Goal: Transaction & Acquisition: Book appointment/travel/reservation

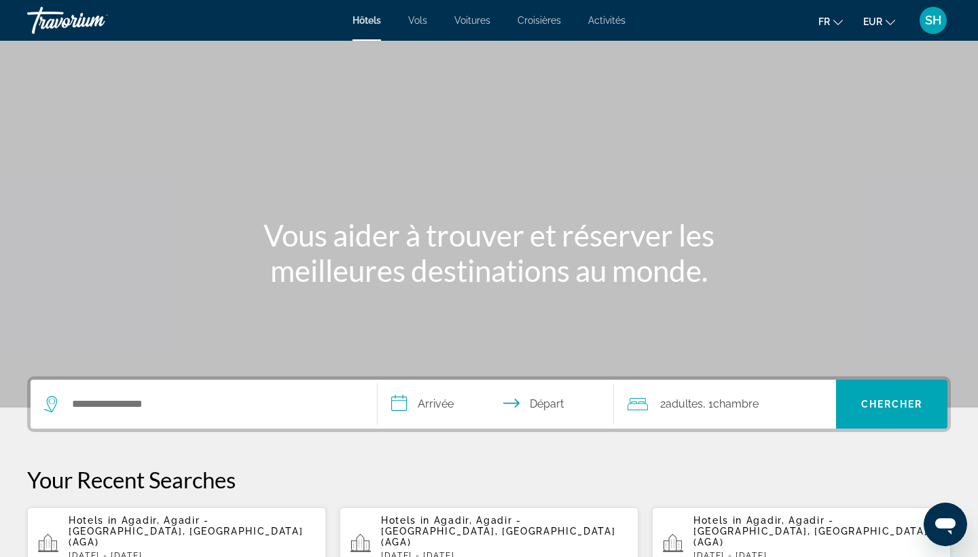
click at [131, 523] on span "Agadir, Agadir - [GEOGRAPHIC_DATA], [GEOGRAPHIC_DATA] (AGA)" at bounding box center [186, 531] width 234 height 33
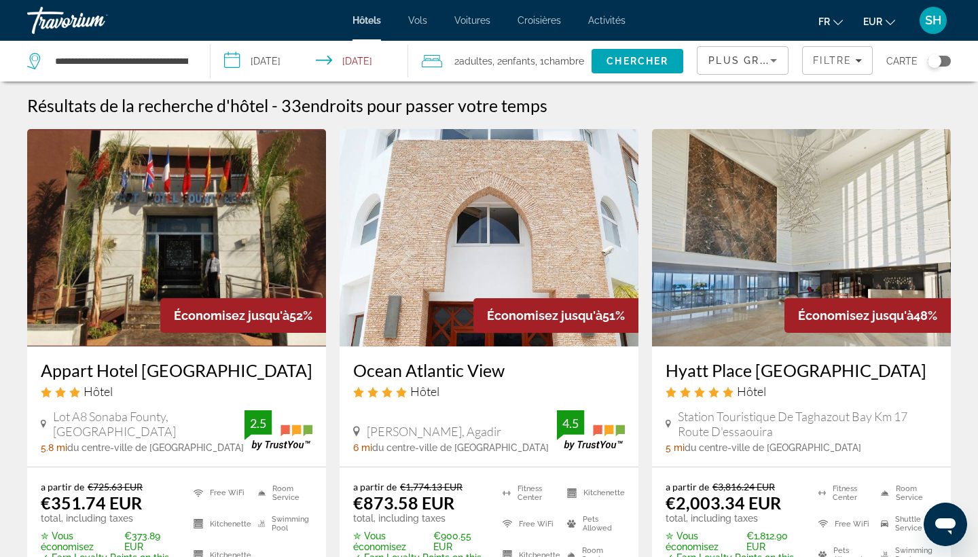
click at [733, 60] on span "Plus grandes économies" at bounding box center [789, 60] width 162 height 11
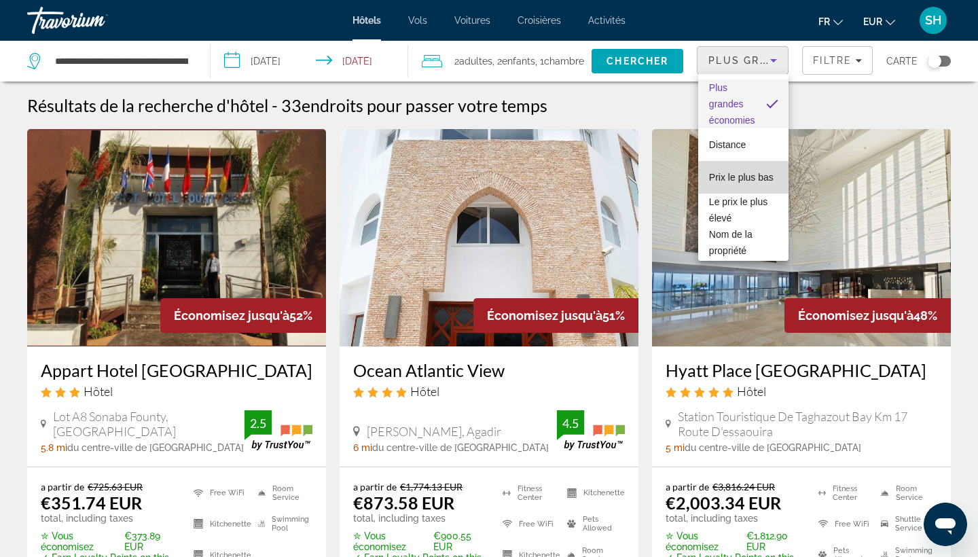
click at [739, 178] on span "Prix le plus bas" at bounding box center [741, 177] width 64 height 11
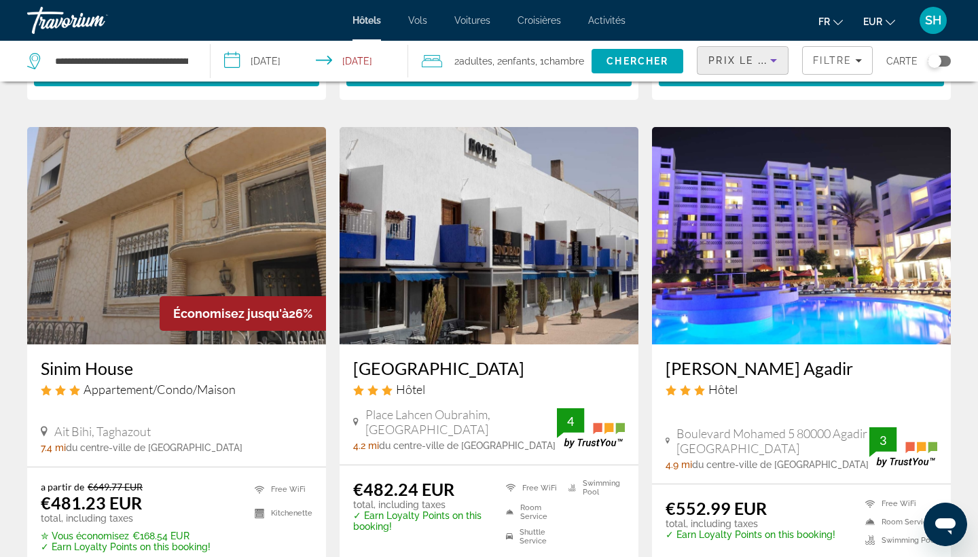
scroll to position [1601, 0]
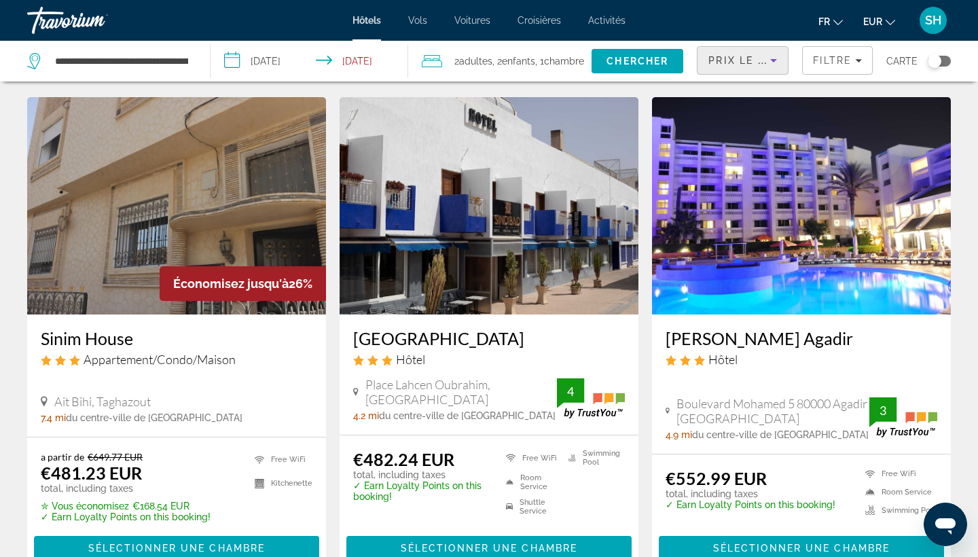
click at [862, 183] on img "Main content" at bounding box center [801, 205] width 299 height 217
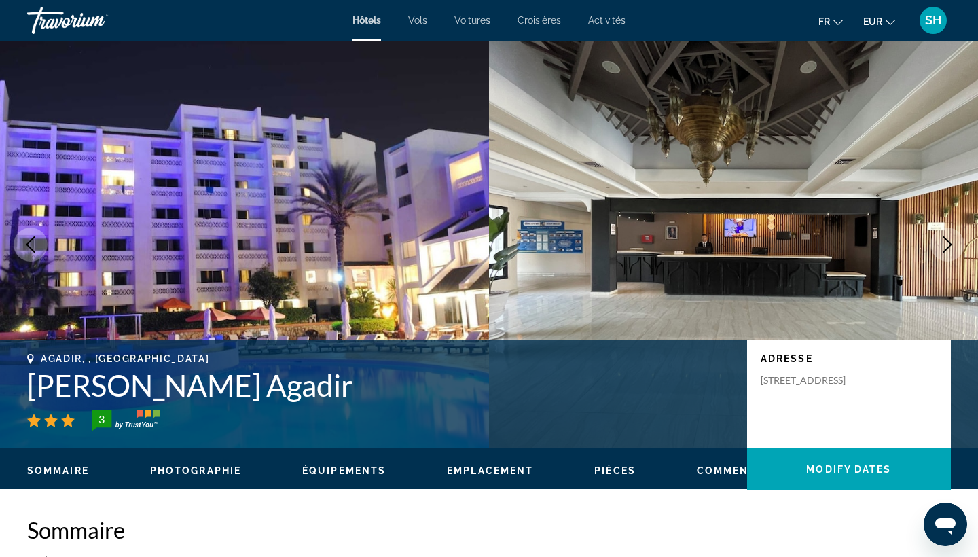
click at [948, 240] on icon "Next image" at bounding box center [947, 244] width 16 height 16
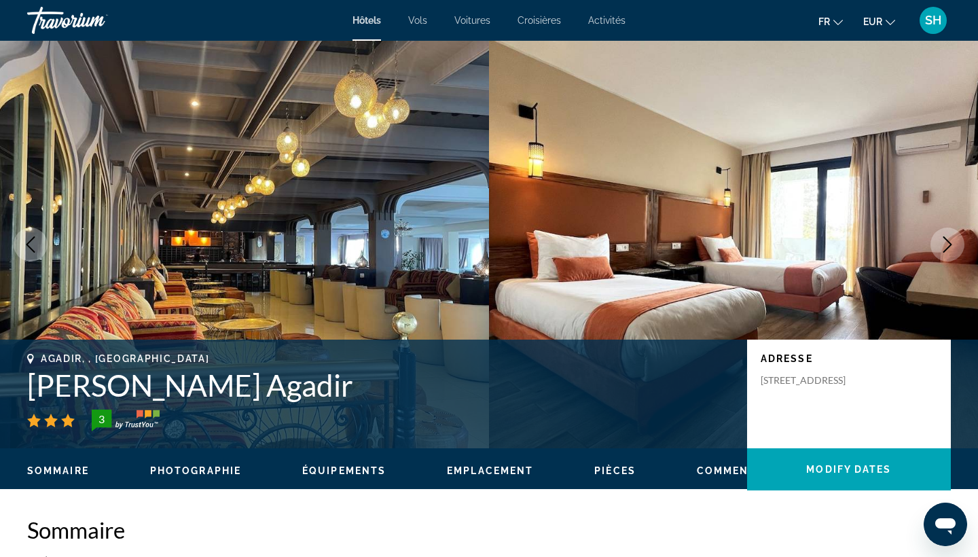
click at [947, 240] on icon "Next image" at bounding box center [947, 244] width 16 height 16
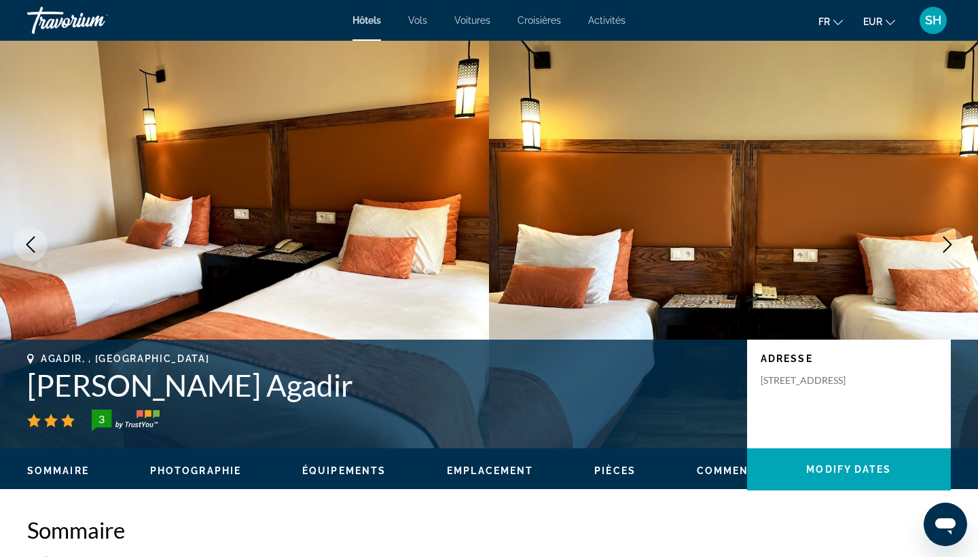
click at [947, 240] on icon "Next image" at bounding box center [947, 244] width 9 height 16
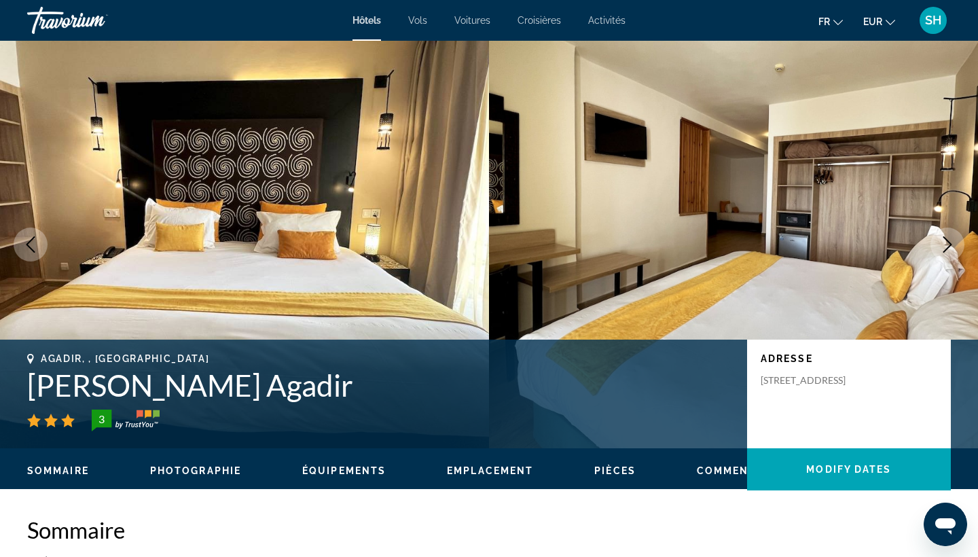
click at [947, 240] on icon "Next image" at bounding box center [947, 244] width 9 height 16
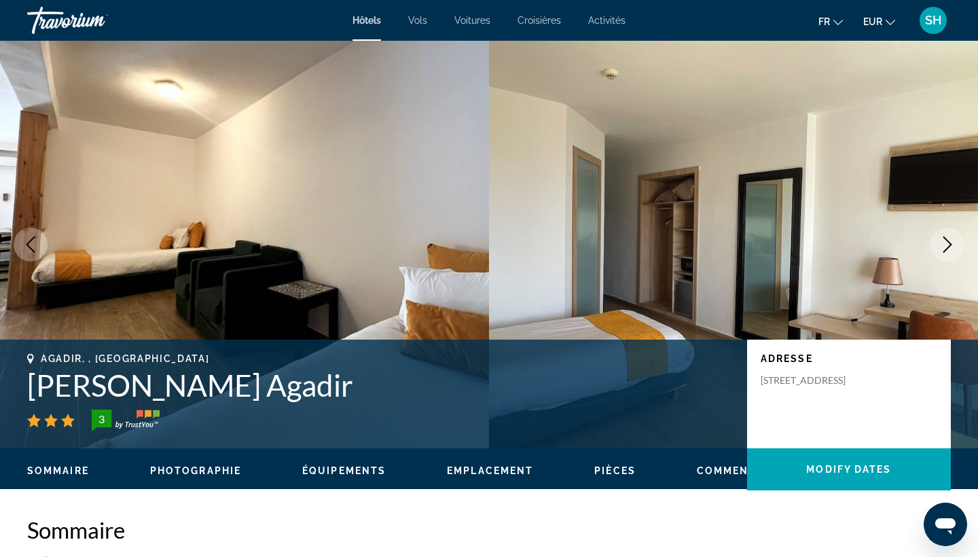
click at [947, 240] on icon "Next image" at bounding box center [947, 244] width 9 height 16
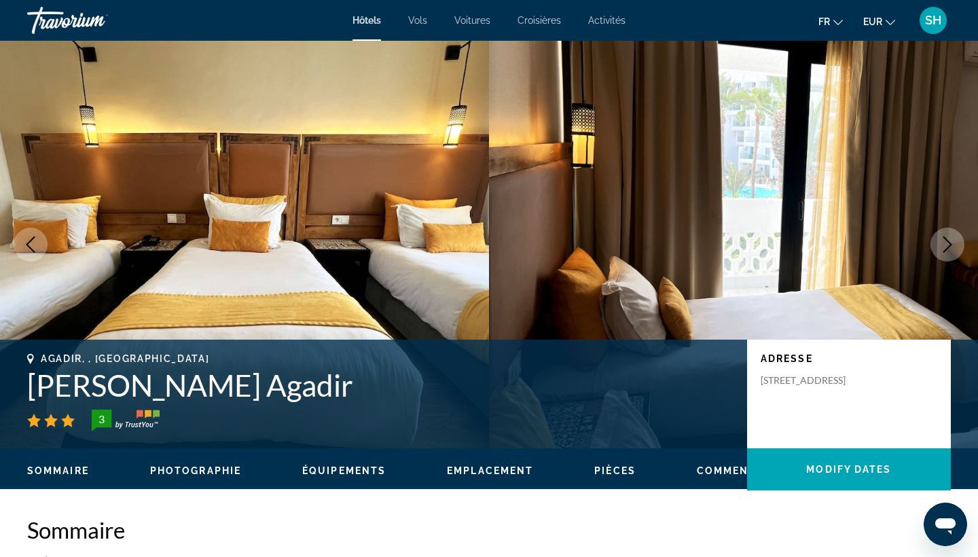
click at [947, 240] on icon "Next image" at bounding box center [947, 244] width 9 height 16
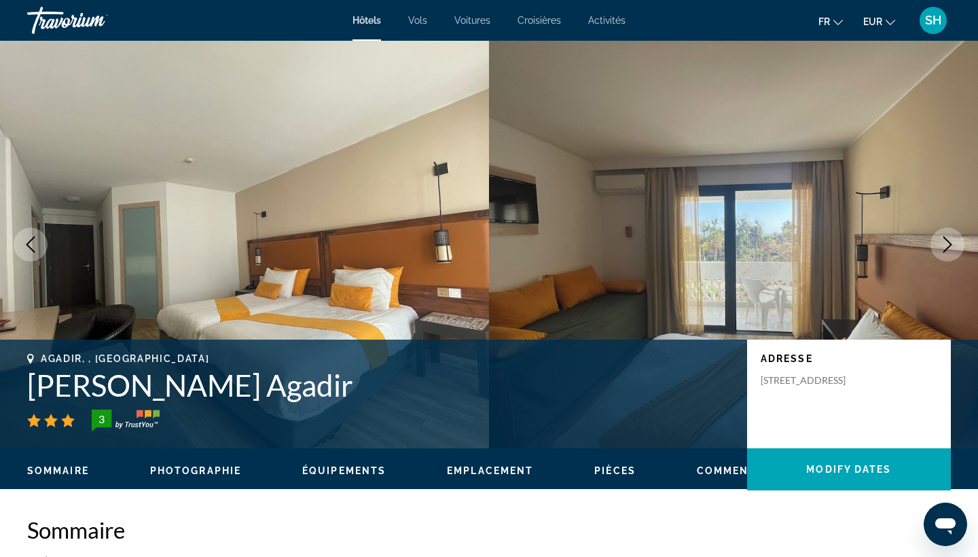
click at [947, 240] on icon "Next image" at bounding box center [947, 244] width 9 height 16
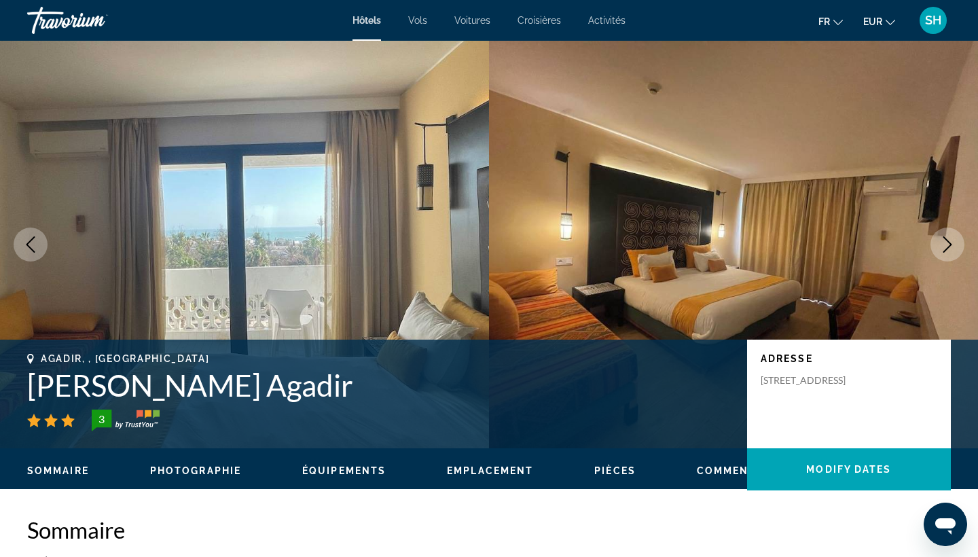
click at [947, 240] on icon "Next image" at bounding box center [947, 244] width 9 height 16
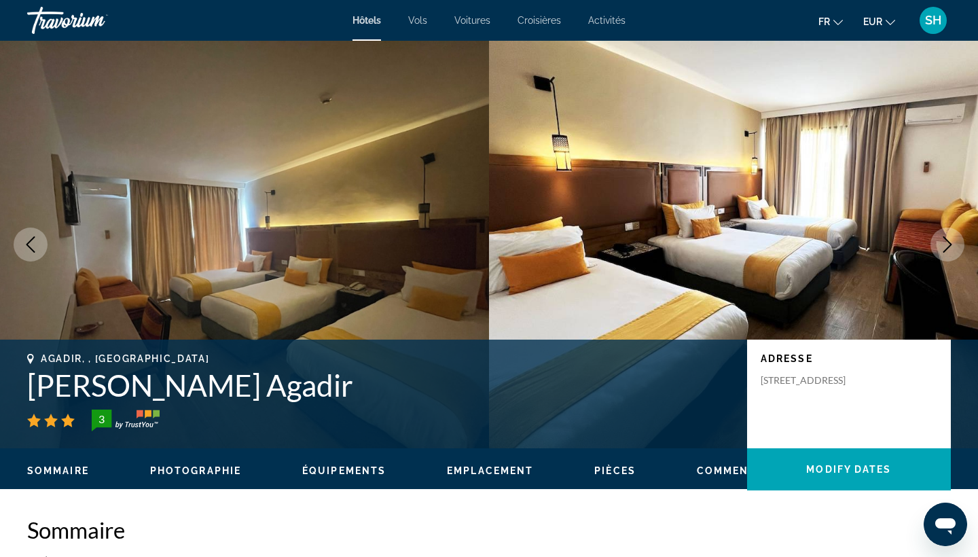
click at [947, 240] on icon "Next image" at bounding box center [947, 244] width 9 height 16
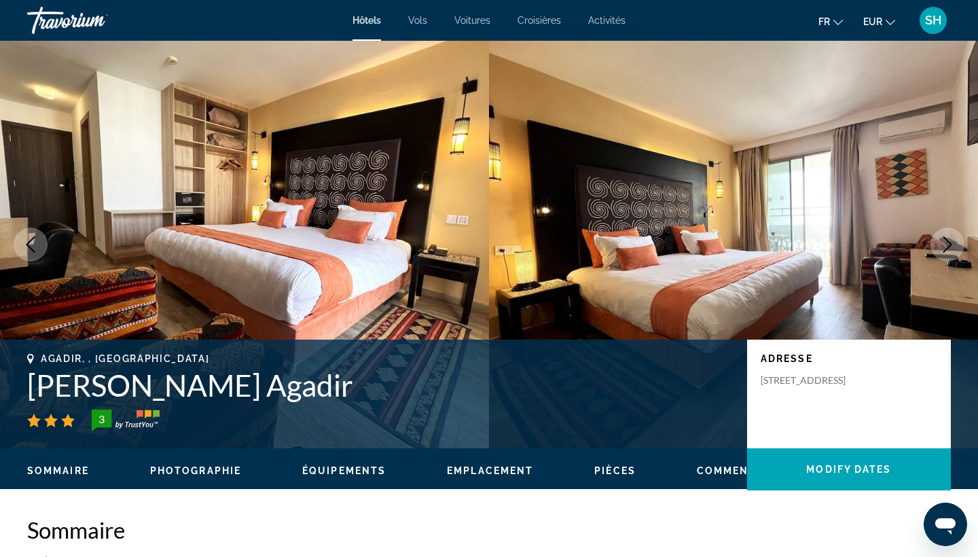
click at [947, 240] on icon "Next image" at bounding box center [947, 244] width 9 height 16
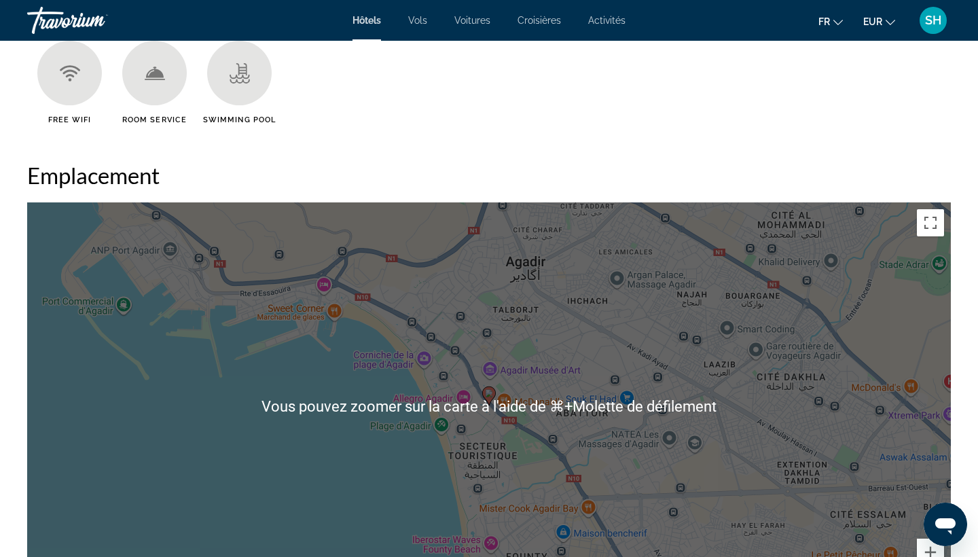
scroll to position [1253, 0]
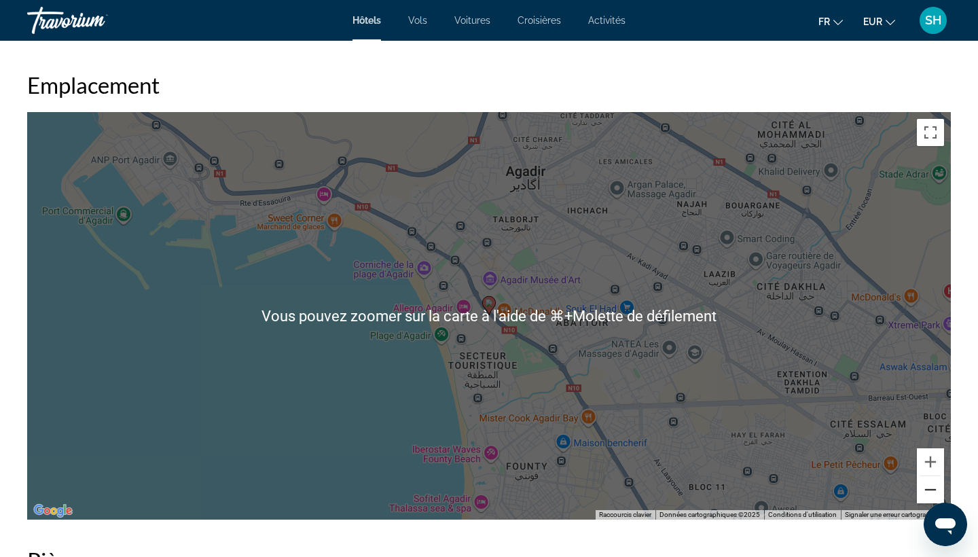
click at [927, 492] on button "Zoom arrière" at bounding box center [930, 489] width 27 height 27
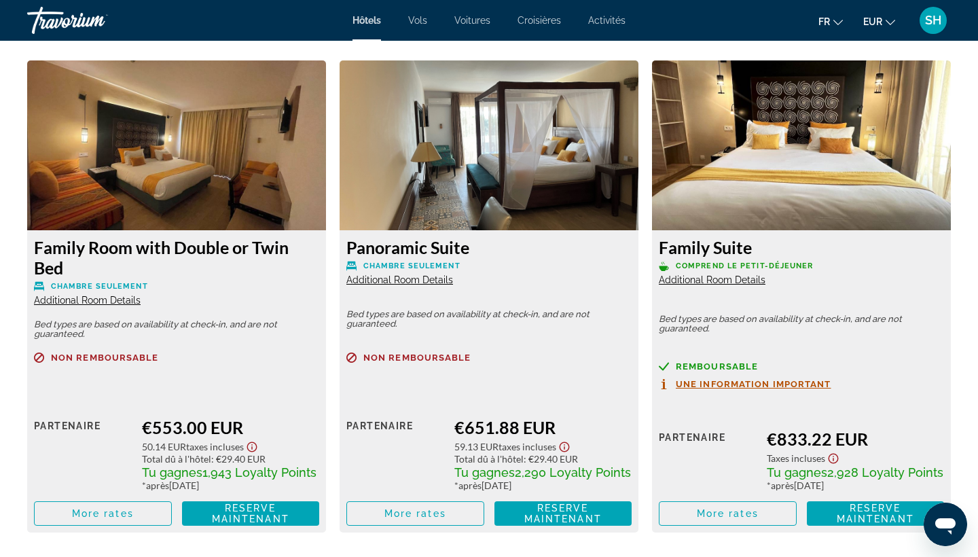
scroll to position [1864, 0]
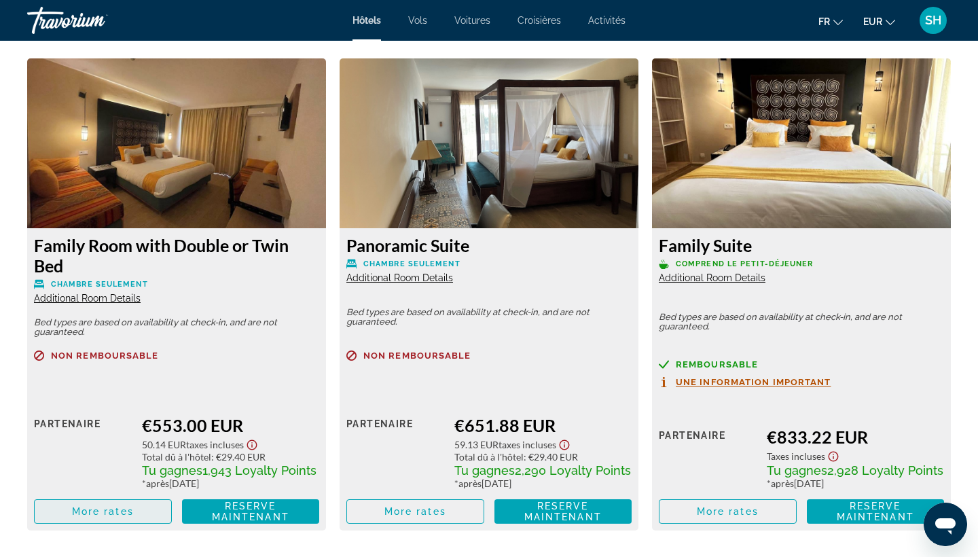
click at [105, 517] on span "More rates" at bounding box center [103, 511] width 62 height 11
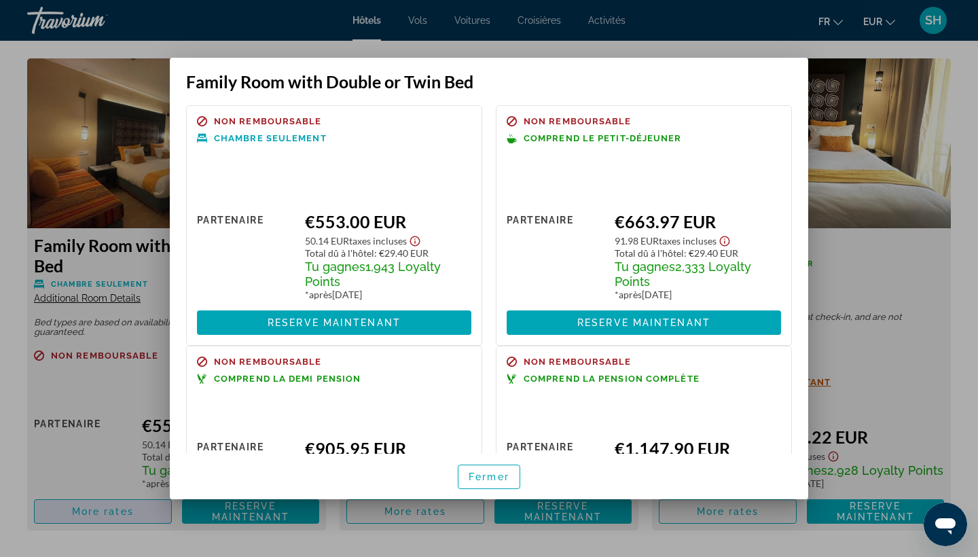
scroll to position [0, 0]
click at [870, 259] on div at bounding box center [489, 278] width 978 height 557
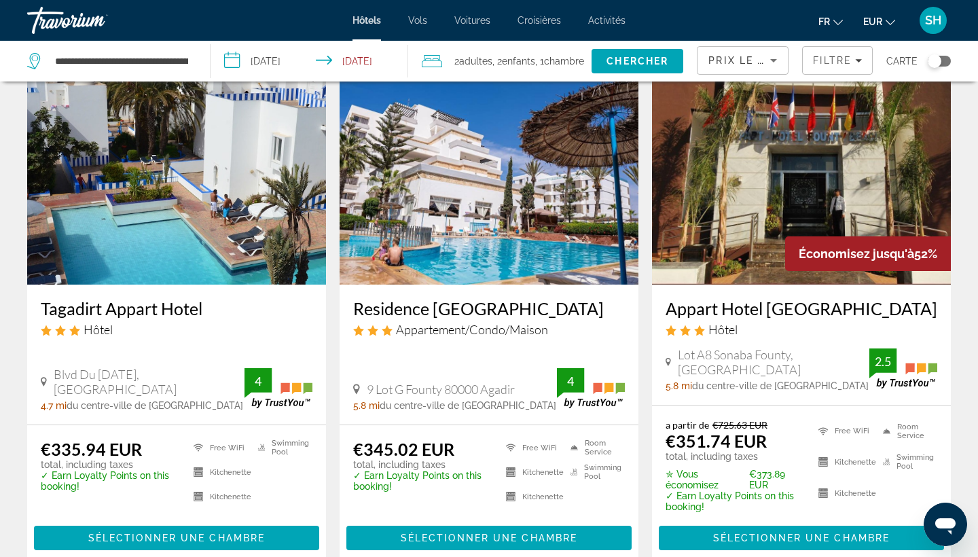
scroll to position [52, 0]
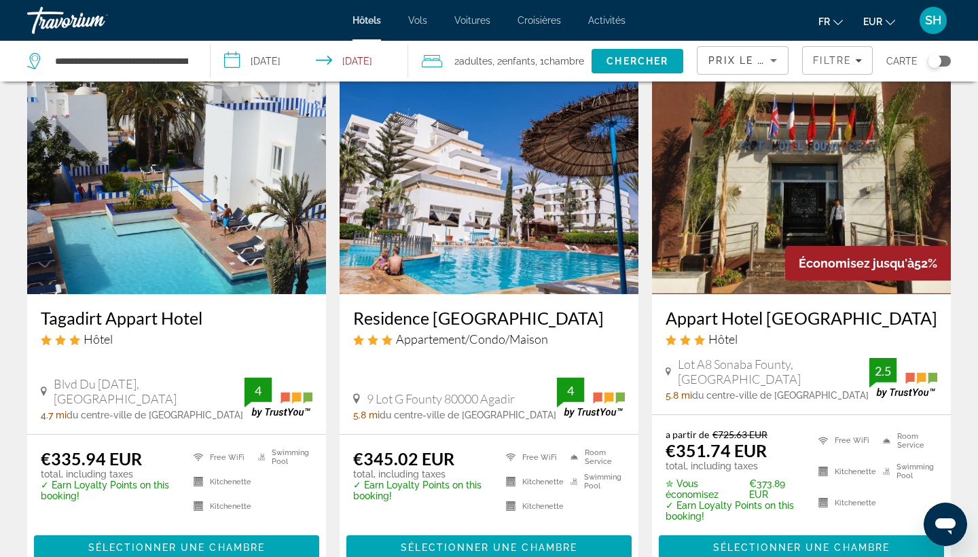
click at [439, 264] on img "Main content" at bounding box center [488, 185] width 299 height 217
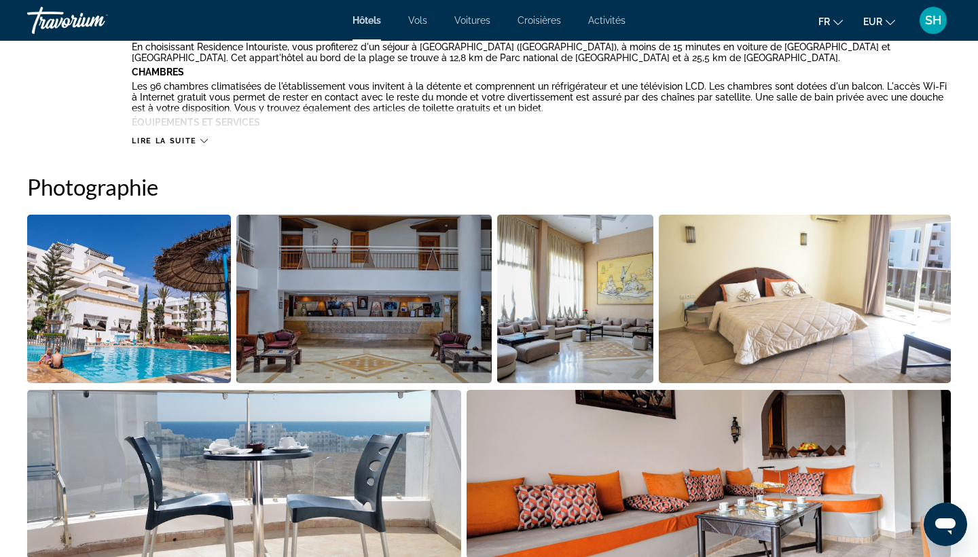
scroll to position [617, 0]
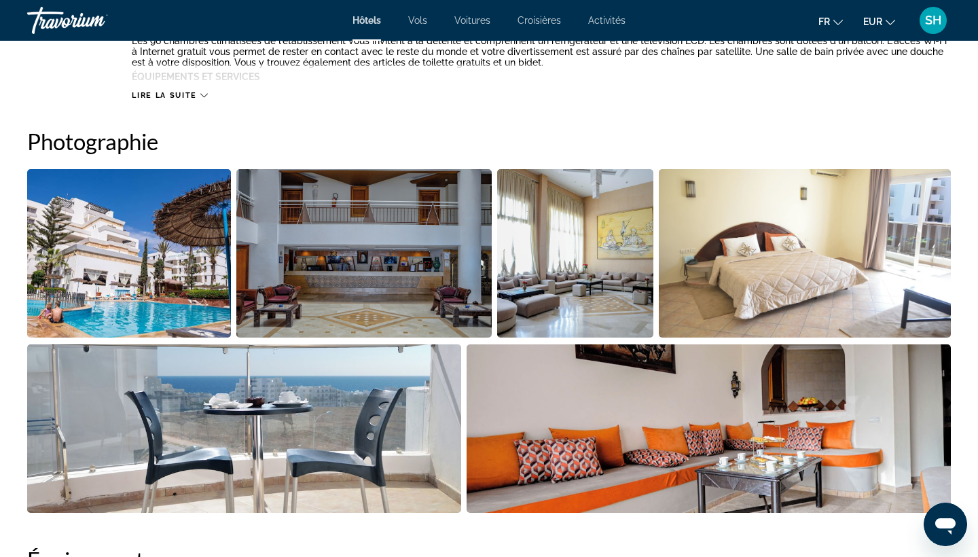
click at [728, 259] on img "Open full-screen image slider" at bounding box center [805, 253] width 292 height 168
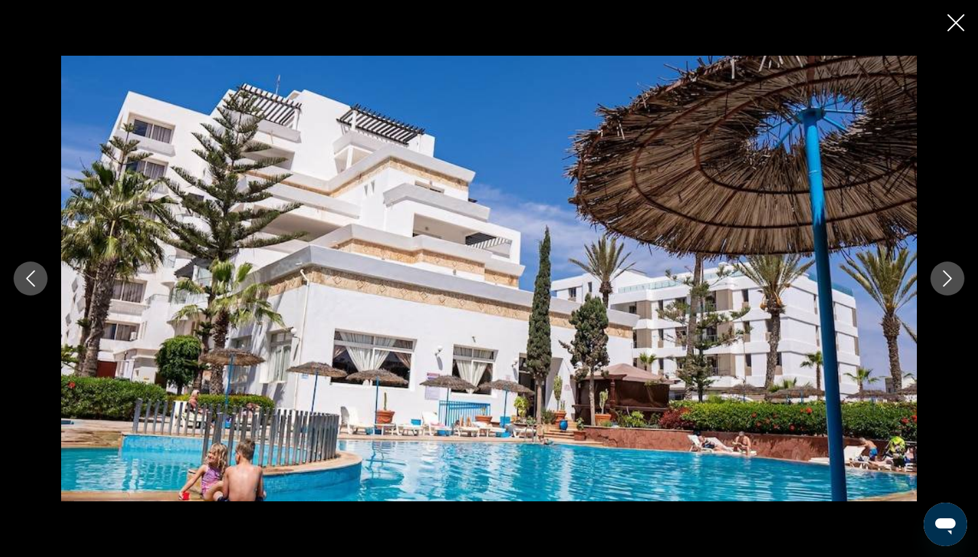
click at [940, 272] on icon "Next image" at bounding box center [947, 278] width 16 height 16
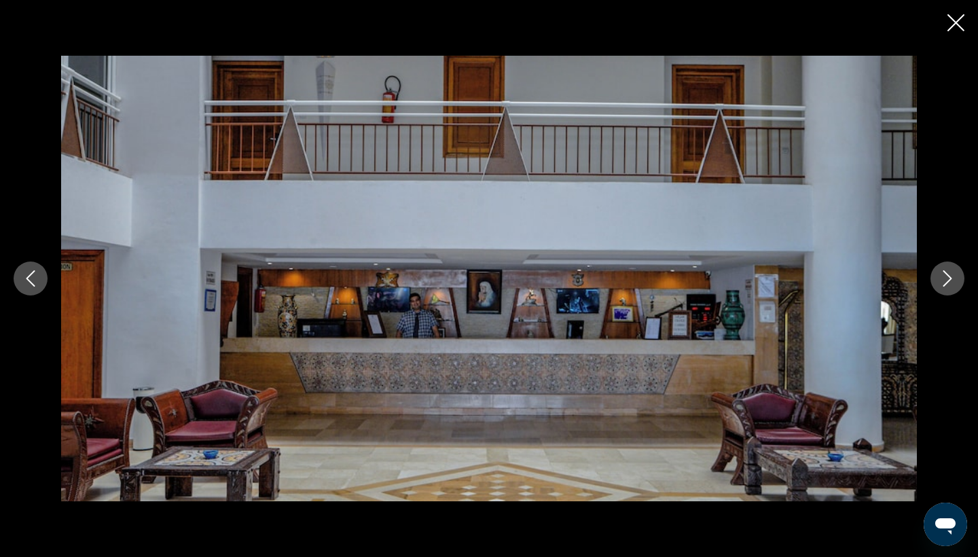
click at [940, 272] on icon "Next image" at bounding box center [947, 278] width 16 height 16
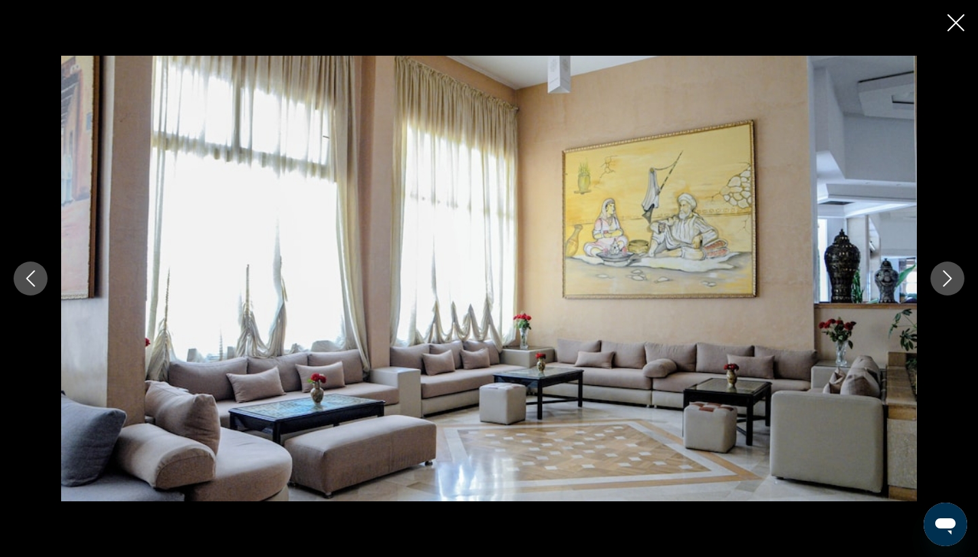
click at [940, 272] on icon "Next image" at bounding box center [947, 278] width 16 height 16
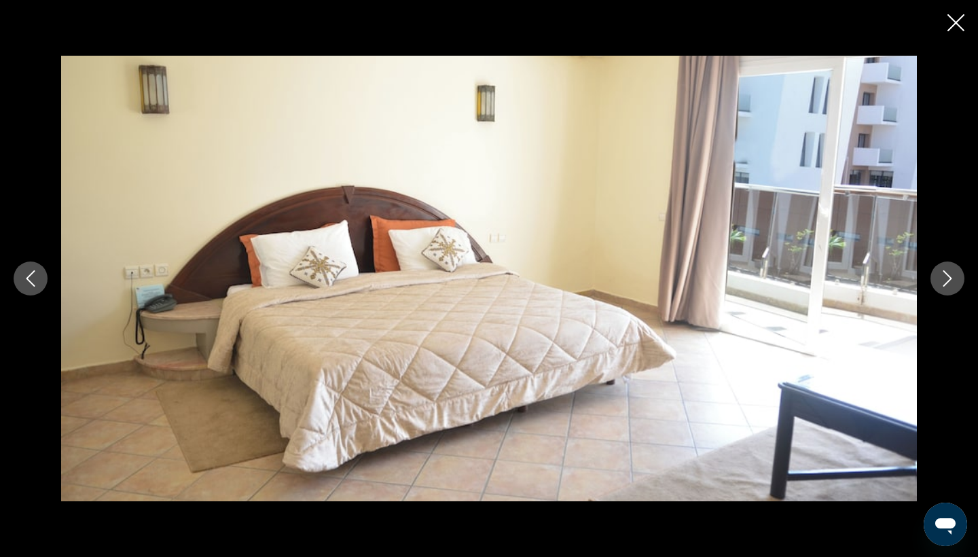
click at [940, 272] on icon "Next image" at bounding box center [947, 278] width 16 height 16
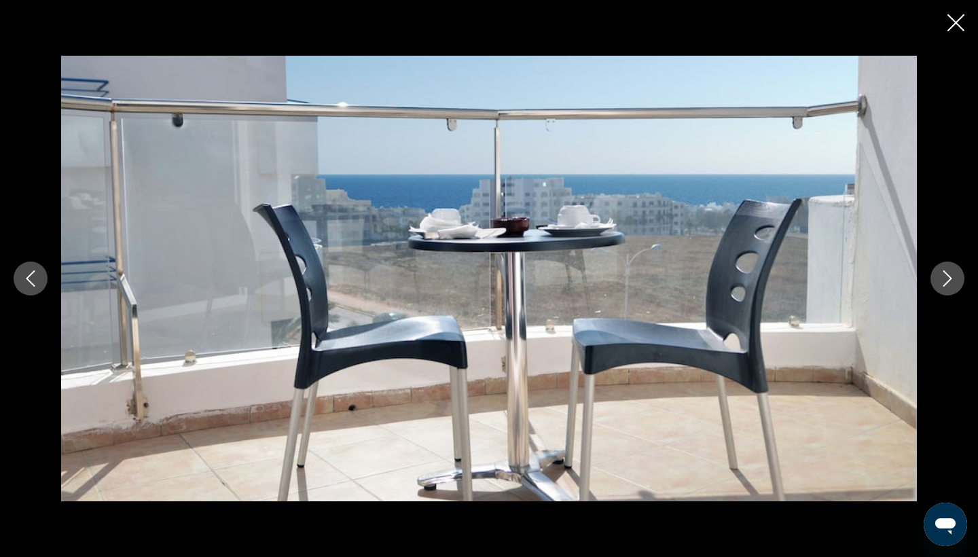
click at [940, 272] on icon "Next image" at bounding box center [947, 278] width 16 height 16
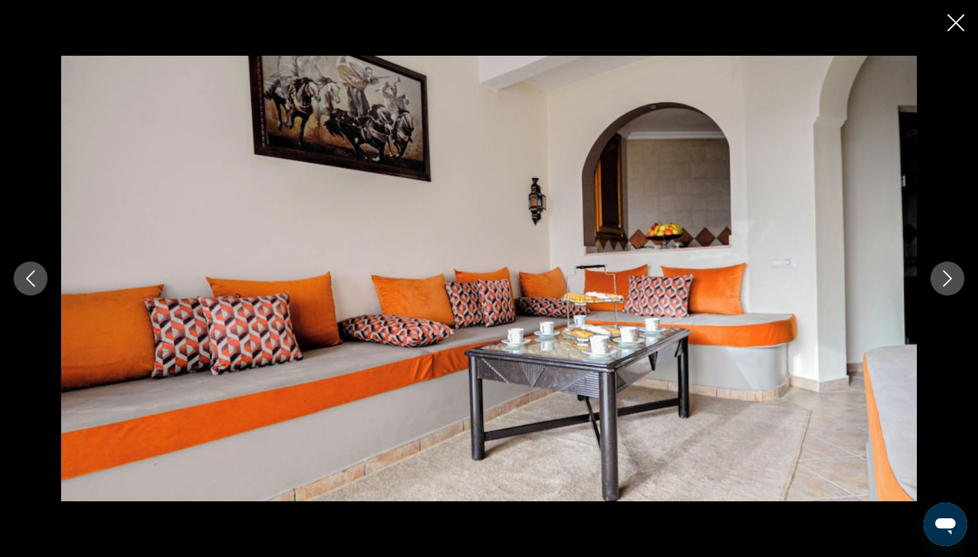
click at [940, 272] on icon "Next image" at bounding box center [947, 278] width 16 height 16
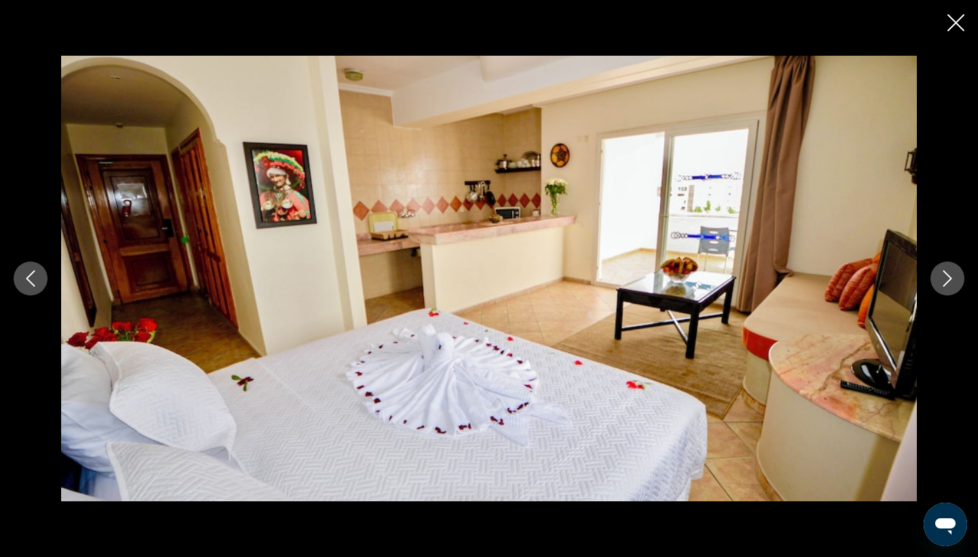
click at [940, 272] on icon "Next image" at bounding box center [947, 278] width 16 height 16
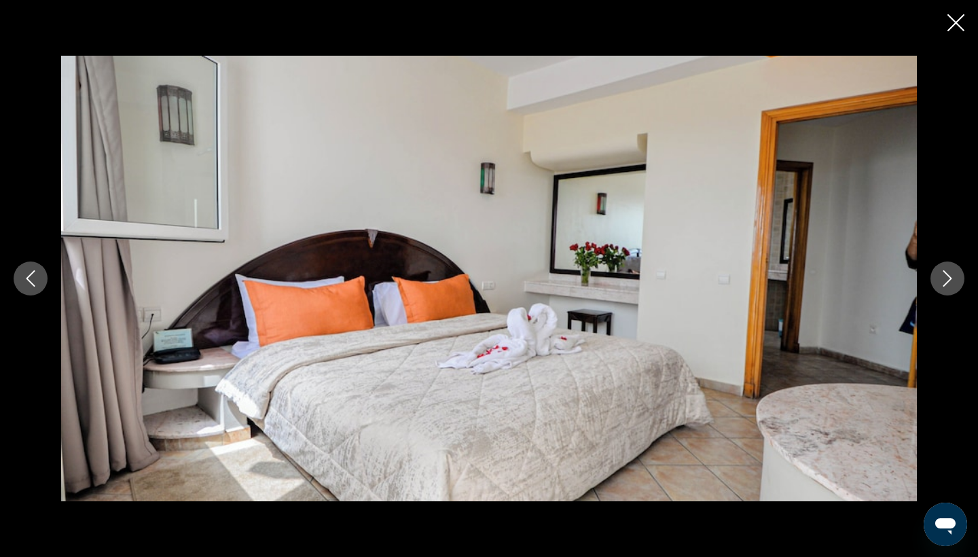
click at [940, 272] on icon "Next image" at bounding box center [947, 278] width 16 height 16
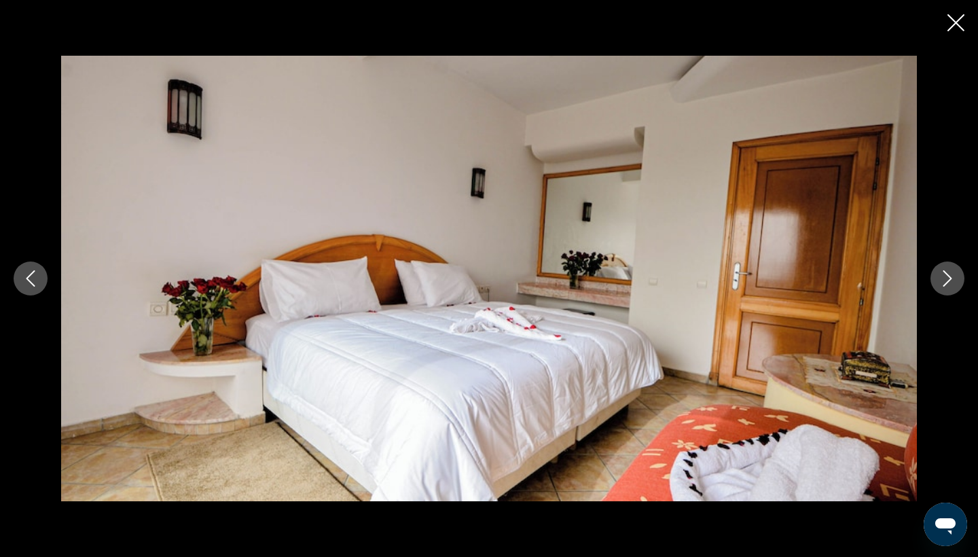
click at [947, 22] on icon "Close slideshow" at bounding box center [955, 22] width 17 height 17
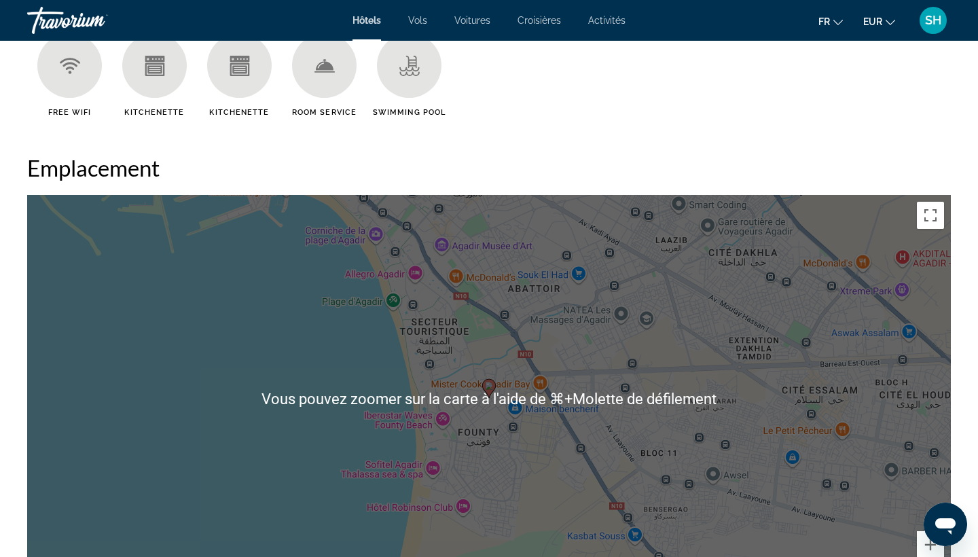
scroll to position [1280, 0]
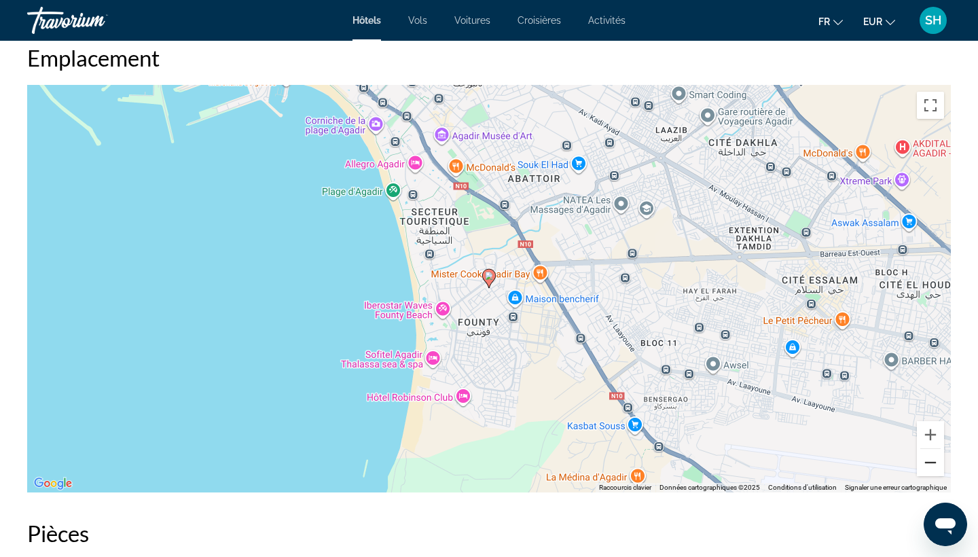
click at [938, 462] on button "Zoom arrière" at bounding box center [930, 462] width 27 height 27
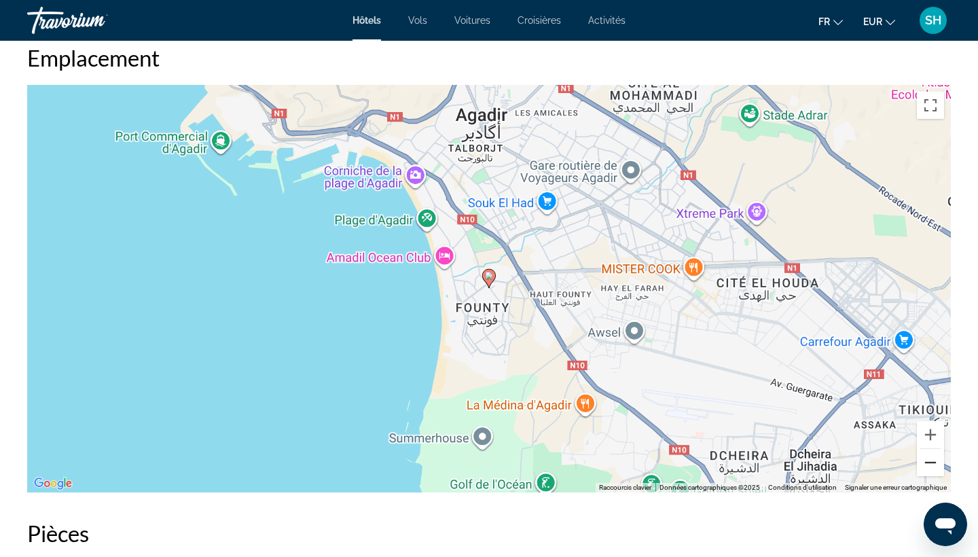
click at [938, 462] on button "Zoom arrière" at bounding box center [930, 462] width 27 height 27
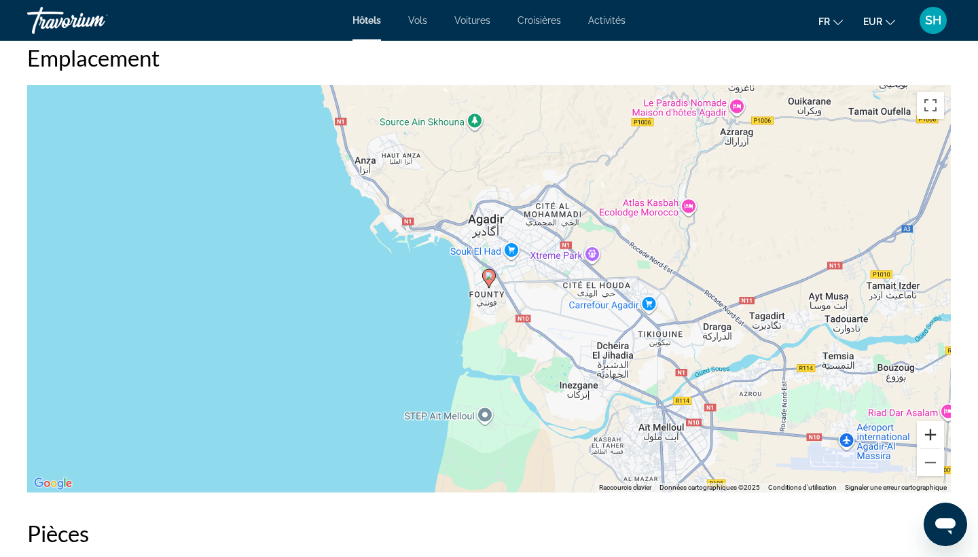
click at [931, 435] on button "Zoom avant" at bounding box center [930, 434] width 27 height 27
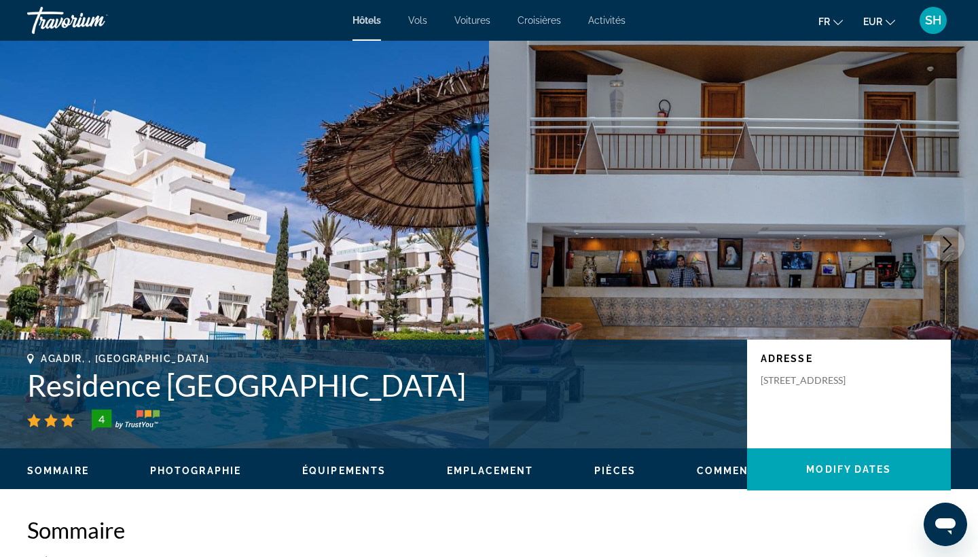
scroll to position [0, 0]
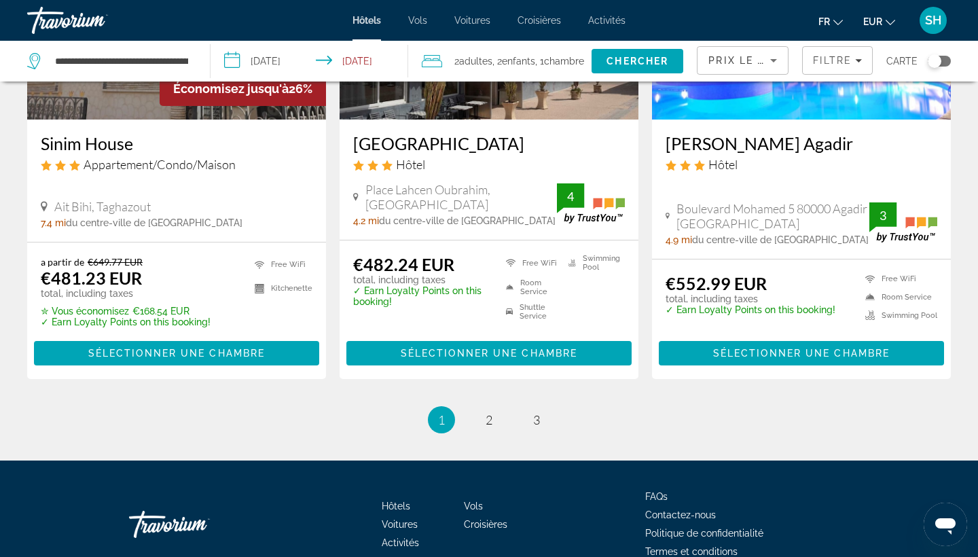
scroll to position [1862, 0]
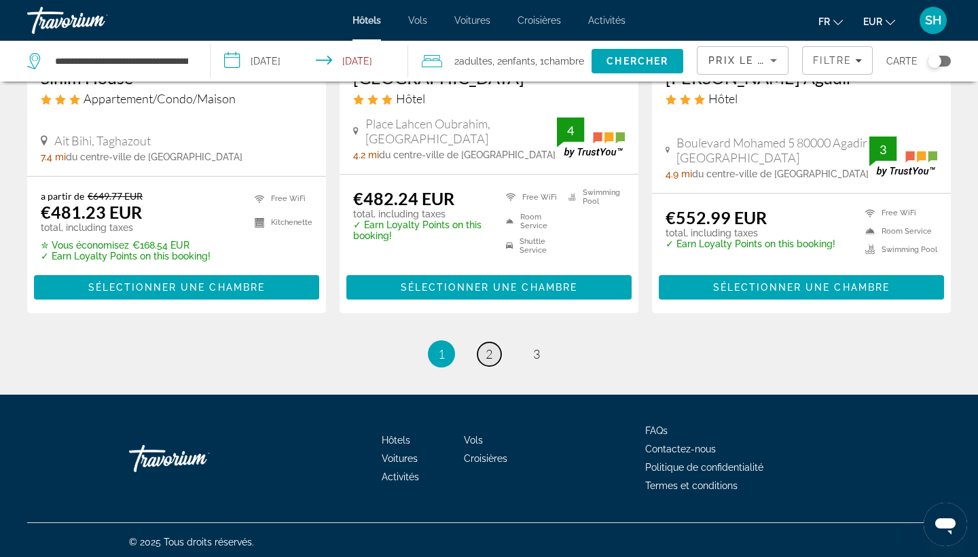
click at [489, 354] on span "2" at bounding box center [488, 353] width 7 height 15
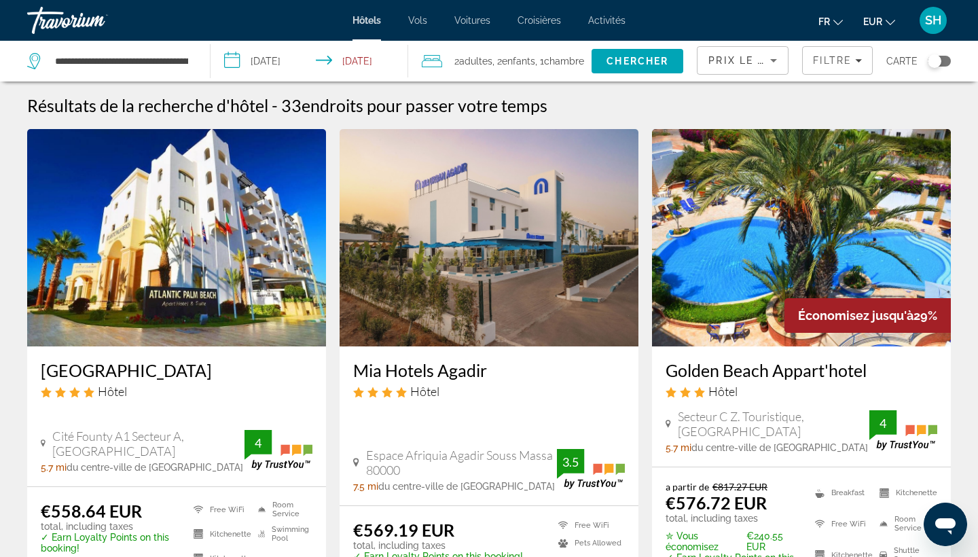
click at [272, 265] on img "Main content" at bounding box center [176, 237] width 299 height 217
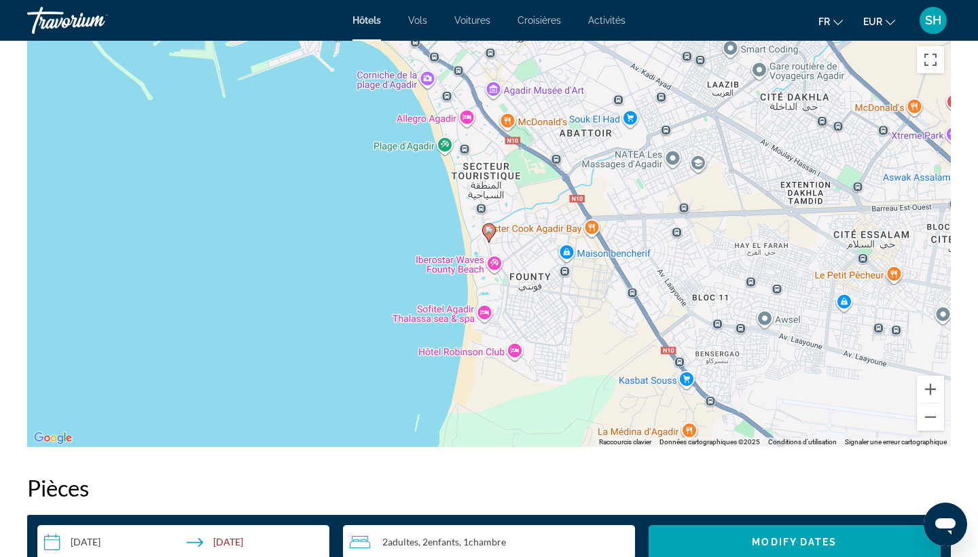
scroll to position [1323, 0]
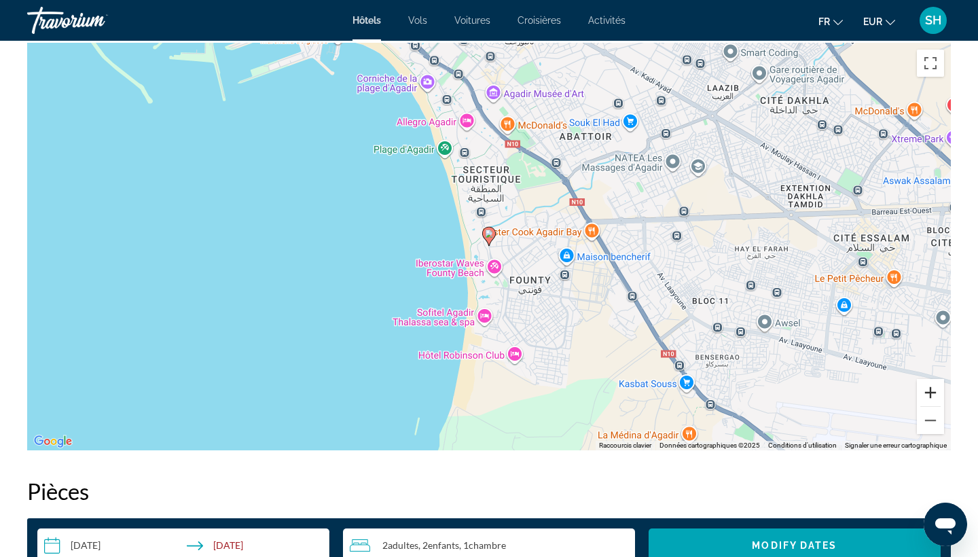
click at [931, 393] on button "Zoom avant" at bounding box center [930, 392] width 27 height 27
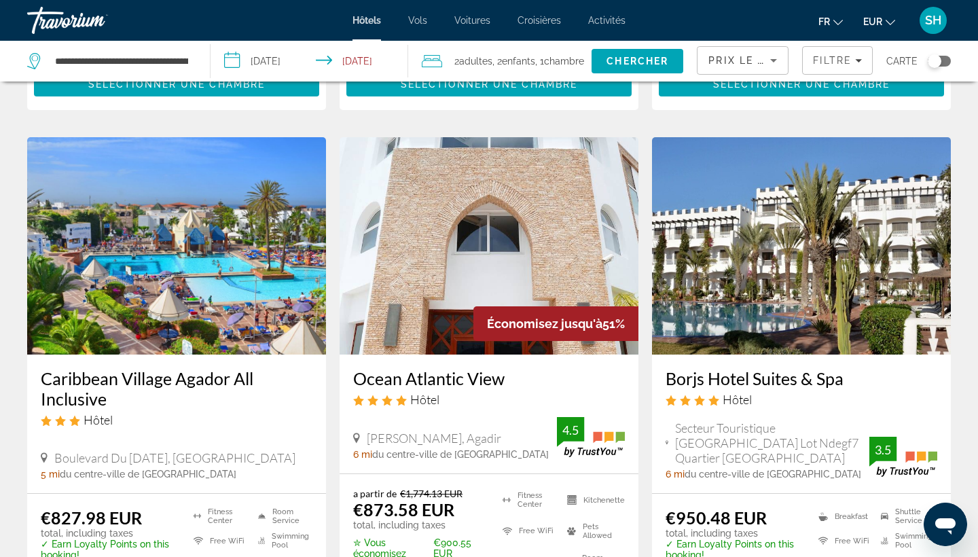
scroll to position [1535, 0]
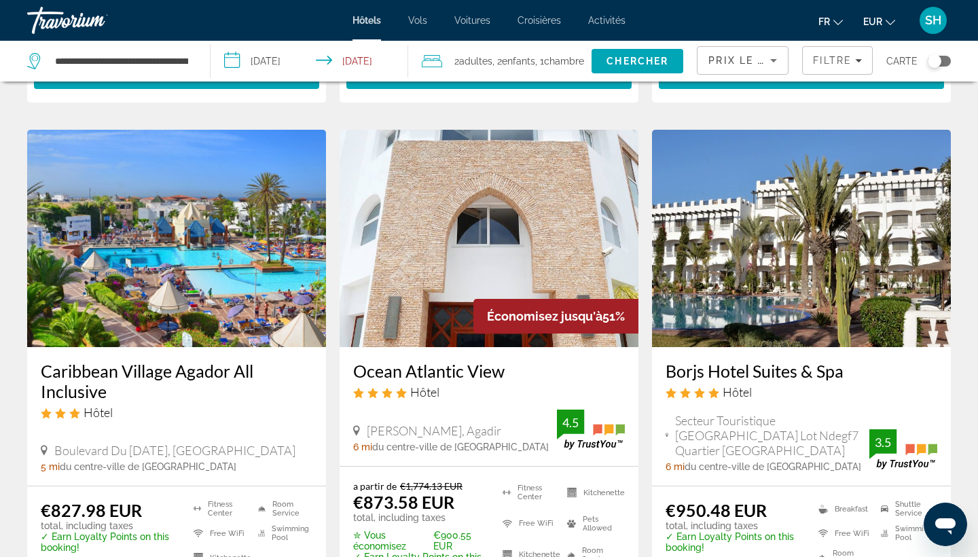
click at [413, 285] on img "Main content" at bounding box center [488, 238] width 299 height 217
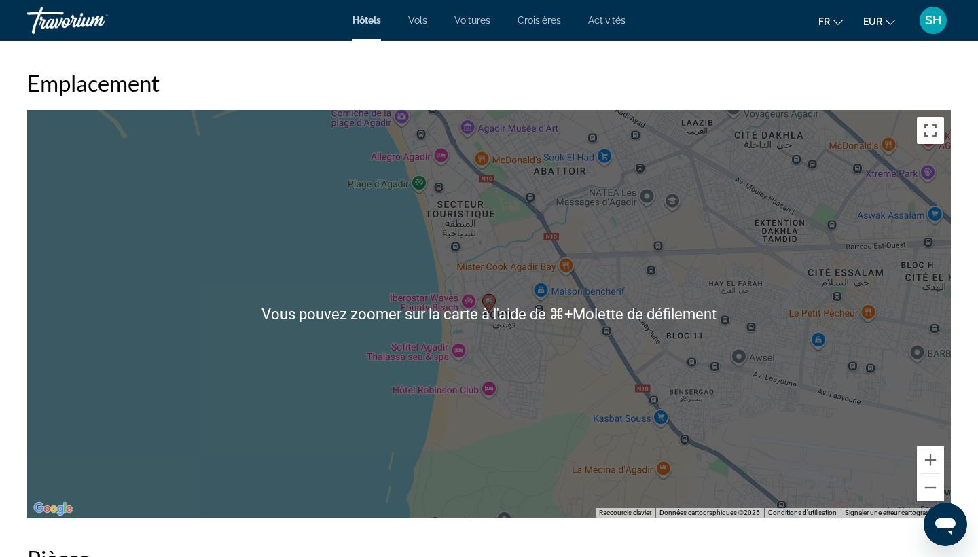
scroll to position [1278, 0]
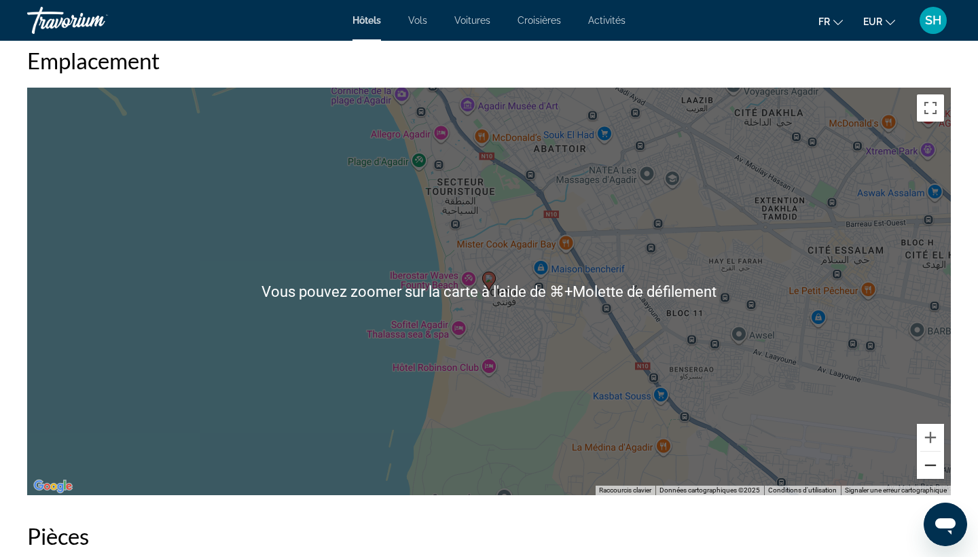
click at [934, 473] on button "Zoom arrière" at bounding box center [930, 464] width 27 height 27
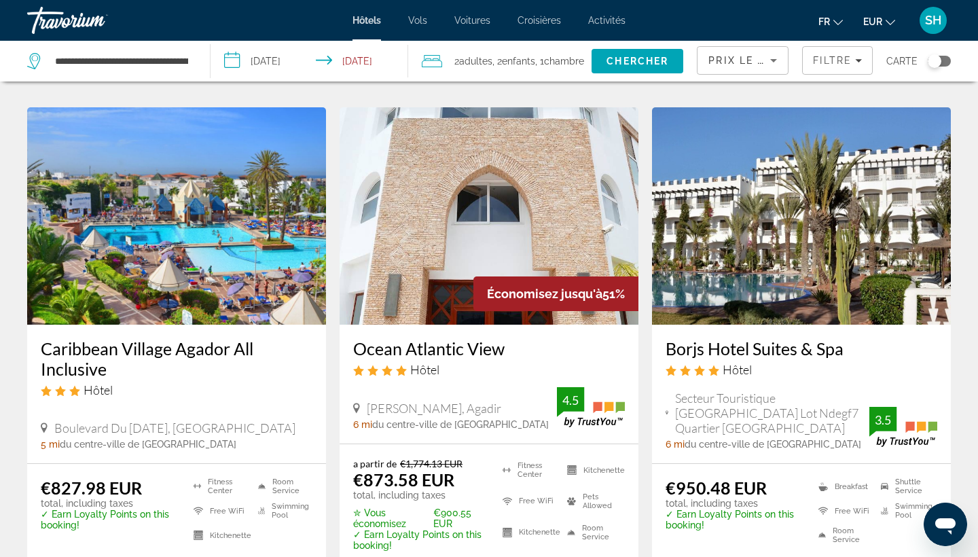
scroll to position [1558, 0]
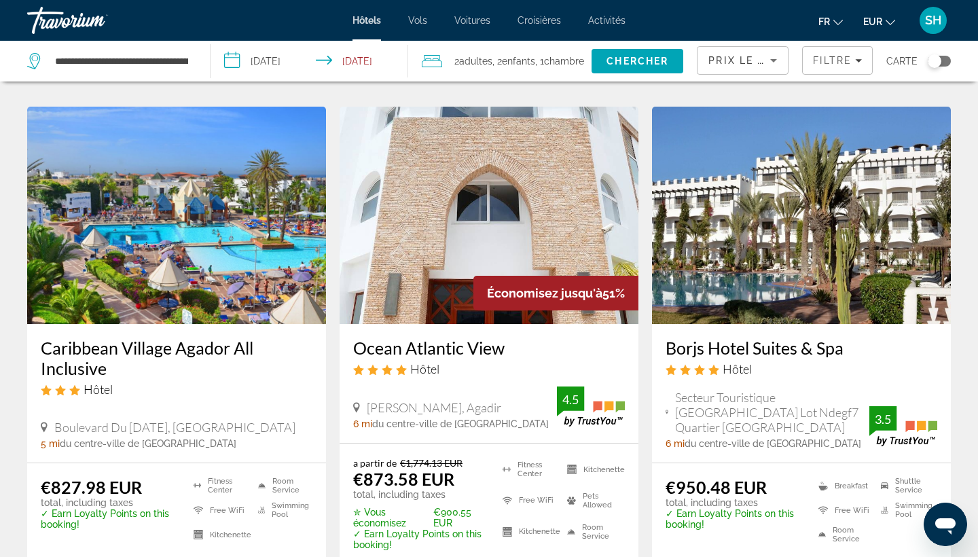
click at [714, 265] on img "Main content" at bounding box center [801, 215] width 299 height 217
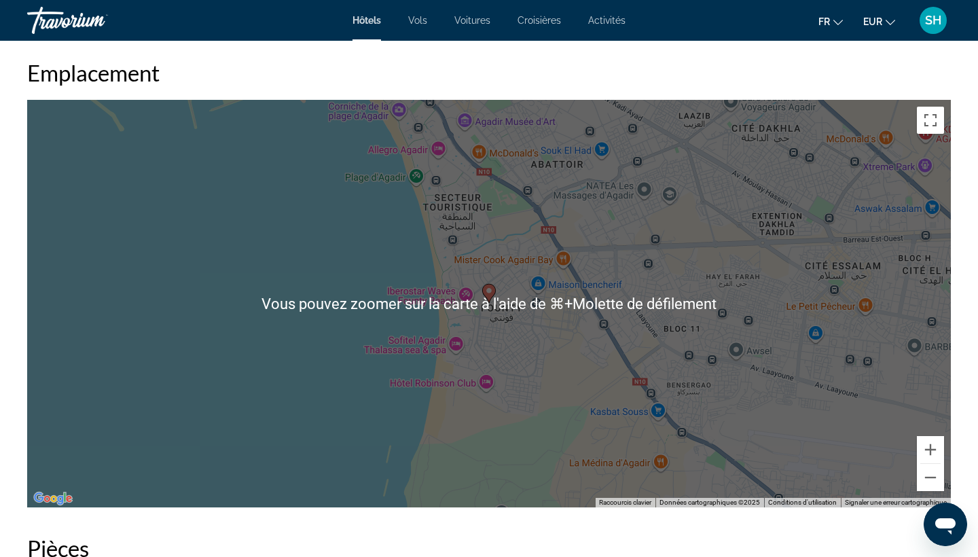
scroll to position [1307, 0]
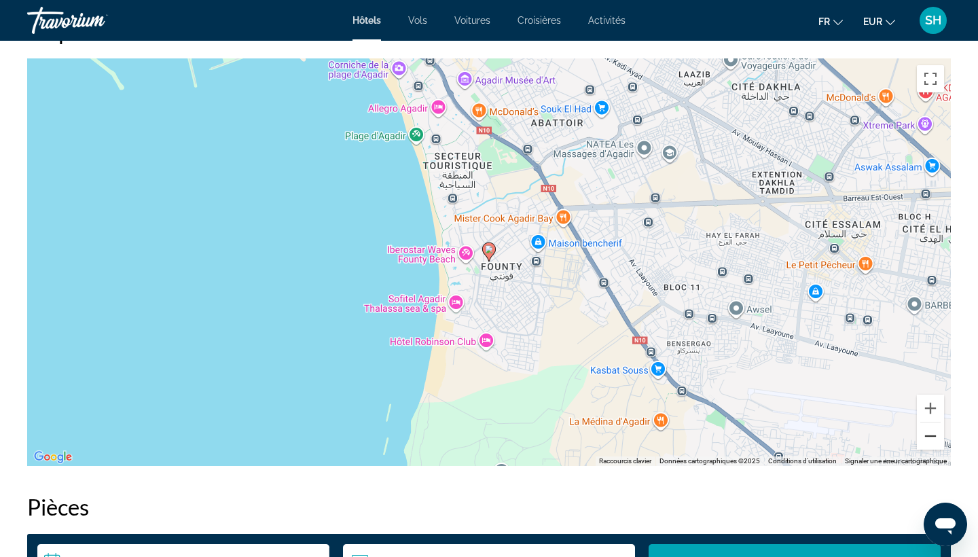
click at [930, 437] on button "Zoom arrière" at bounding box center [930, 435] width 27 height 27
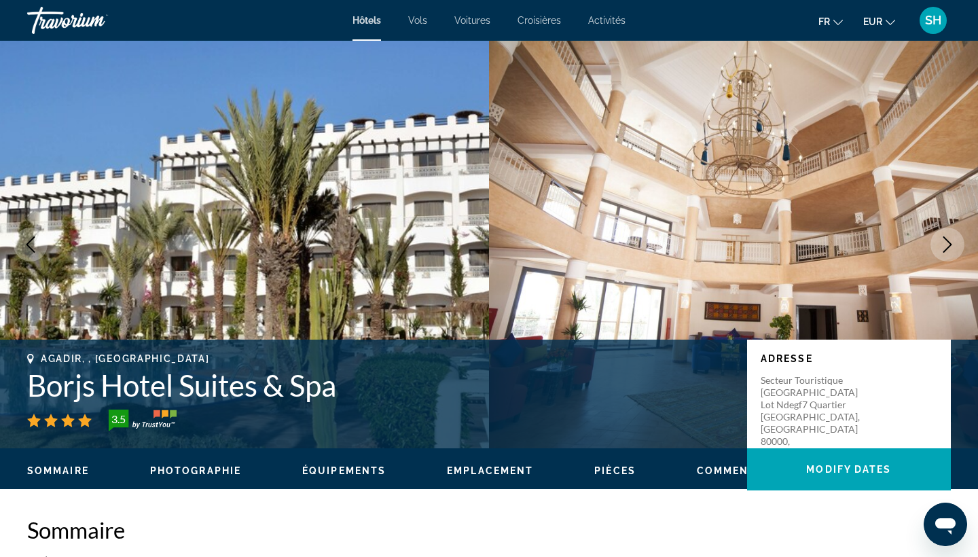
scroll to position [0, 0]
click at [951, 246] on icon "Next image" at bounding box center [947, 244] width 16 height 16
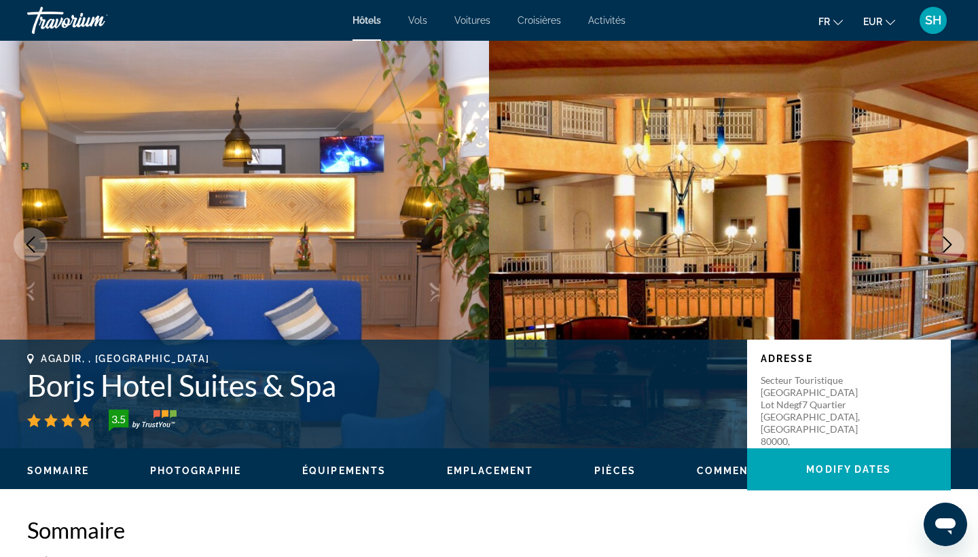
click at [951, 246] on icon "Next image" at bounding box center [947, 244] width 16 height 16
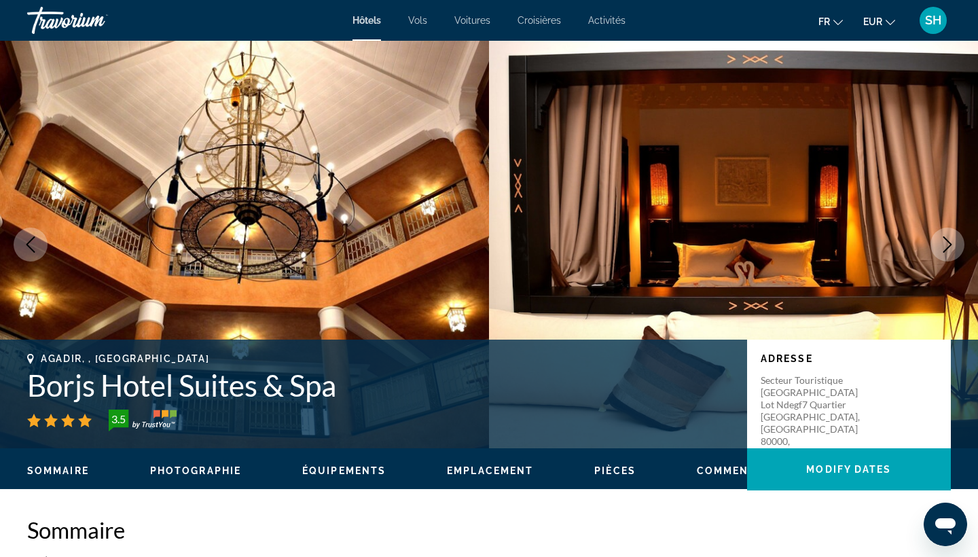
click at [947, 239] on icon "Next image" at bounding box center [947, 244] width 16 height 16
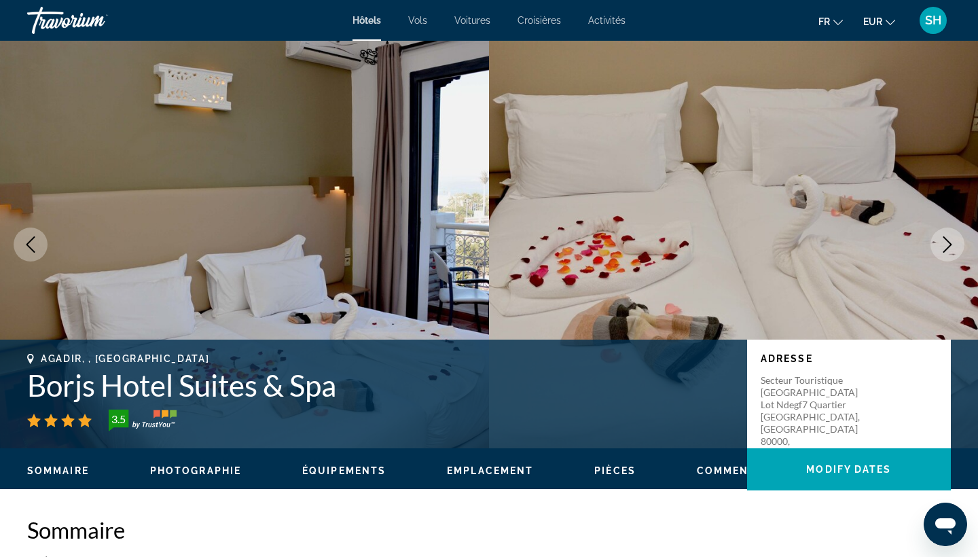
click at [947, 239] on icon "Next image" at bounding box center [947, 244] width 16 height 16
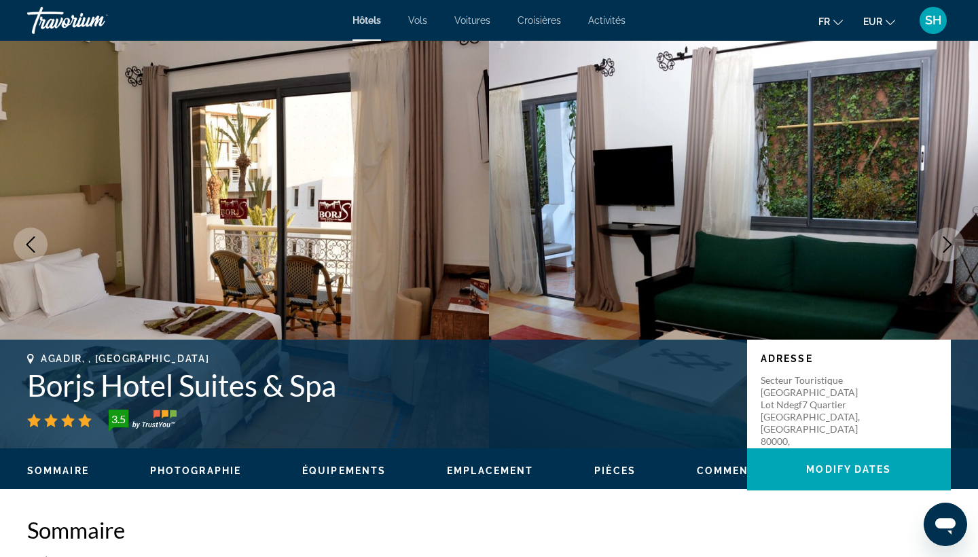
click at [947, 239] on icon "Next image" at bounding box center [947, 244] width 16 height 16
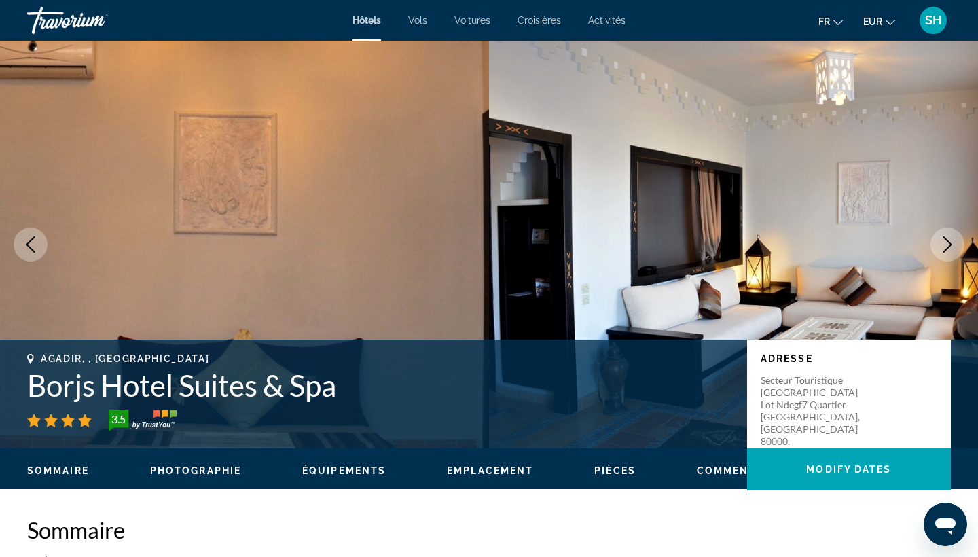
click at [947, 239] on icon "Next image" at bounding box center [947, 244] width 16 height 16
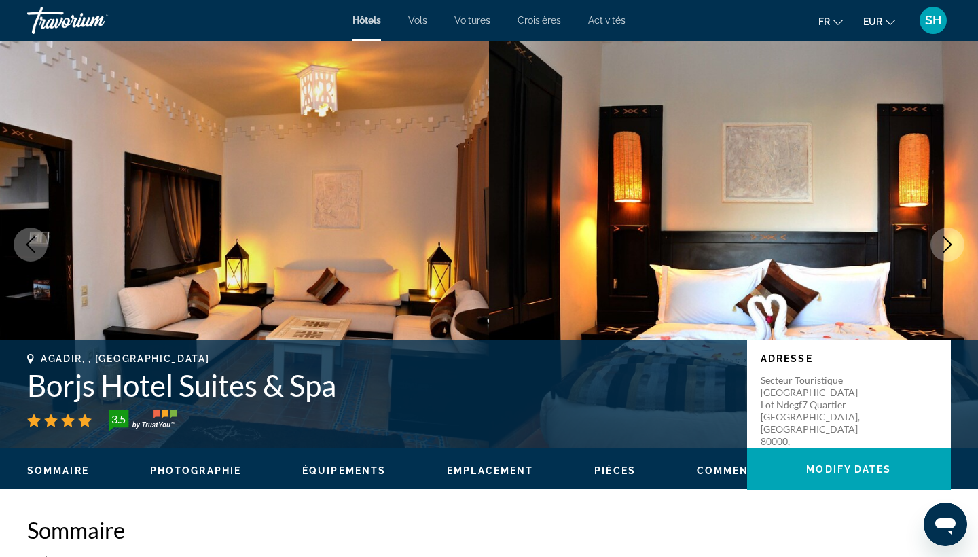
click at [947, 239] on icon "Next image" at bounding box center [947, 244] width 16 height 16
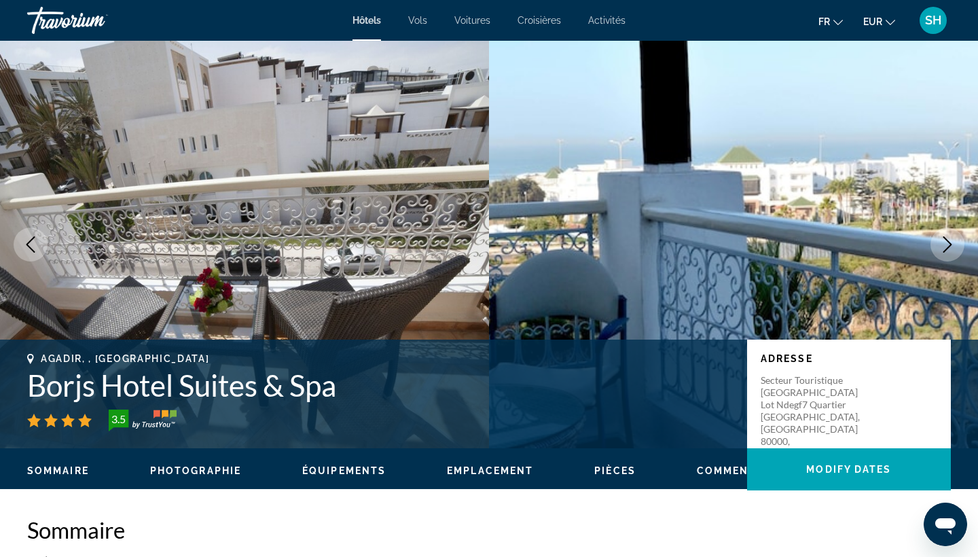
click at [946, 245] on icon "Next image" at bounding box center [947, 244] width 16 height 16
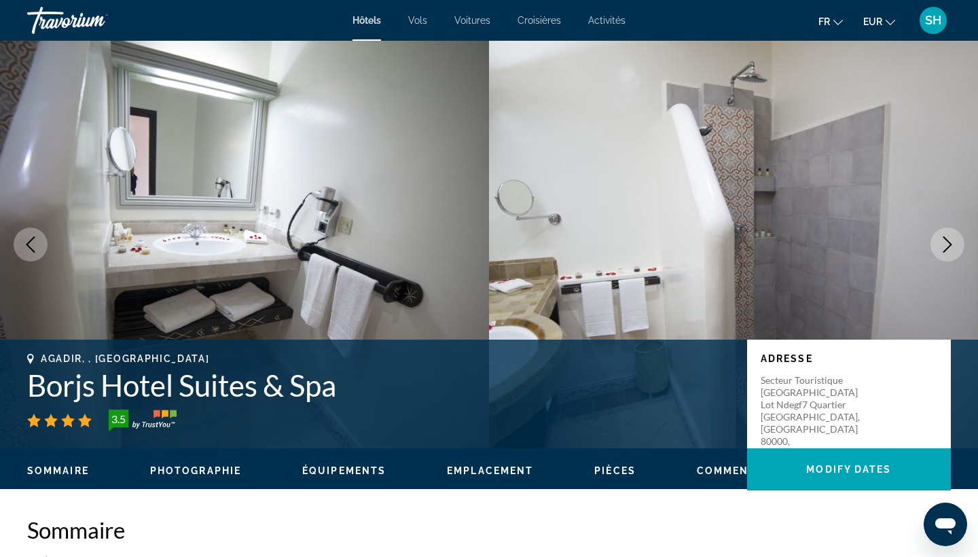
click at [946, 245] on icon "Next image" at bounding box center [947, 244] width 16 height 16
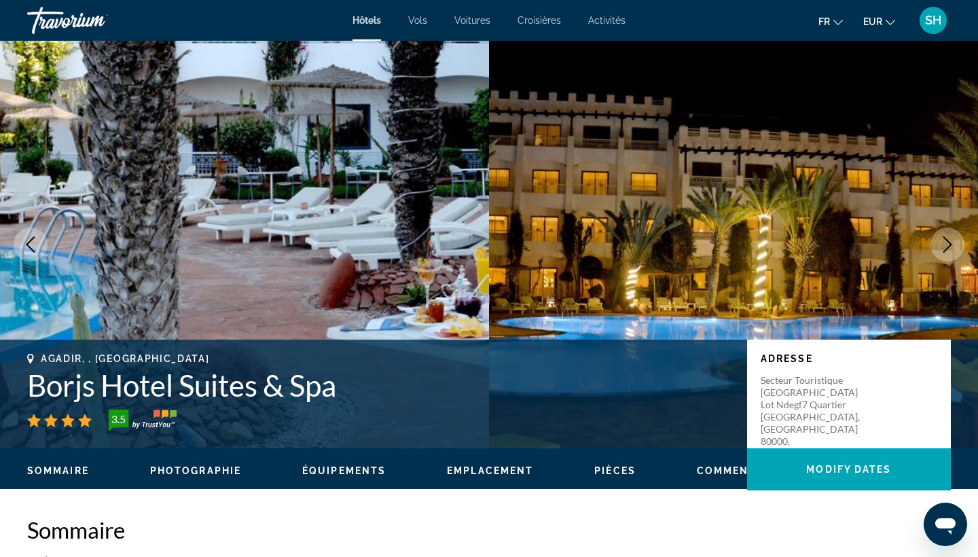
click at [939, 240] on icon "Next image" at bounding box center [947, 244] width 16 height 16
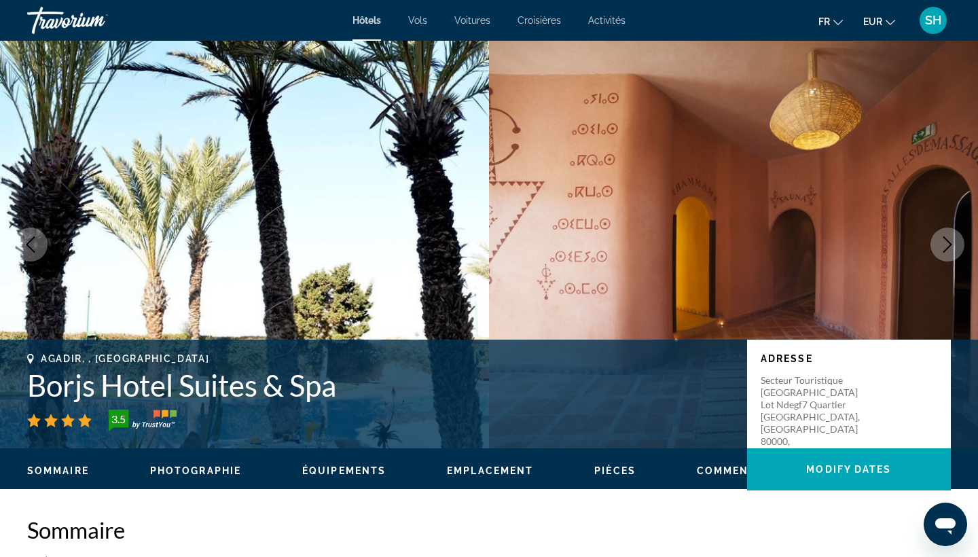
click at [939, 240] on icon "Next image" at bounding box center [947, 244] width 16 height 16
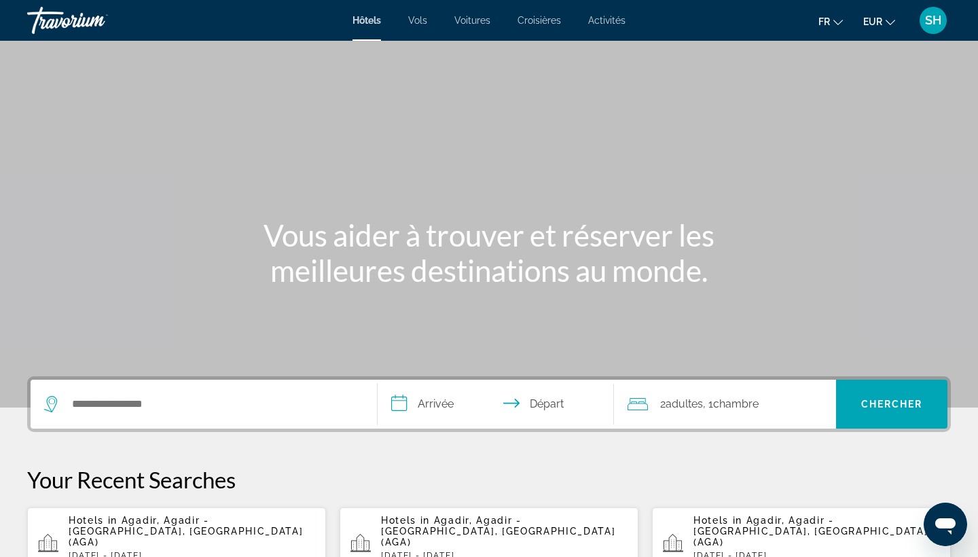
click at [182, 522] on span "Agadir, Agadir - [GEOGRAPHIC_DATA], [GEOGRAPHIC_DATA] (AGA)" at bounding box center [186, 531] width 234 height 33
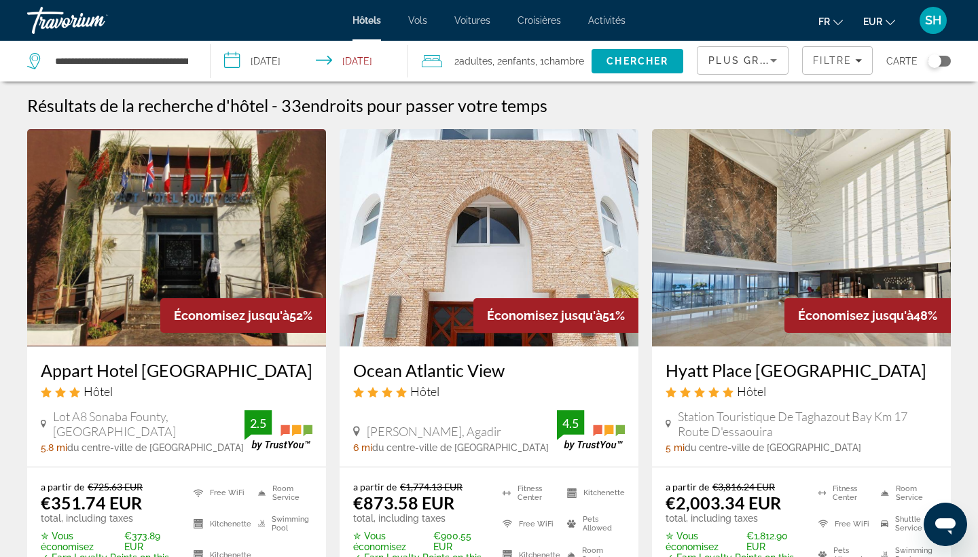
click at [732, 62] on span "Plus grandes économies" at bounding box center [789, 60] width 162 height 11
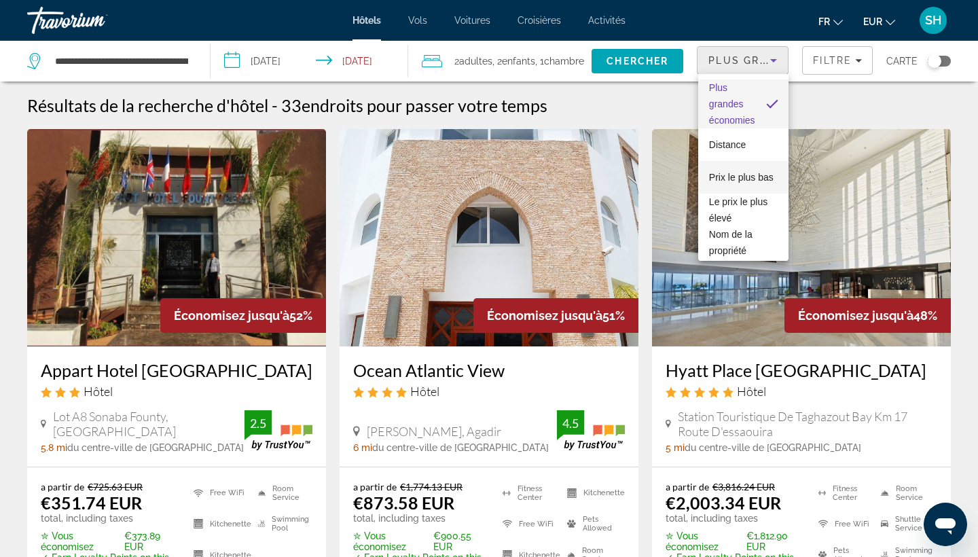
click at [728, 173] on span "Prix le plus bas" at bounding box center [741, 177] width 64 height 11
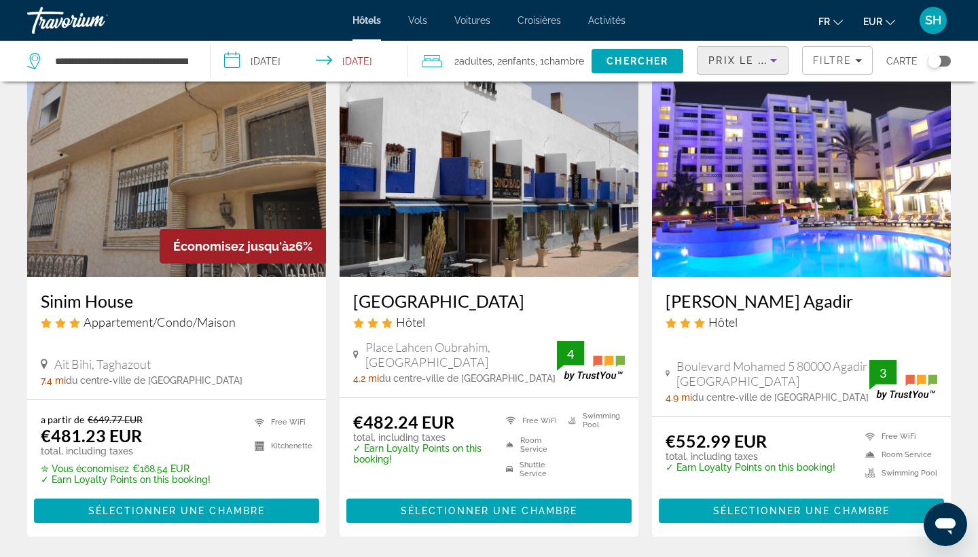
scroll to position [1646, 0]
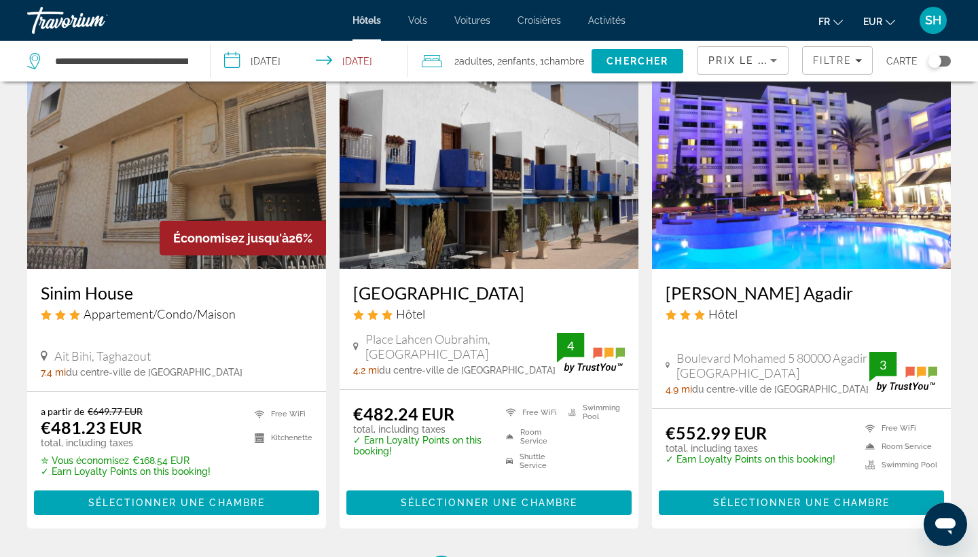
click at [745, 239] on img "Main content" at bounding box center [801, 160] width 299 height 217
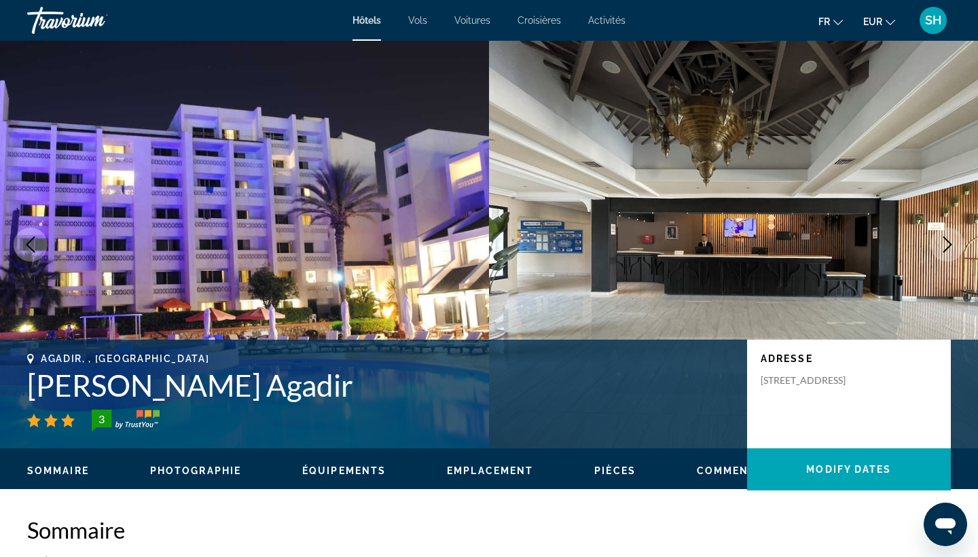
click at [946, 245] on icon "Next image" at bounding box center [947, 244] width 16 height 16
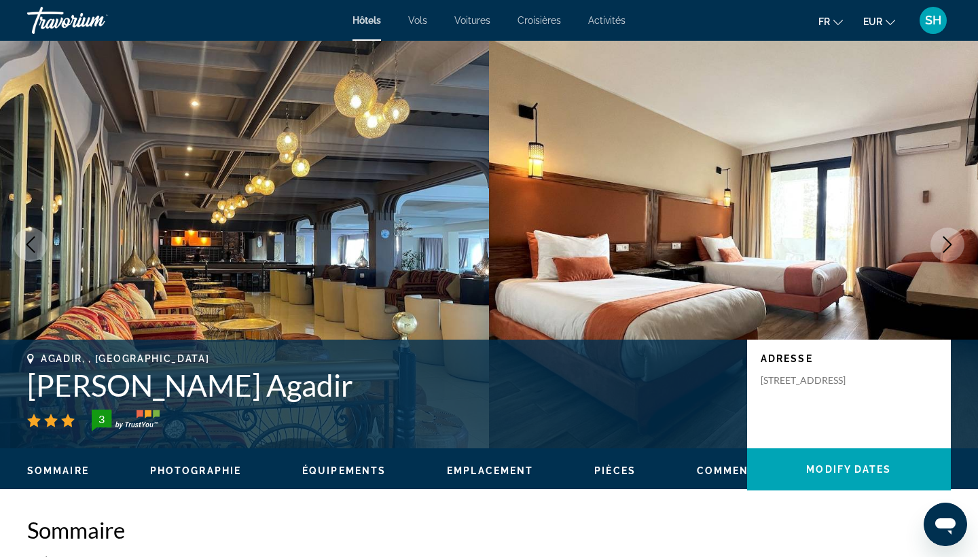
click at [946, 245] on icon "Next image" at bounding box center [947, 244] width 16 height 16
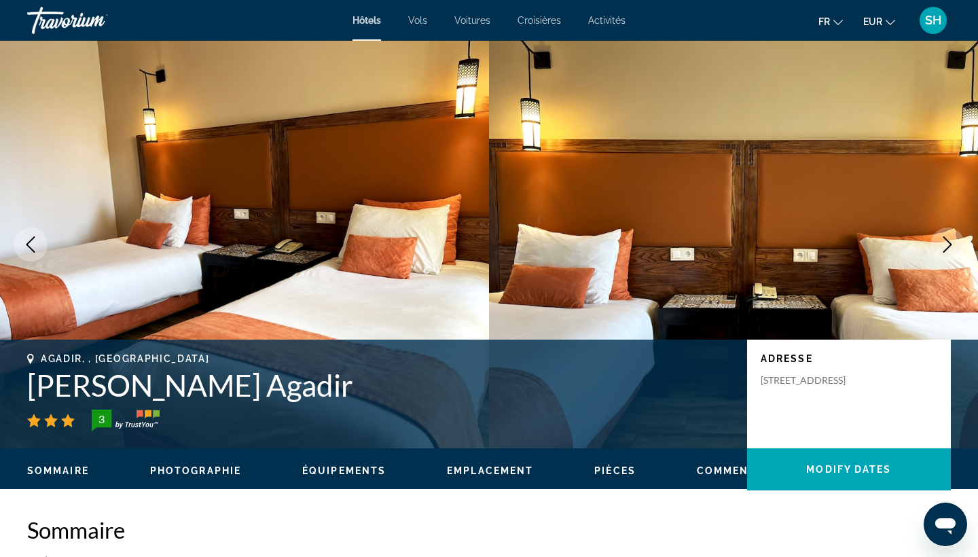
click at [944, 242] on icon "Next image" at bounding box center [947, 244] width 16 height 16
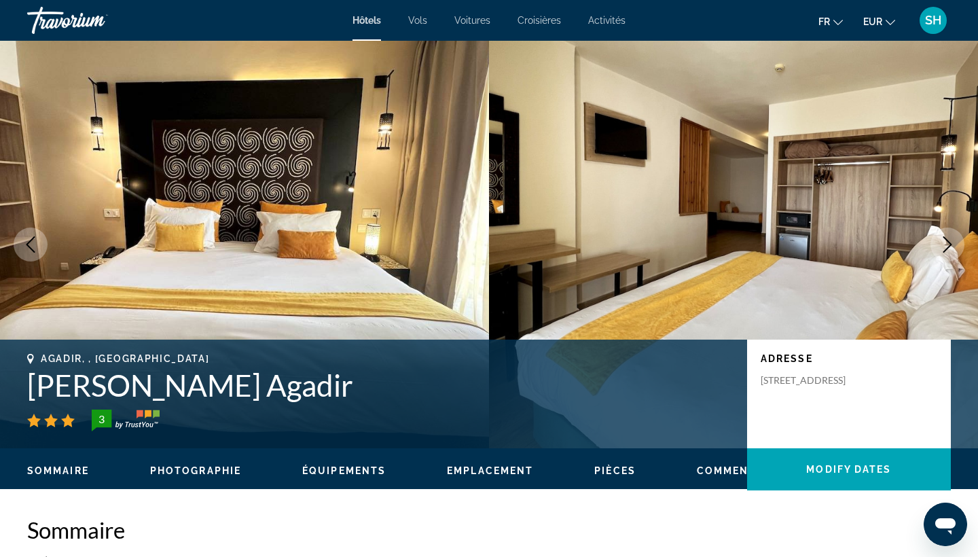
click at [944, 242] on icon "Next image" at bounding box center [947, 244] width 16 height 16
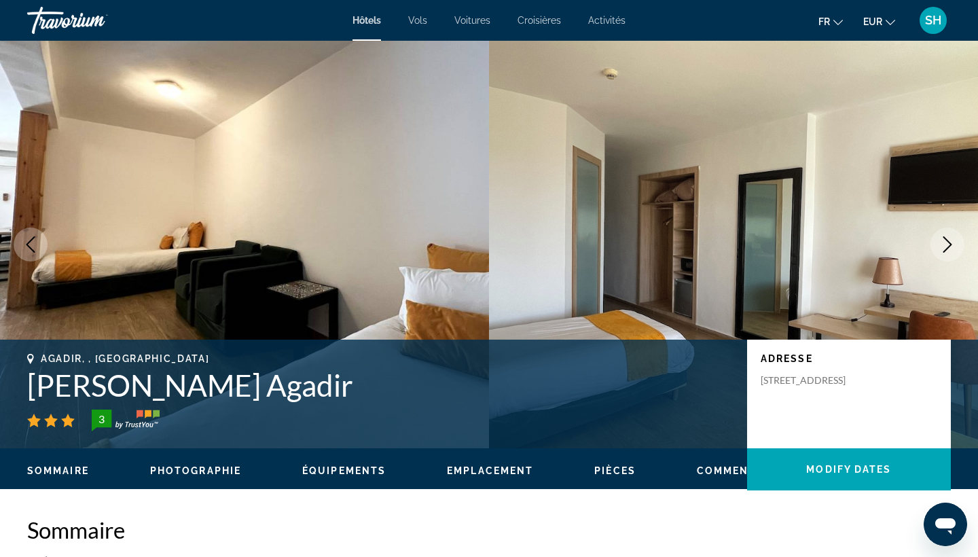
click at [944, 242] on icon "Next image" at bounding box center [947, 244] width 16 height 16
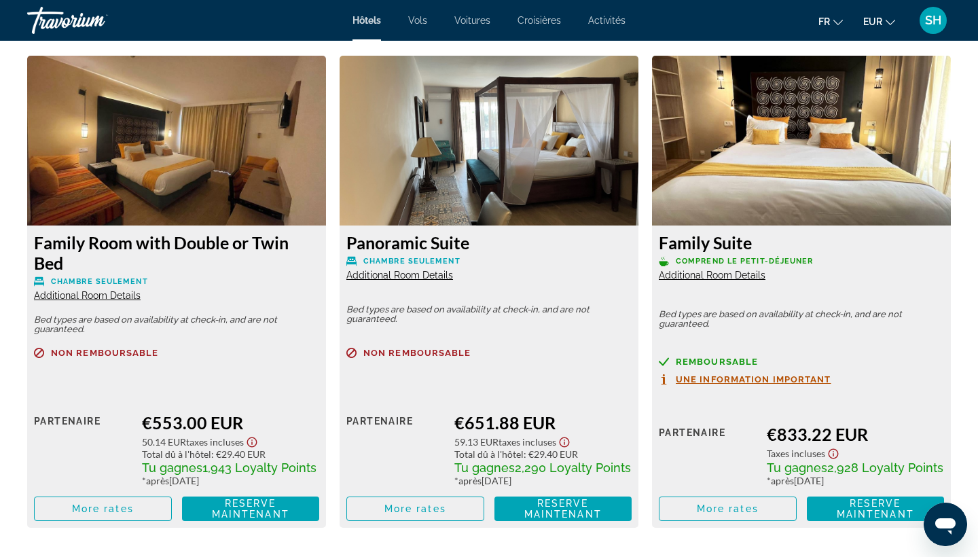
scroll to position [1866, 0]
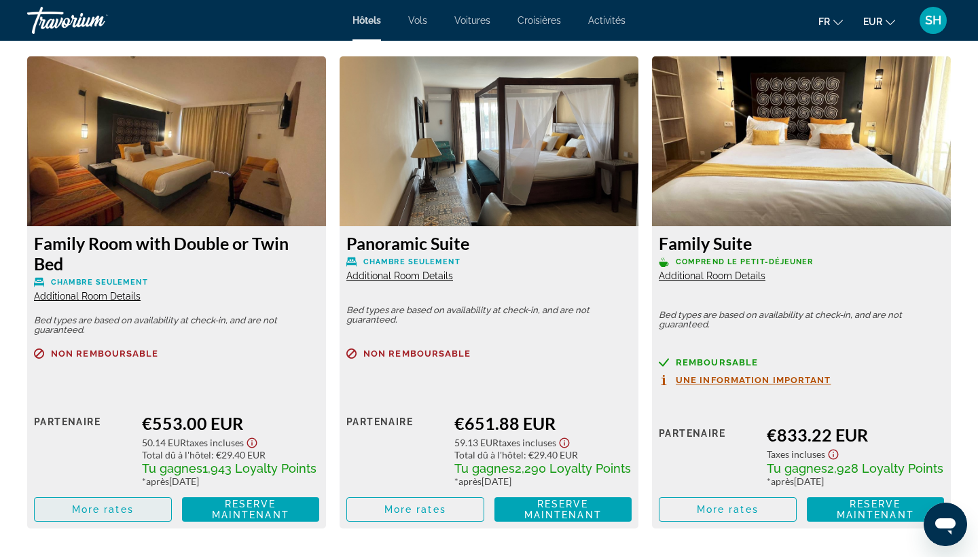
click at [73, 508] on span "More rates" at bounding box center [103, 509] width 62 height 11
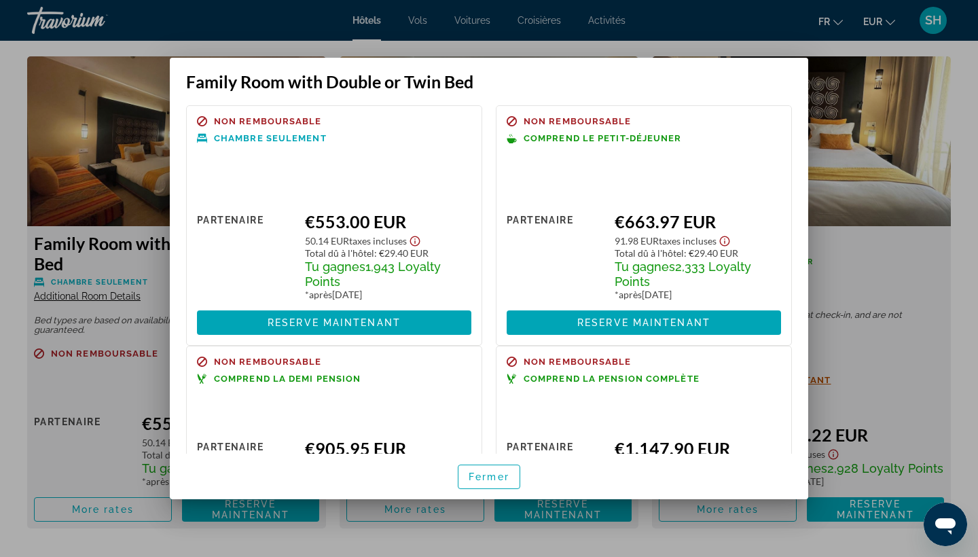
click at [849, 268] on div at bounding box center [489, 278] width 978 height 557
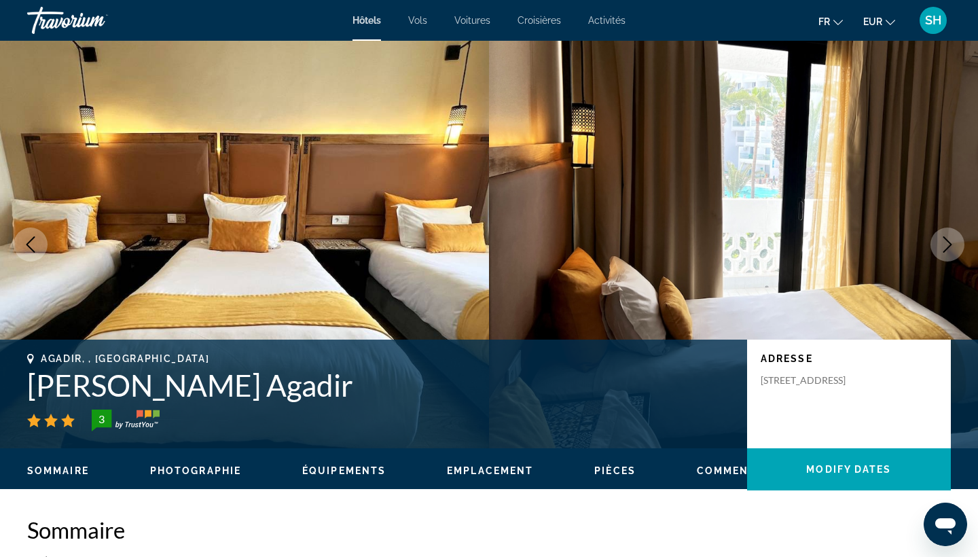
scroll to position [1866, 0]
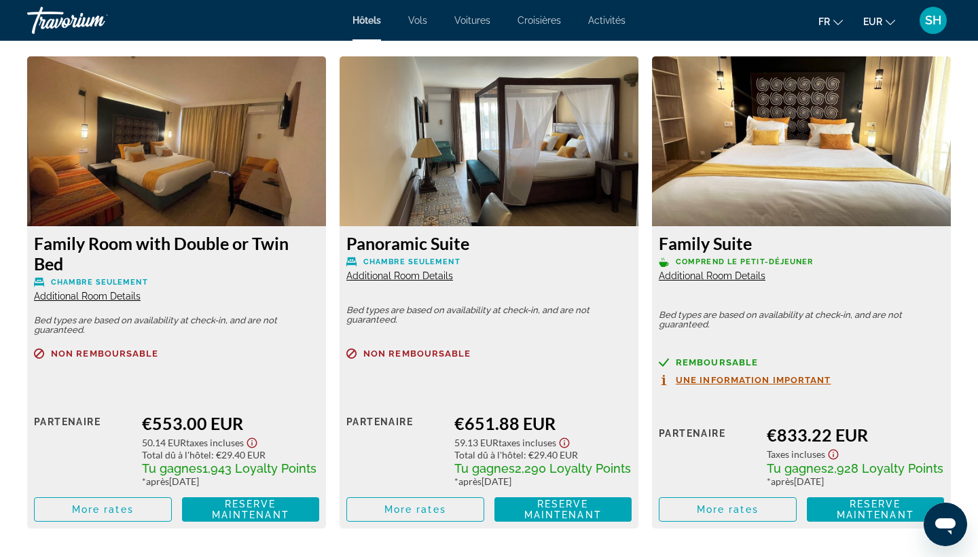
click at [151, 179] on img "Main content" at bounding box center [176, 141] width 299 height 170
click at [88, 297] on span "Additional Room Details" at bounding box center [87, 296] width 107 height 11
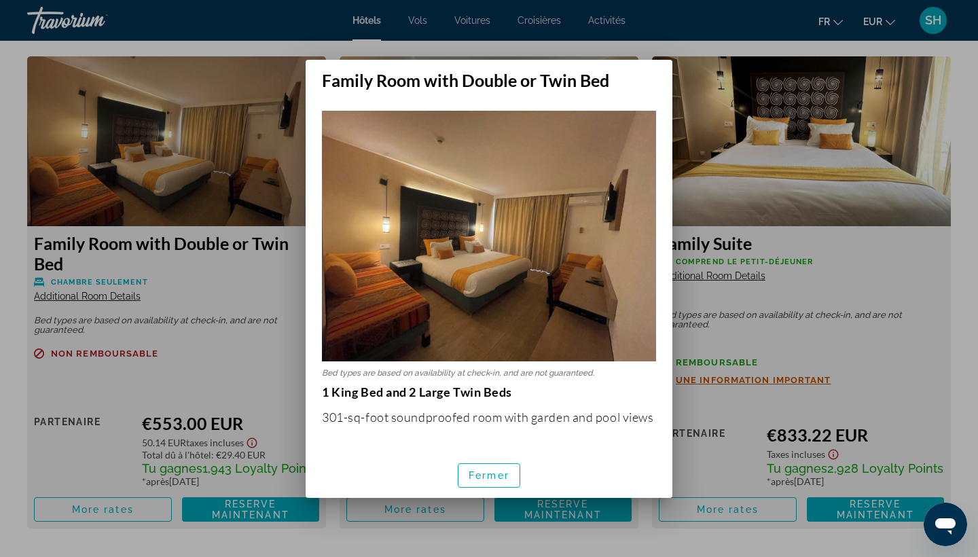
scroll to position [0, 0]
click at [485, 477] on span "Fermer" at bounding box center [488, 475] width 41 height 11
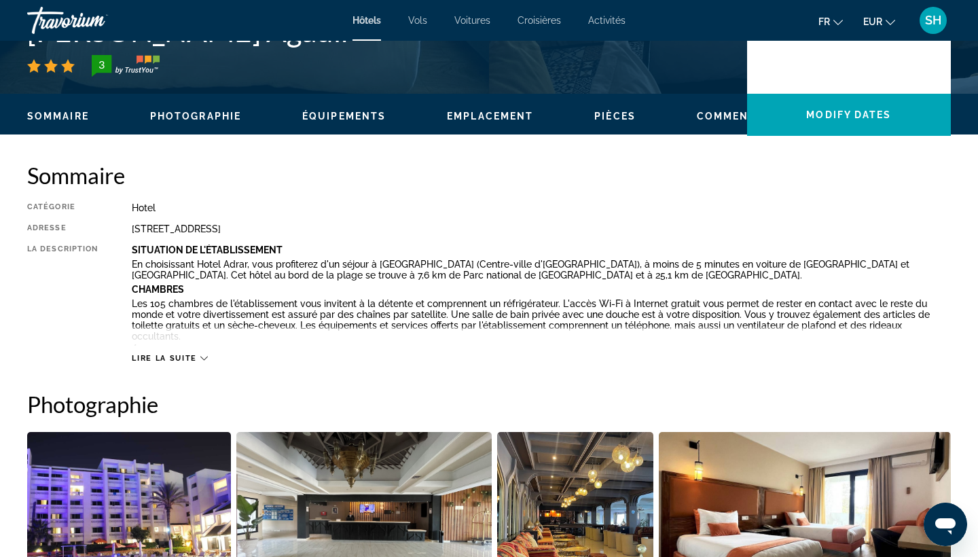
scroll to position [367, 0]
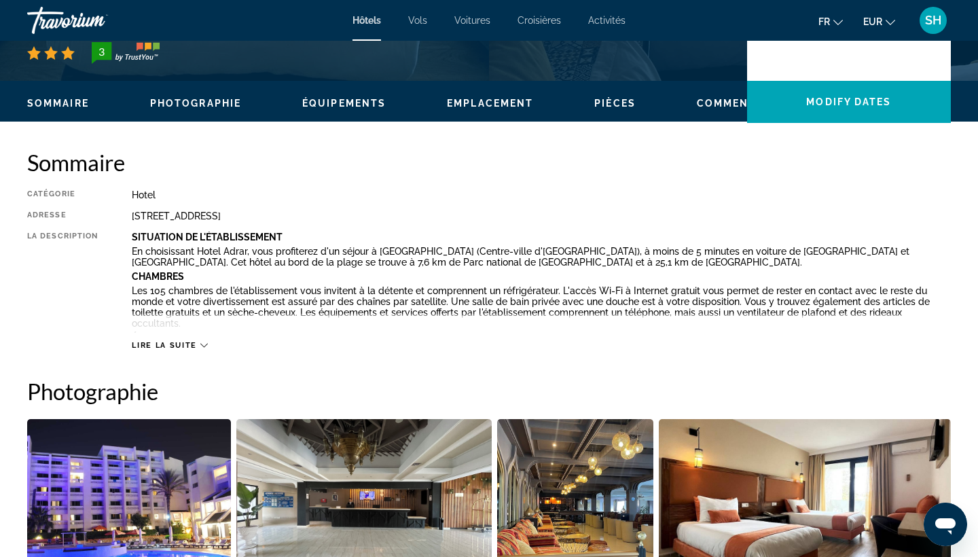
click at [195, 337] on div "Lire la suite" at bounding box center [541, 331] width 819 height 37
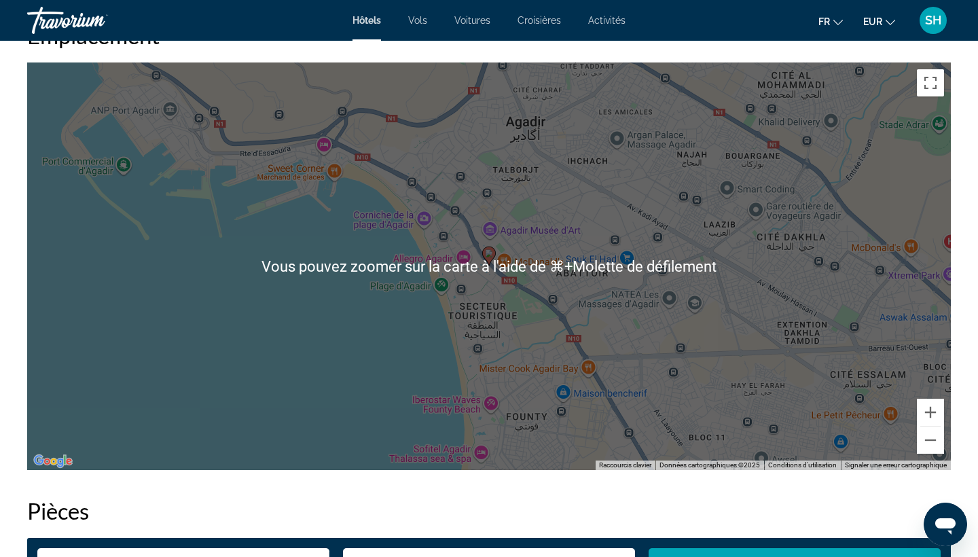
scroll to position [1306, 0]
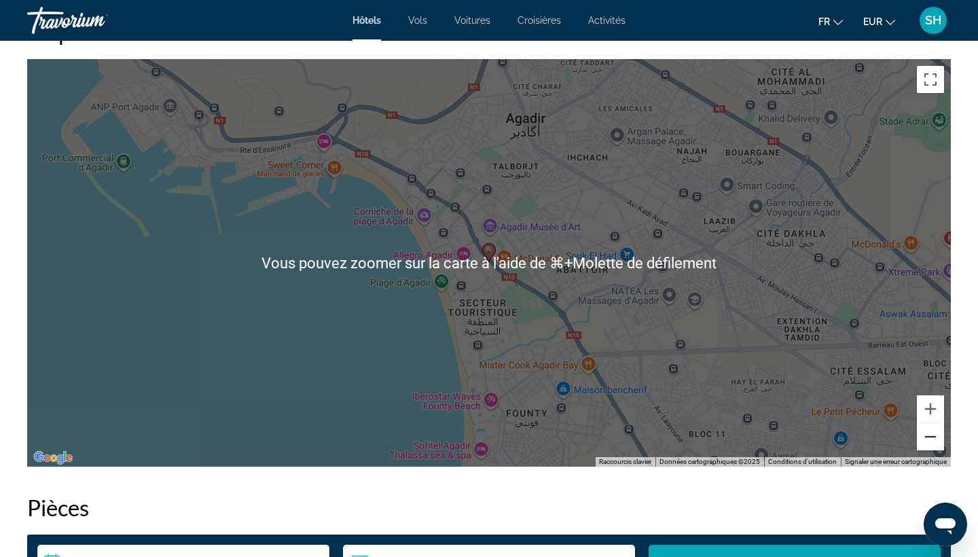
click at [927, 432] on button "Zoom arrière" at bounding box center [930, 436] width 27 height 27
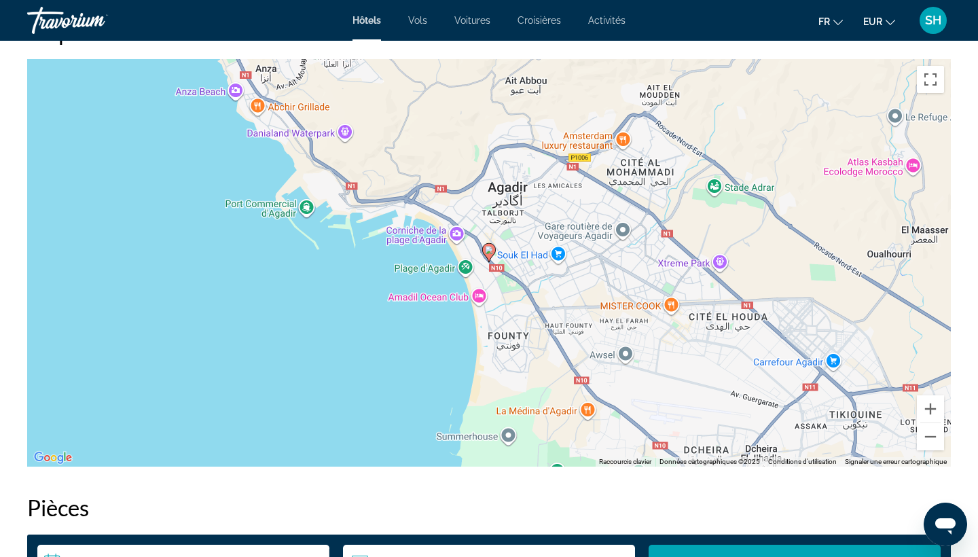
scroll to position [1331, 0]
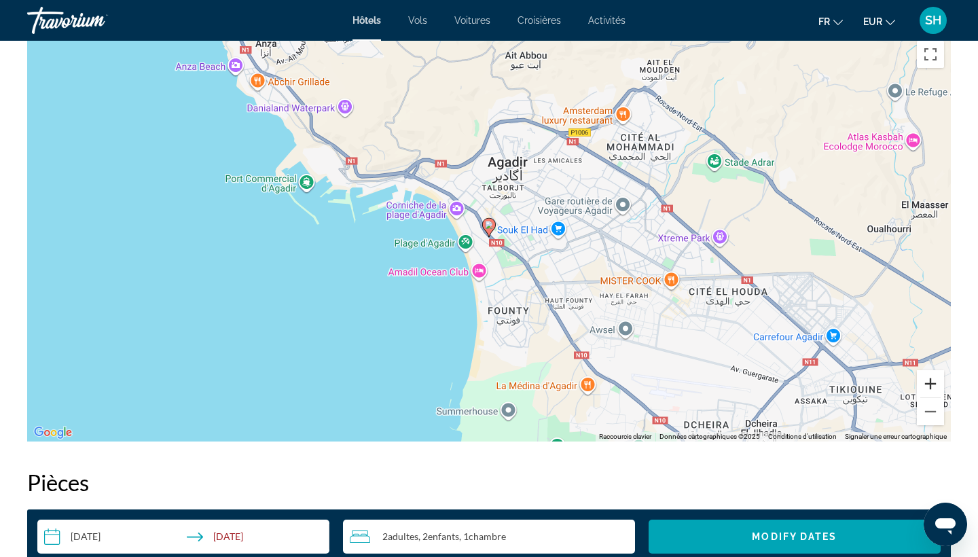
click at [929, 386] on button "Zoom avant" at bounding box center [930, 383] width 27 height 27
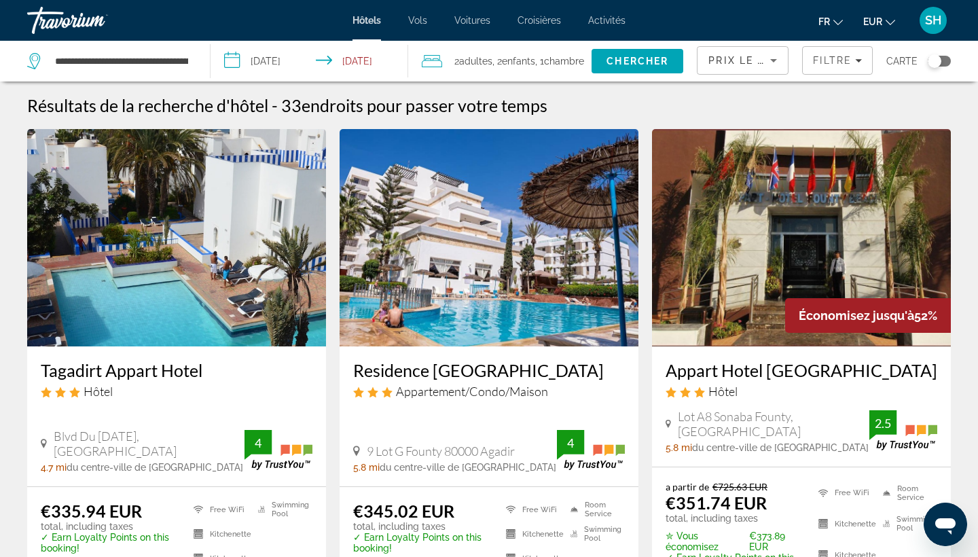
click at [750, 238] on img "Main content" at bounding box center [801, 237] width 299 height 217
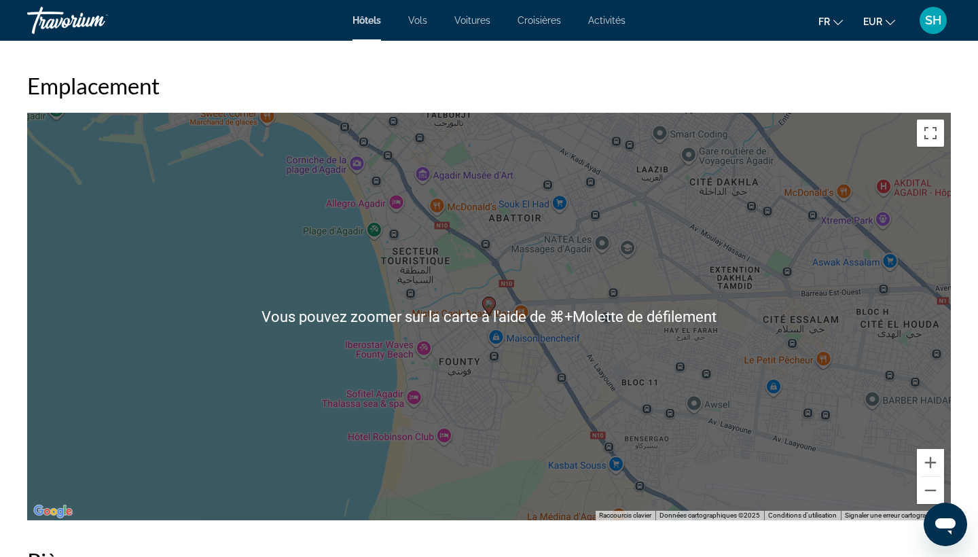
scroll to position [1289, 0]
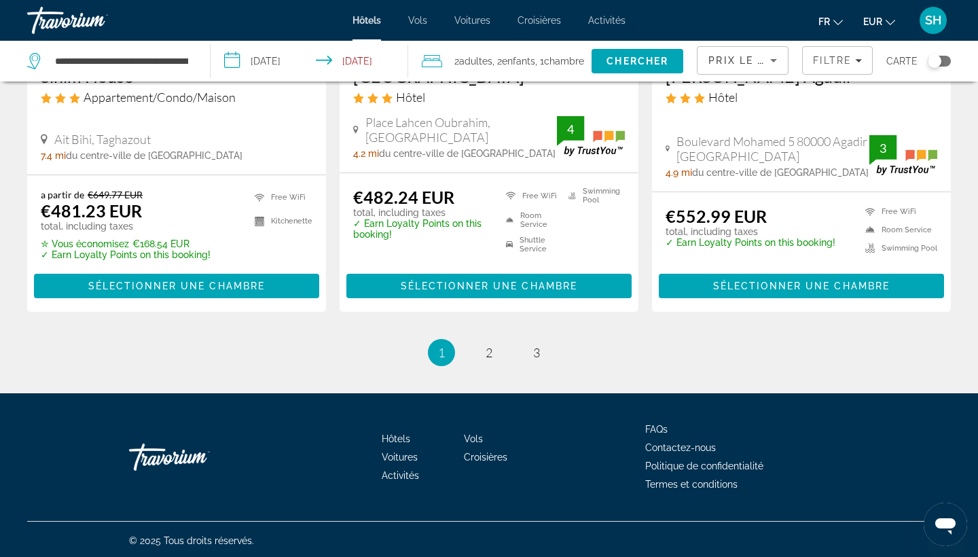
scroll to position [1862, 0]
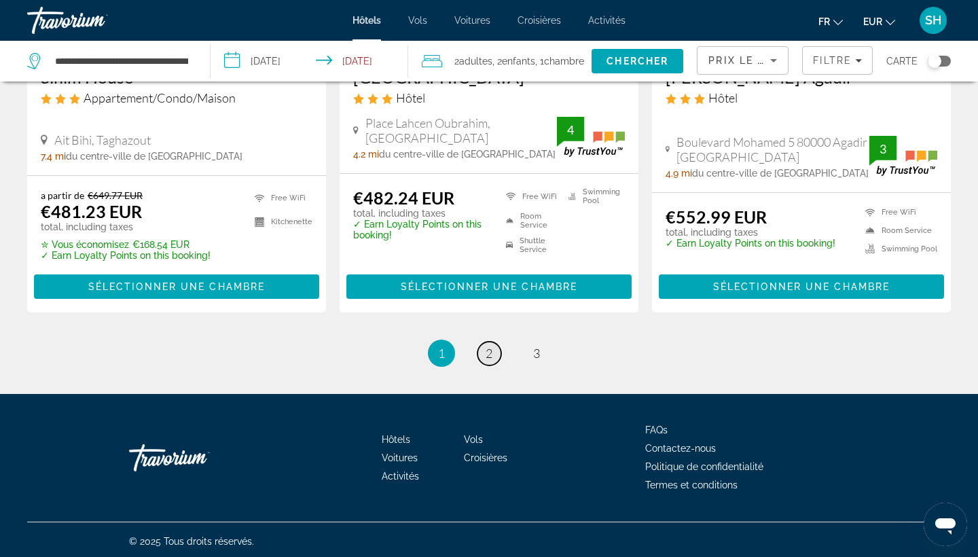
click at [490, 354] on span "2" at bounding box center [488, 353] width 7 height 15
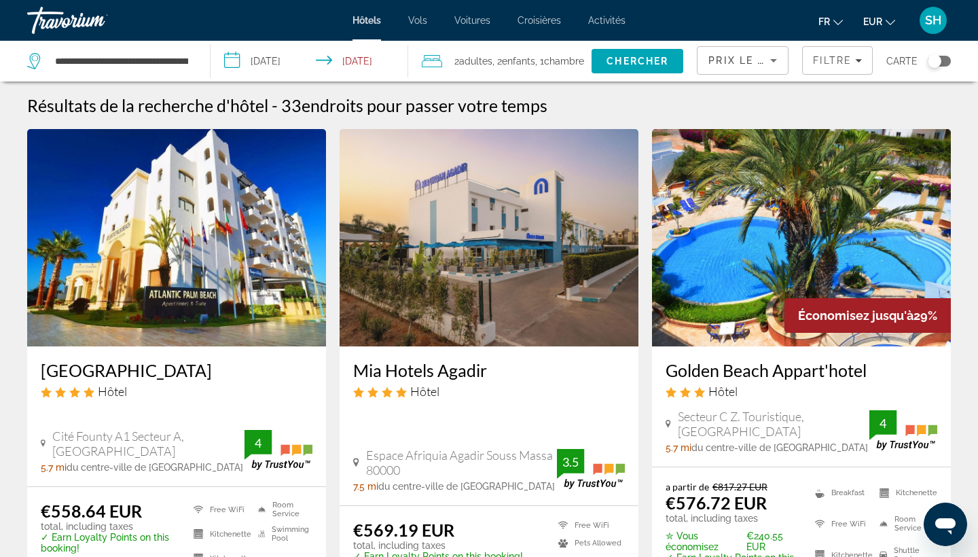
click at [476, 279] on img "Main content" at bounding box center [488, 237] width 299 height 217
click at [737, 294] on img "Main content" at bounding box center [801, 237] width 299 height 217
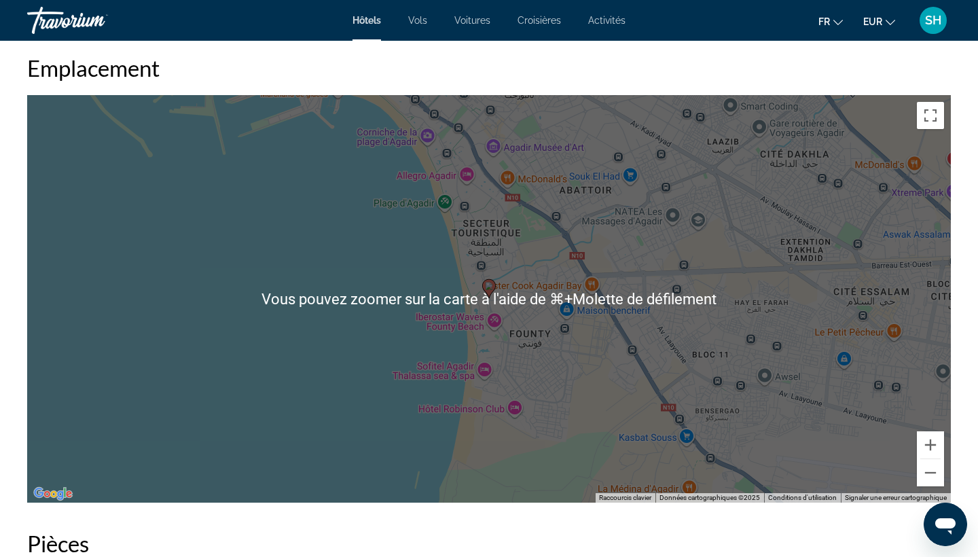
scroll to position [1209, 0]
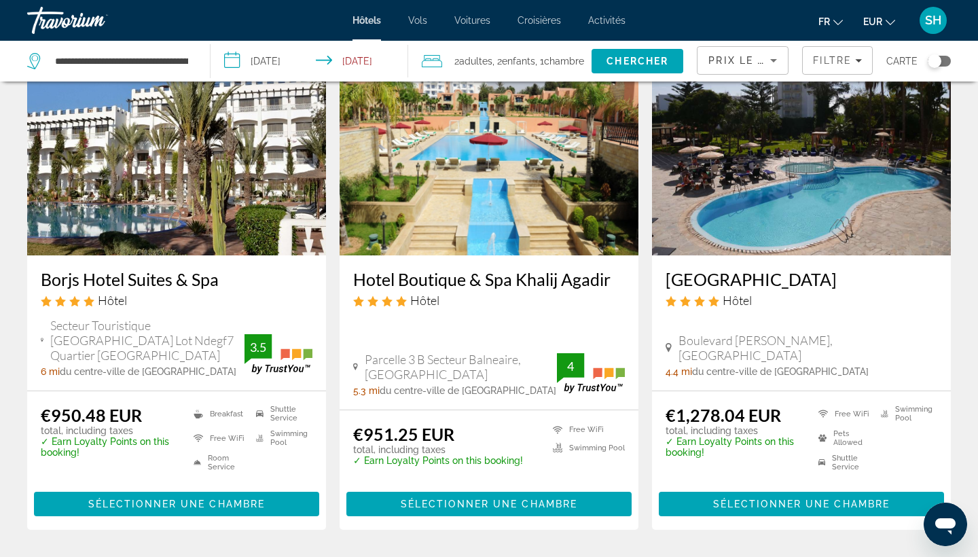
scroll to position [1664, 0]
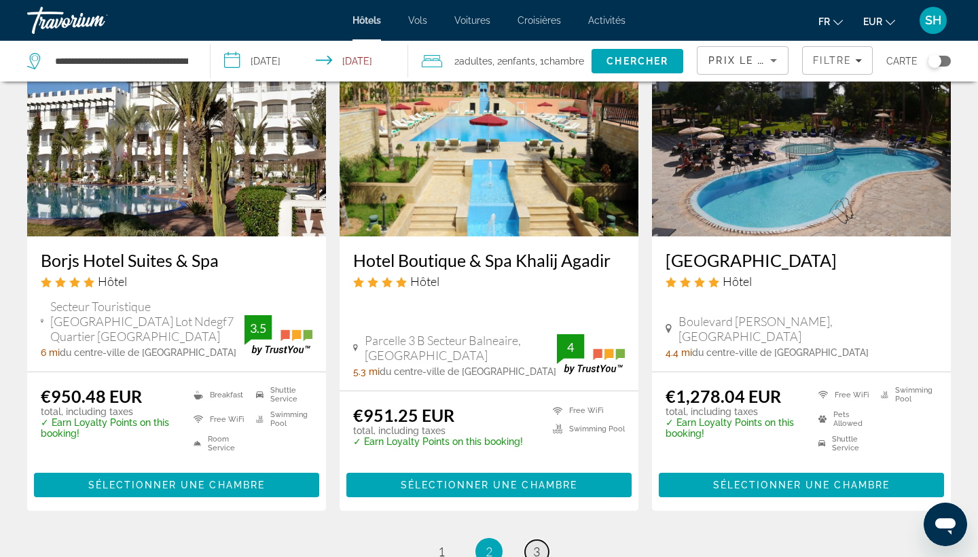
click at [539, 548] on span "3" at bounding box center [536, 551] width 7 height 15
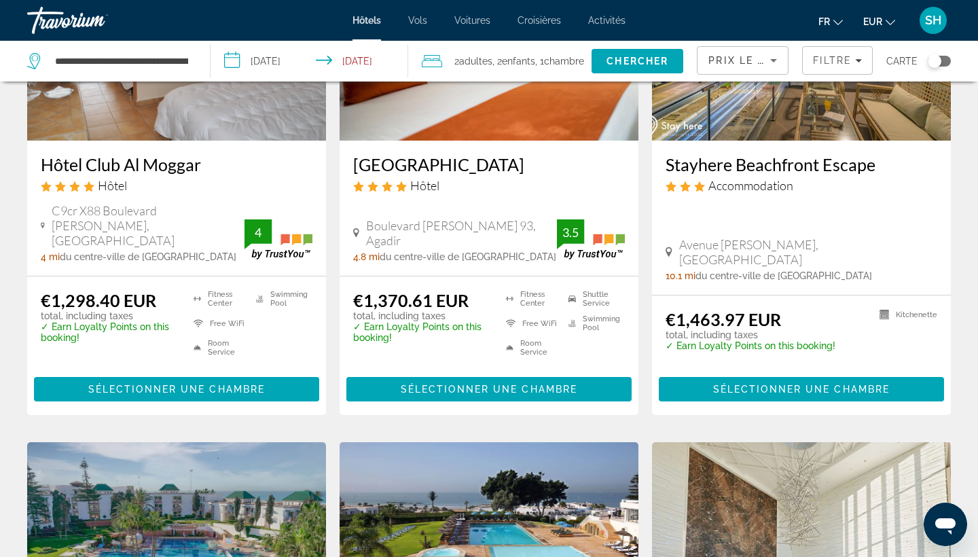
scroll to position [79, 0]
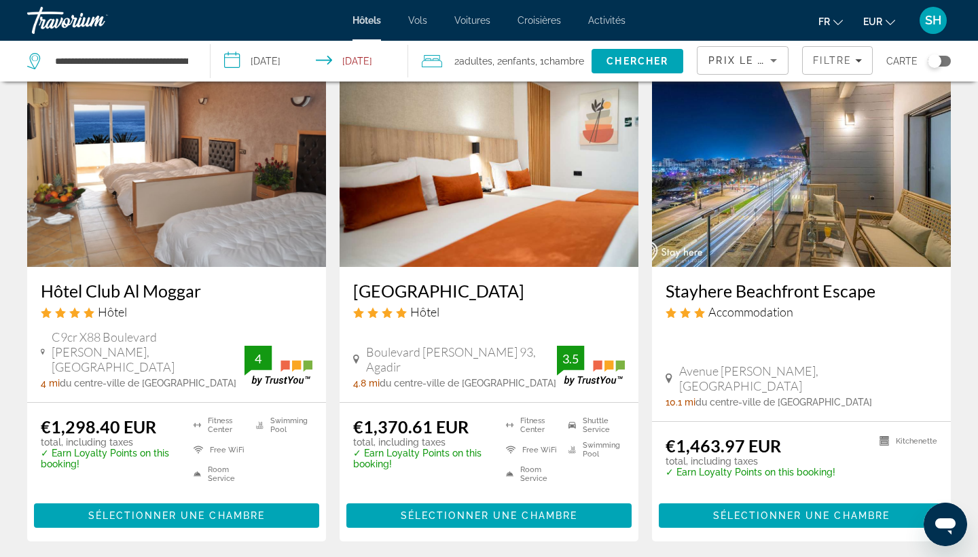
click at [479, 200] on img "Main content" at bounding box center [488, 158] width 299 height 217
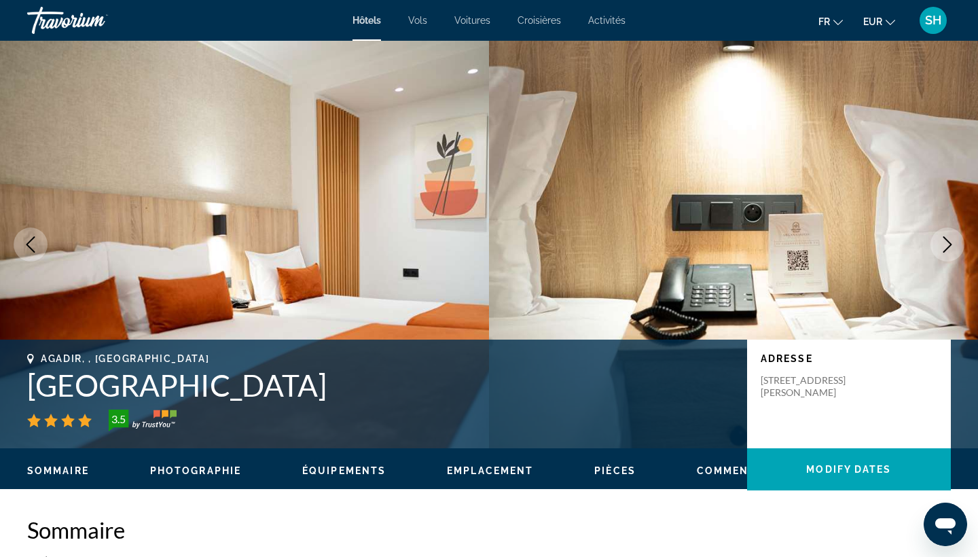
click at [942, 246] on icon "Next image" at bounding box center [947, 244] width 16 height 16
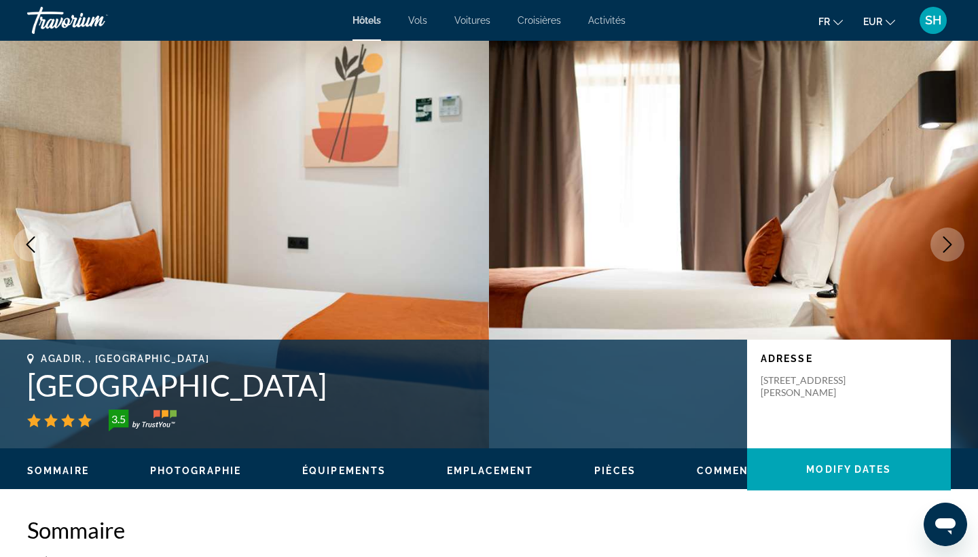
click at [942, 246] on icon "Next image" at bounding box center [947, 244] width 16 height 16
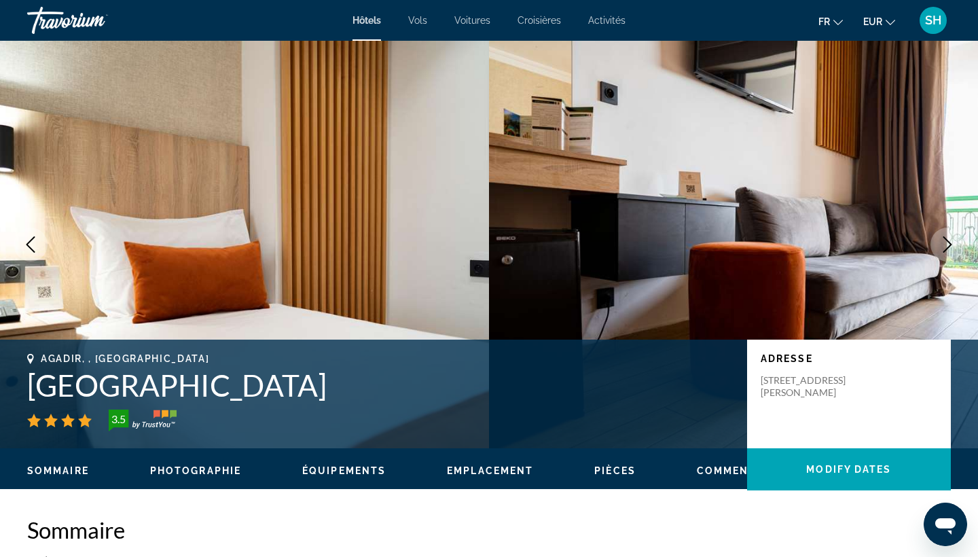
click at [942, 246] on icon "Next image" at bounding box center [947, 244] width 16 height 16
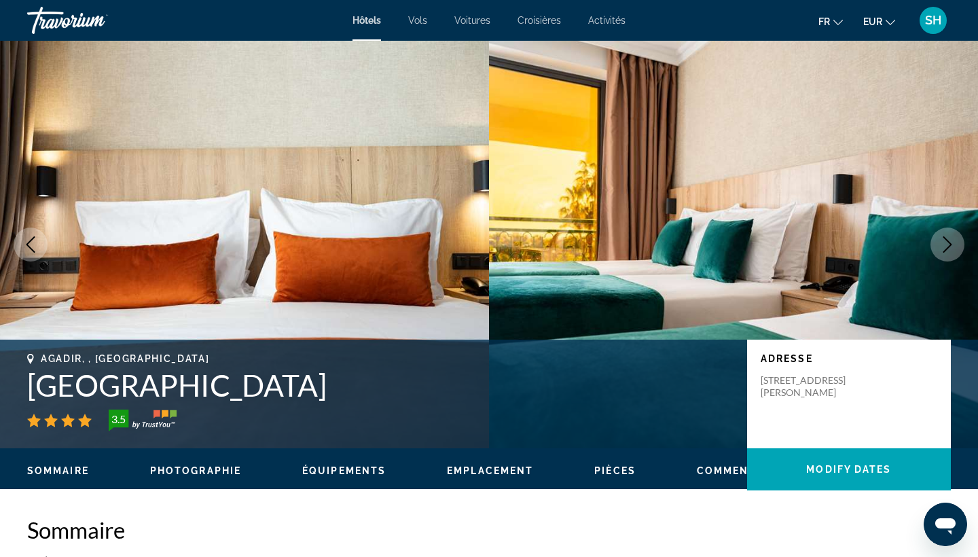
click at [942, 246] on icon "Next image" at bounding box center [947, 244] width 16 height 16
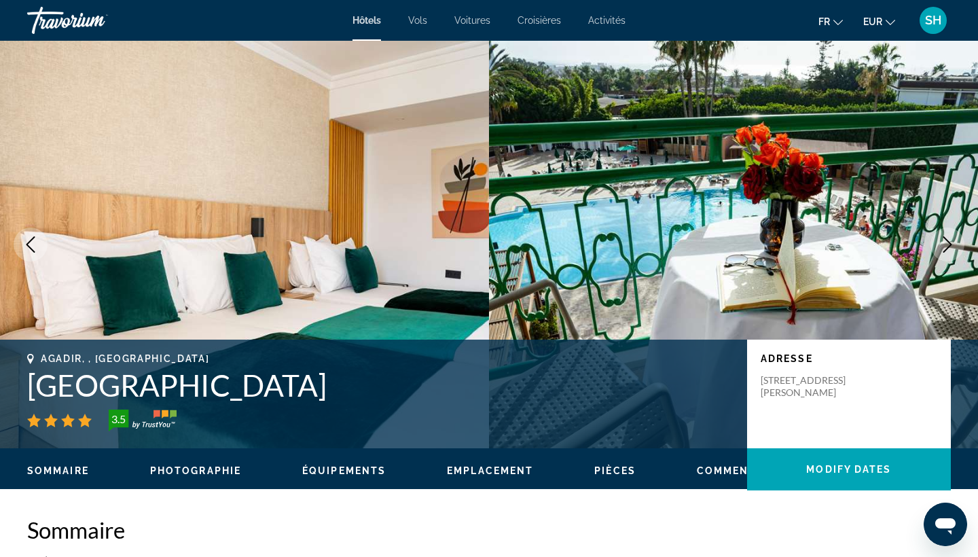
click at [942, 246] on icon "Next image" at bounding box center [947, 244] width 16 height 16
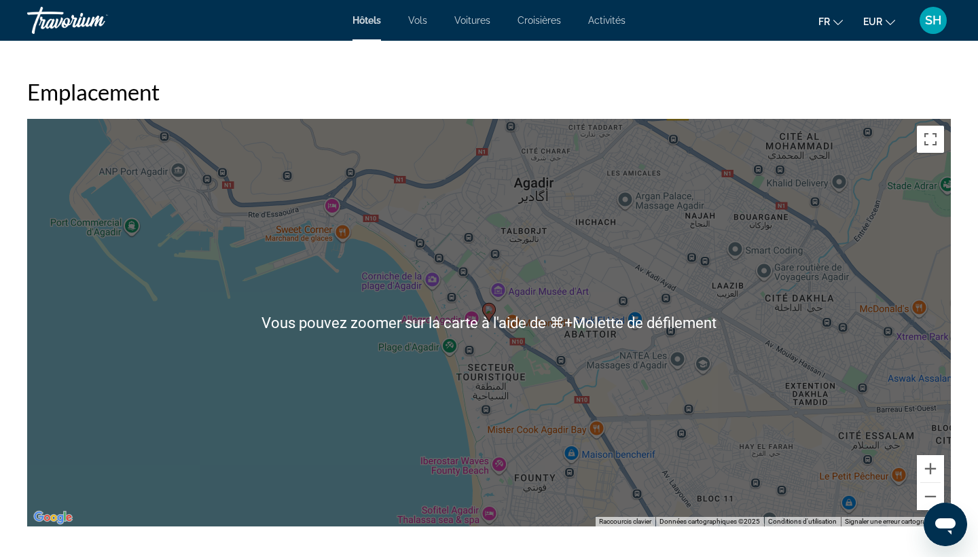
scroll to position [1251, 0]
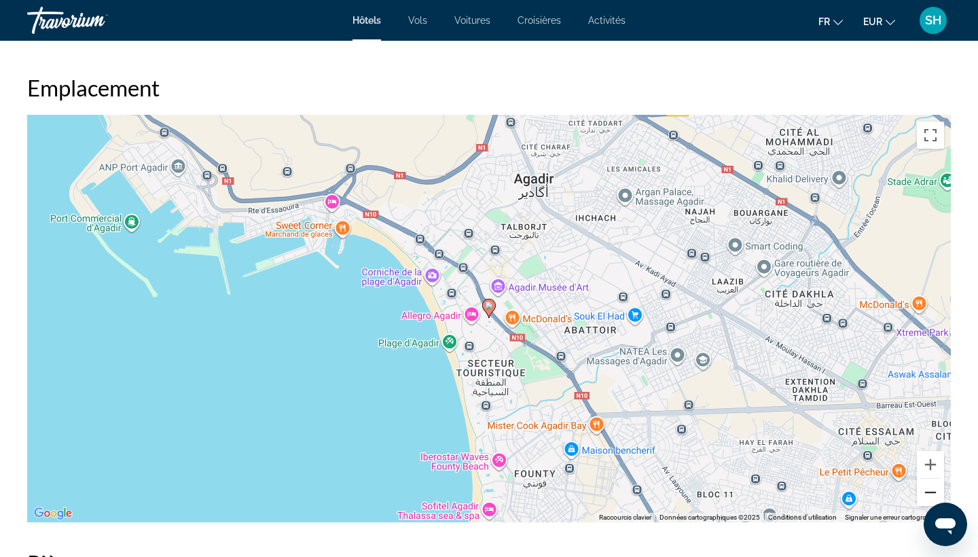
click at [929, 487] on button "Zoom arrière" at bounding box center [930, 492] width 27 height 27
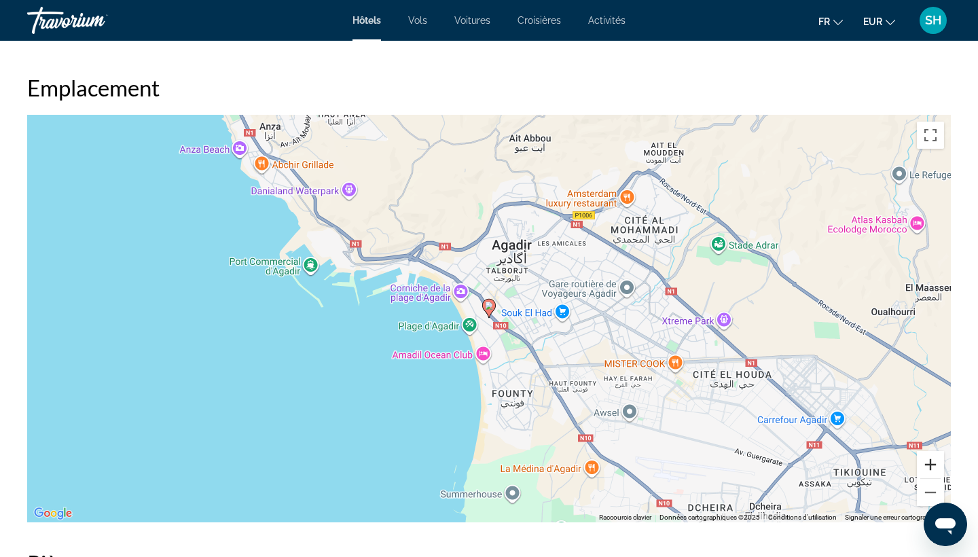
click at [931, 465] on button "Zoom avant" at bounding box center [930, 464] width 27 height 27
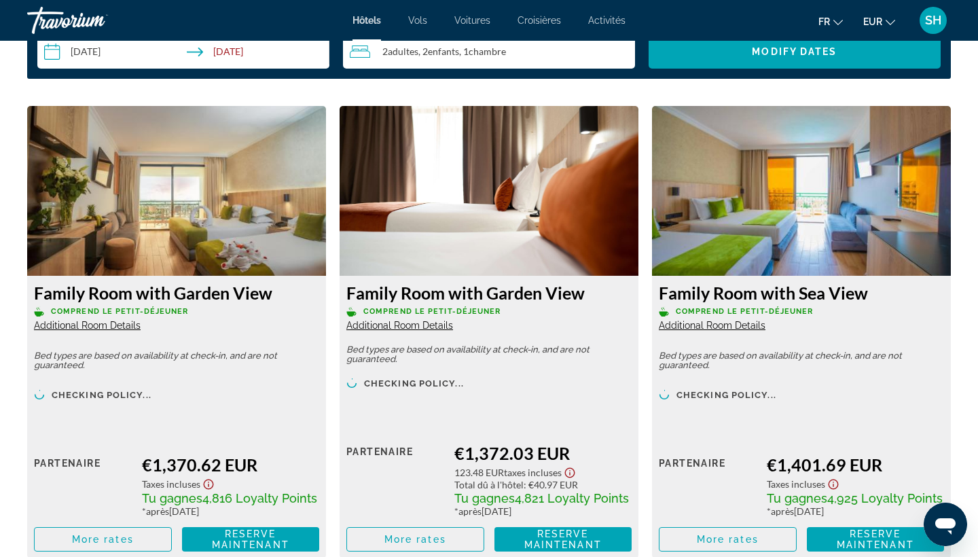
scroll to position [1807, 0]
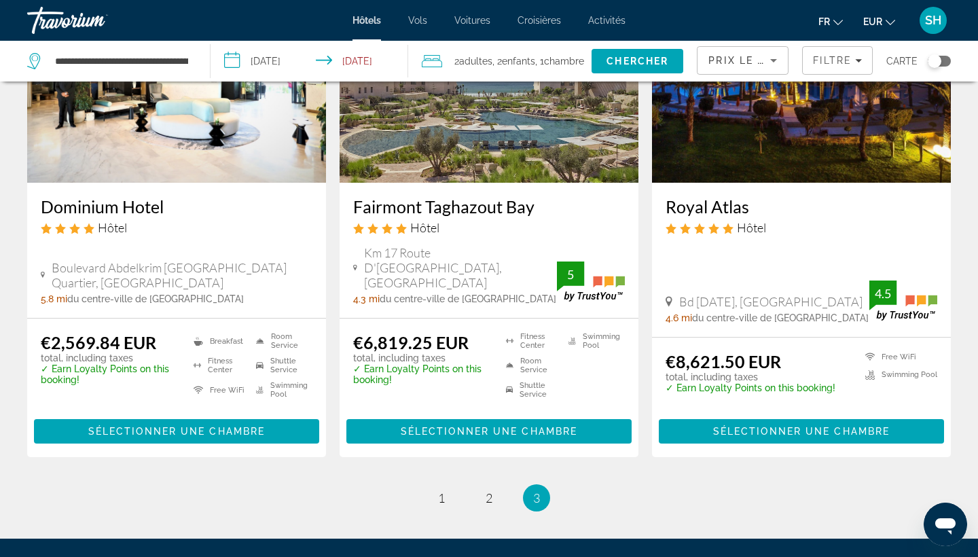
scroll to position [1209, 0]
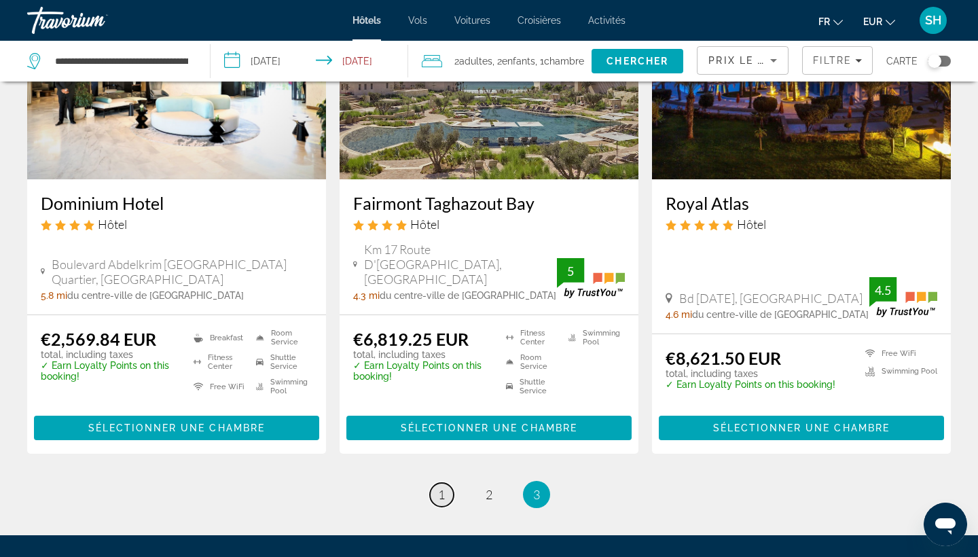
click at [446, 483] on link "page 1" at bounding box center [442, 495] width 24 height 24
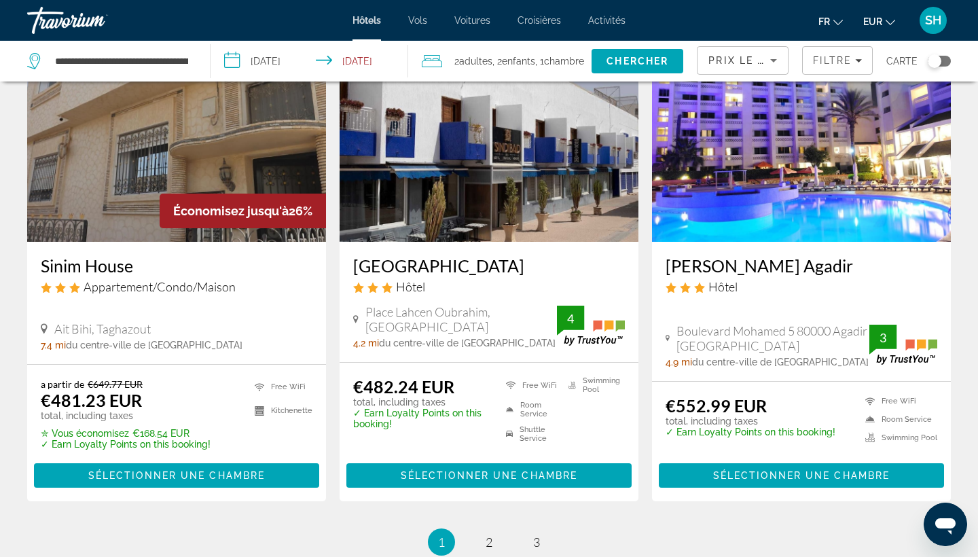
scroll to position [1674, 0]
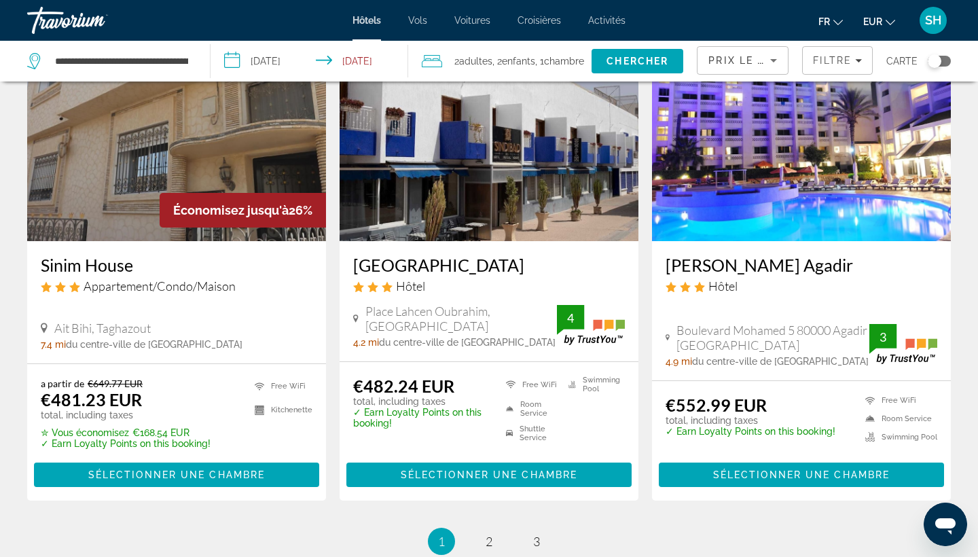
click at [775, 202] on img "Main content" at bounding box center [801, 132] width 299 height 217
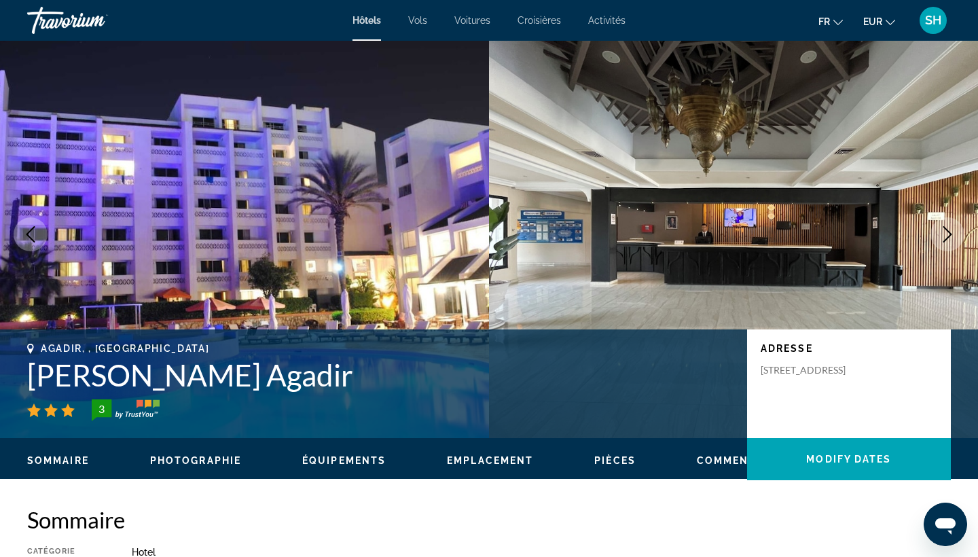
scroll to position [12, 0]
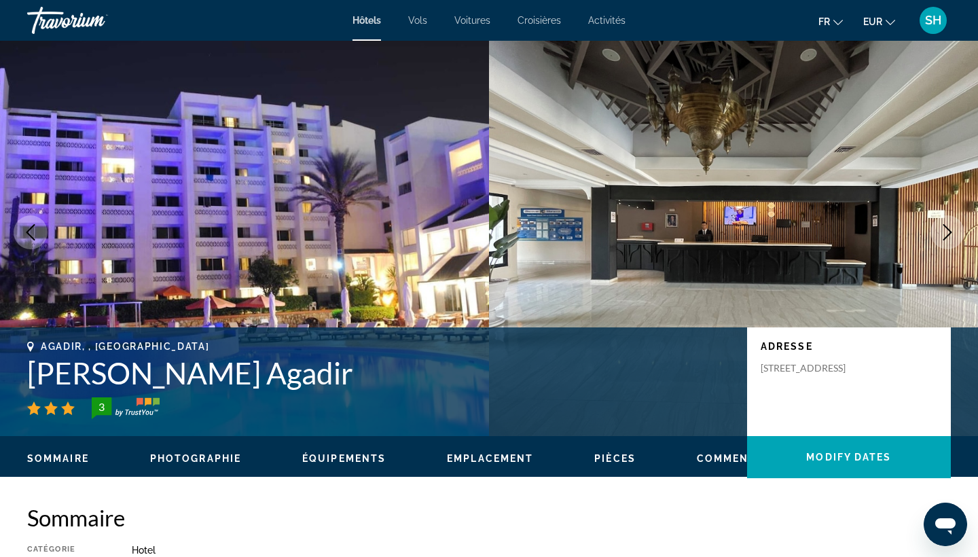
click at [943, 233] on icon "Next image" at bounding box center [947, 232] width 16 height 16
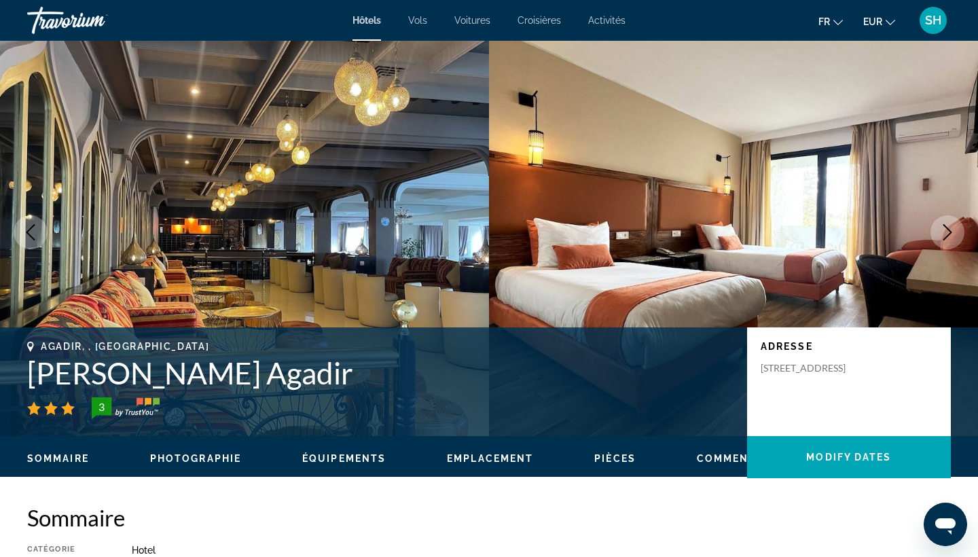
click at [944, 227] on icon "Next image" at bounding box center [947, 232] width 16 height 16
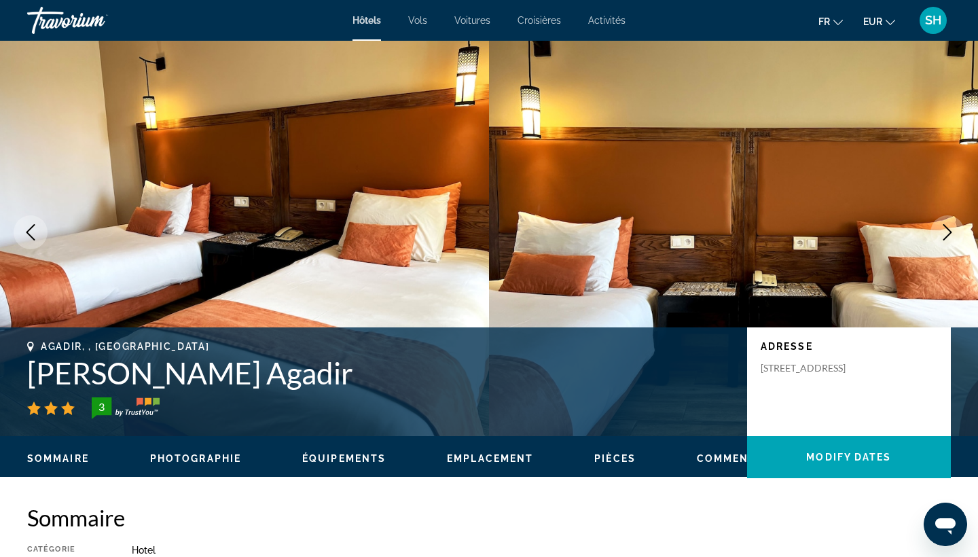
click at [944, 227] on icon "Next image" at bounding box center [947, 232] width 16 height 16
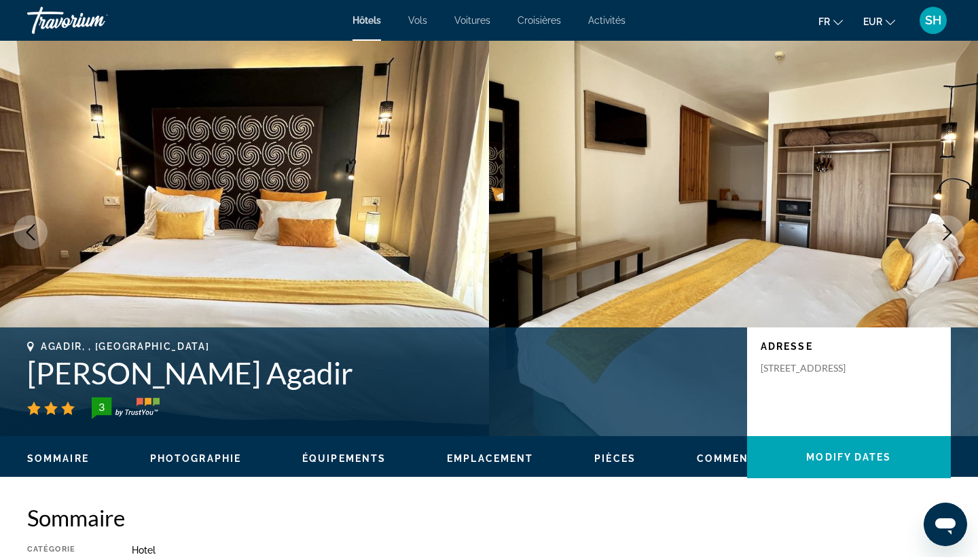
click at [944, 227] on icon "Next image" at bounding box center [947, 232] width 16 height 16
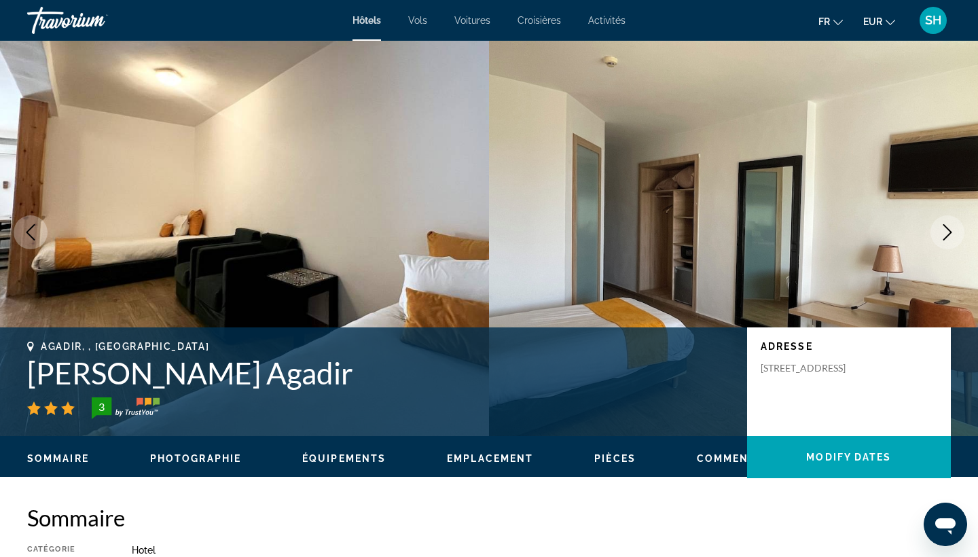
click at [944, 227] on icon "Next image" at bounding box center [947, 232] width 16 height 16
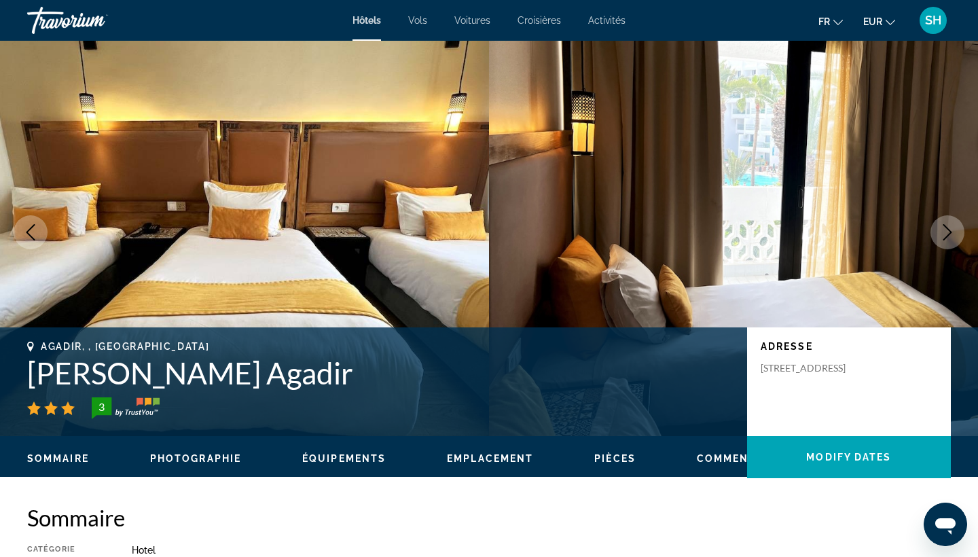
click at [944, 227] on icon "Next image" at bounding box center [947, 232] width 16 height 16
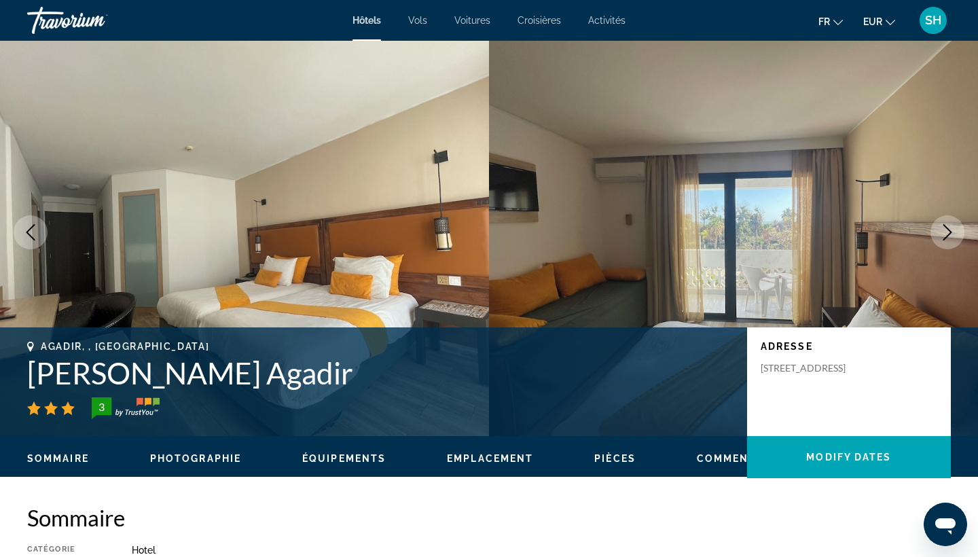
click at [944, 227] on icon "Next image" at bounding box center [947, 232] width 16 height 16
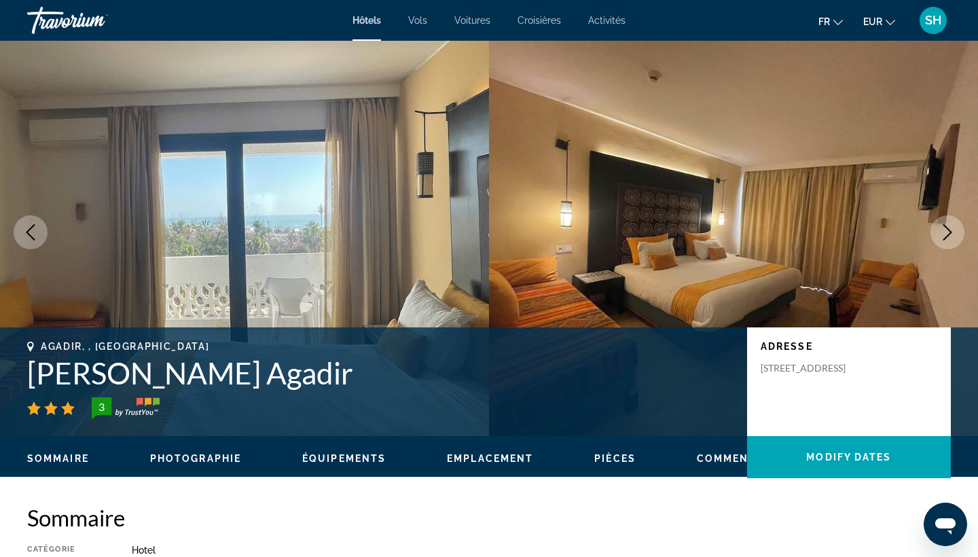
click at [944, 227] on icon "Next image" at bounding box center [947, 232] width 16 height 16
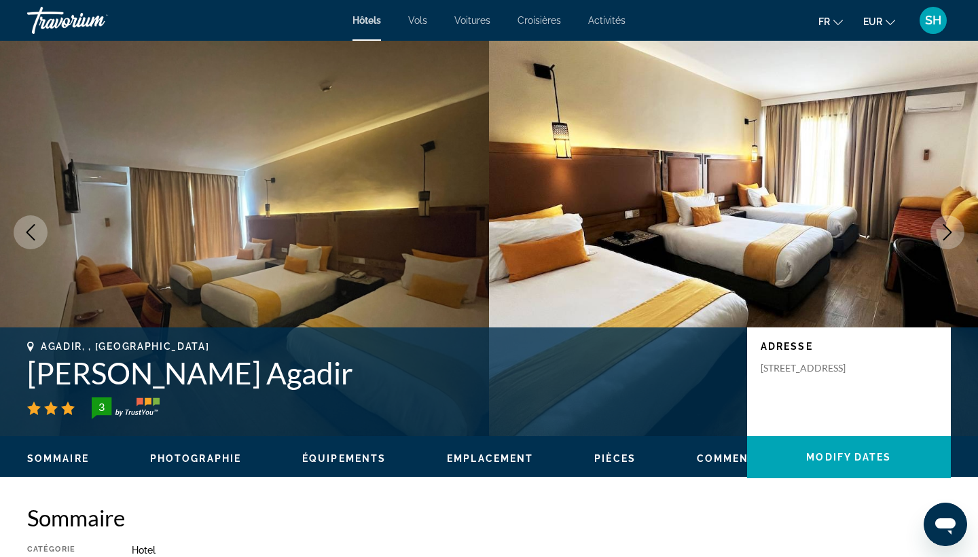
click at [944, 227] on icon "Next image" at bounding box center [947, 232] width 16 height 16
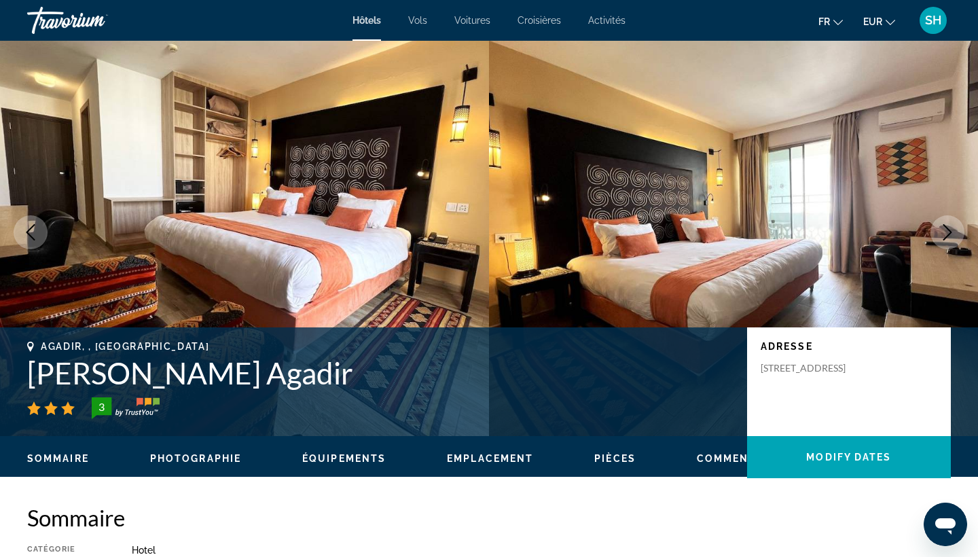
click at [944, 227] on icon "Next image" at bounding box center [947, 232] width 16 height 16
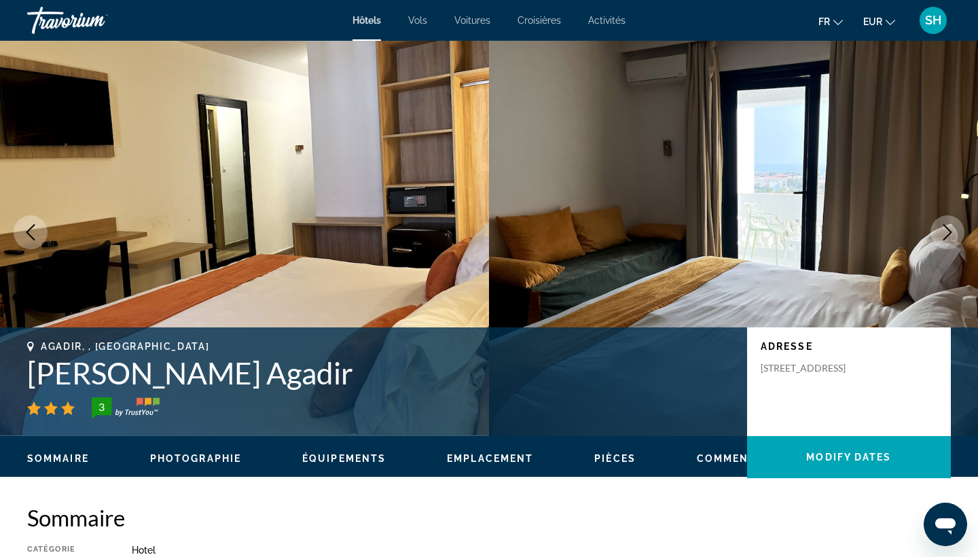
click at [944, 227] on icon "Next image" at bounding box center [947, 232] width 16 height 16
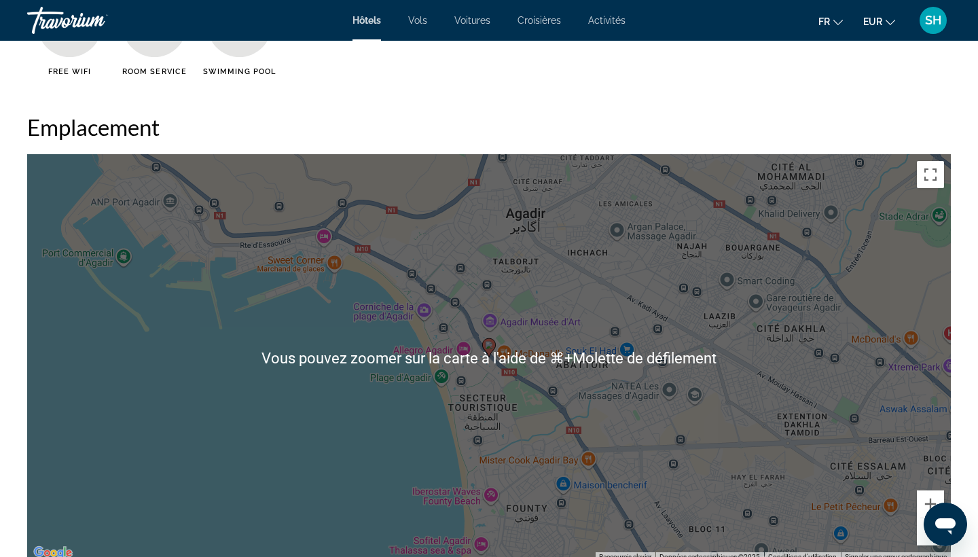
scroll to position [1285, 0]
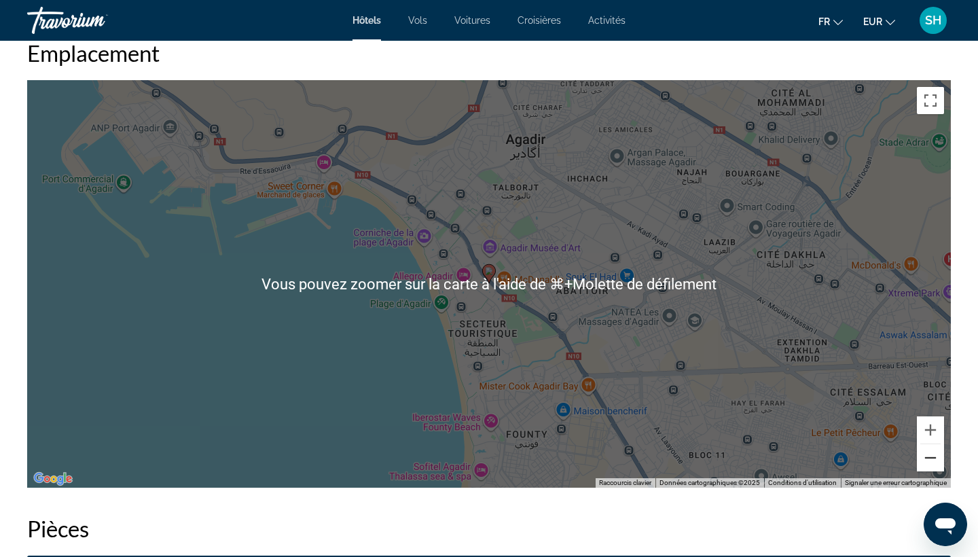
click at [927, 466] on button "Zoom arrière" at bounding box center [930, 457] width 27 height 27
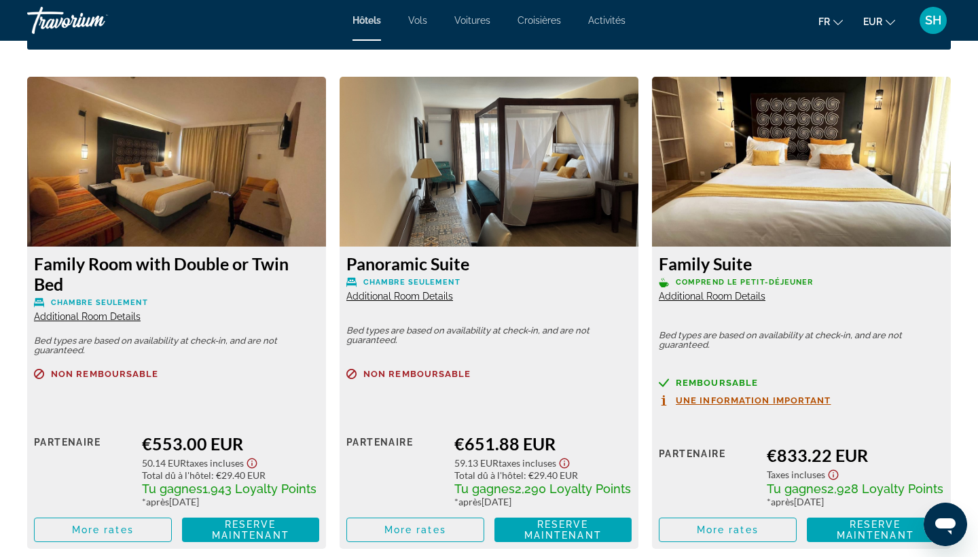
scroll to position [1860, 0]
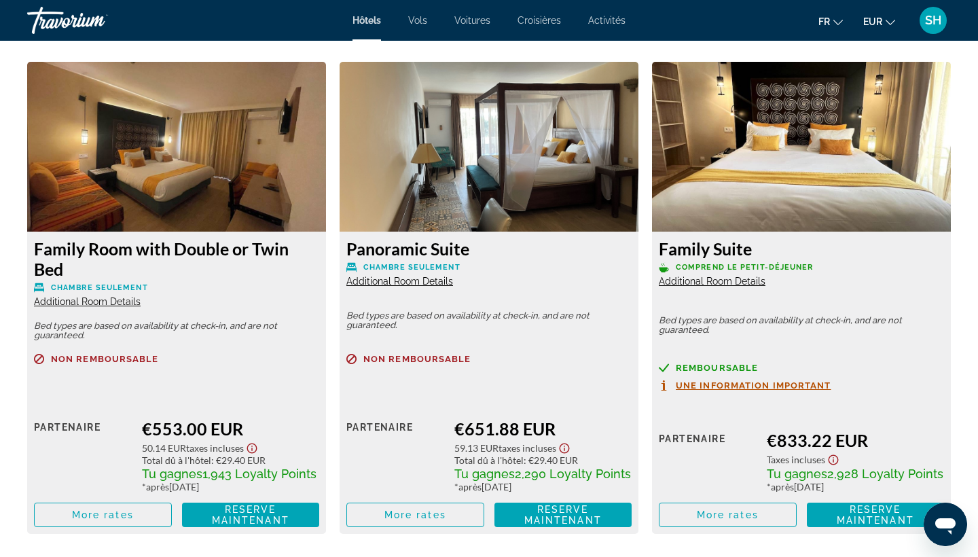
click at [395, 284] on span "Additional Room Details" at bounding box center [399, 281] width 107 height 11
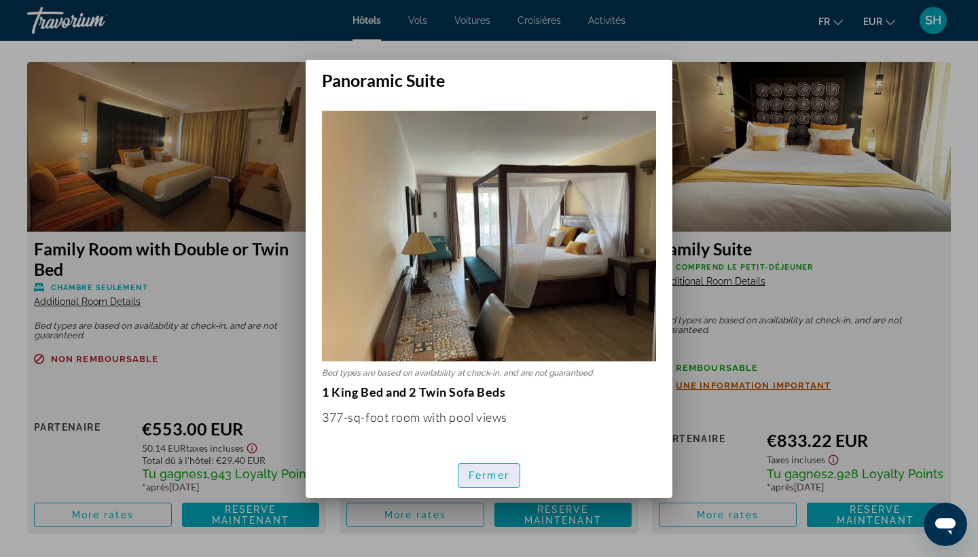
click at [500, 466] on span "button" at bounding box center [488, 475] width 61 height 33
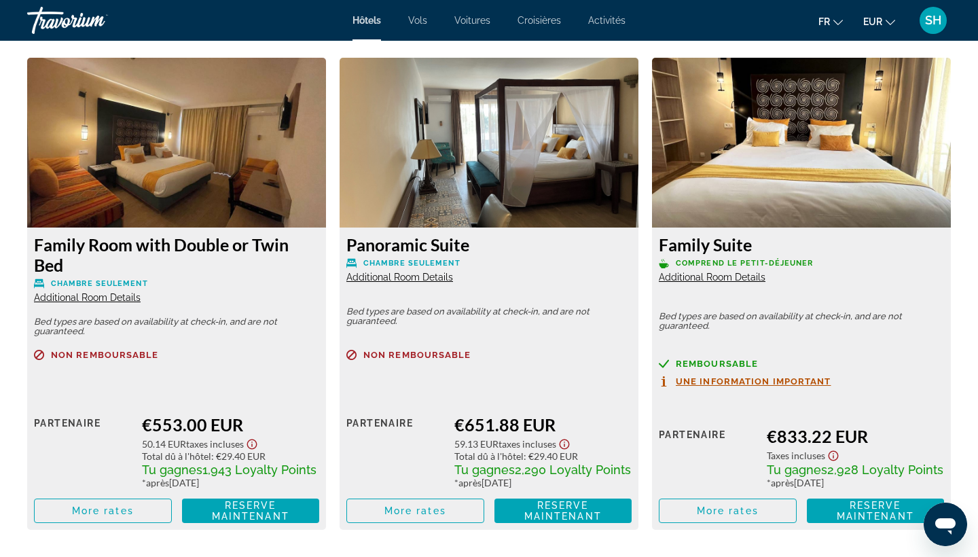
scroll to position [1866, 0]
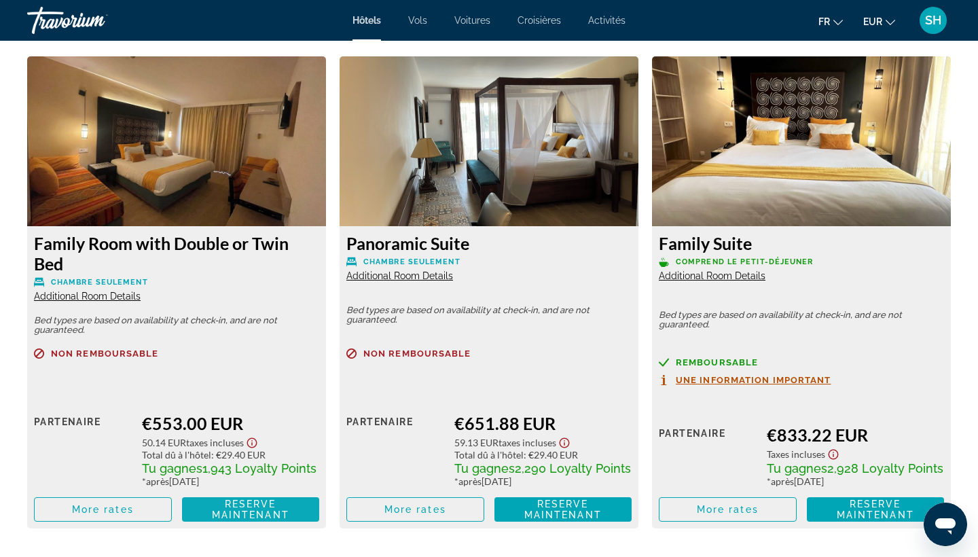
click at [244, 512] on span "Reserve maintenant" at bounding box center [250, 509] width 77 height 22
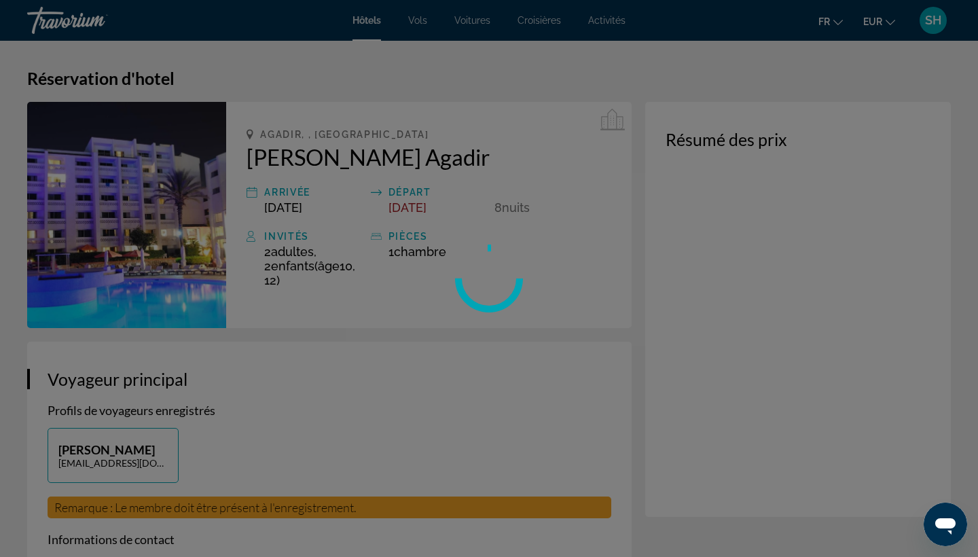
scroll to position [50, 0]
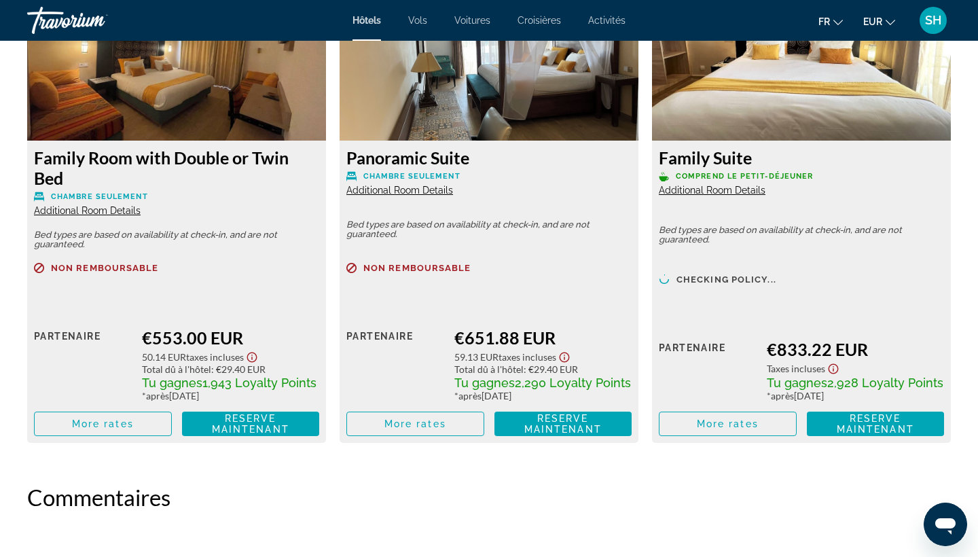
scroll to position [1959, 0]
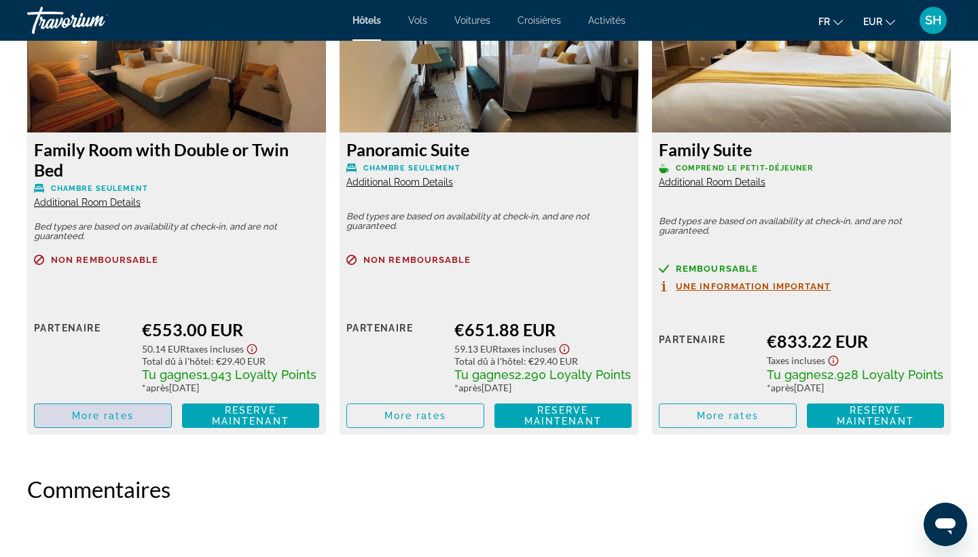
click at [90, 423] on span "Main content" at bounding box center [103, 415] width 136 height 33
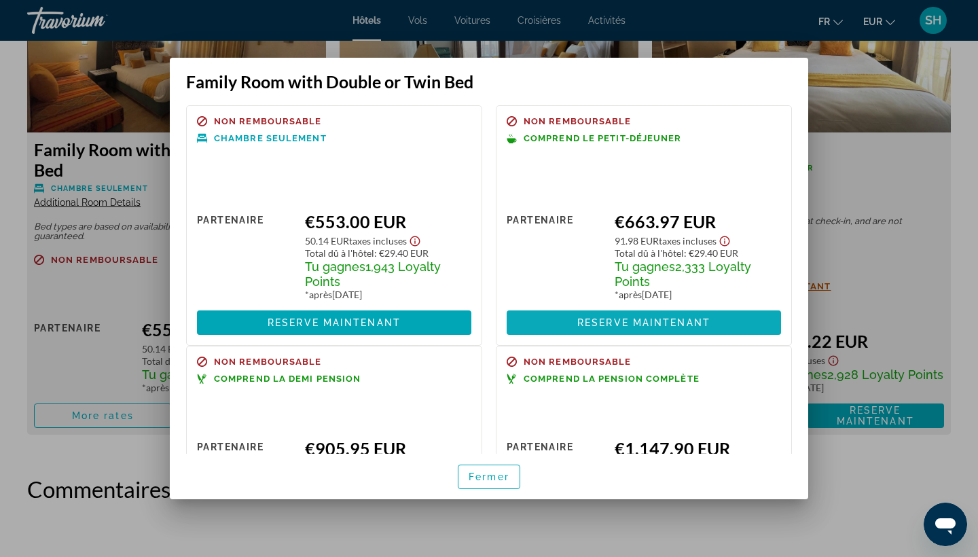
click at [631, 324] on span "Reserve maintenant" at bounding box center [643, 322] width 133 height 11
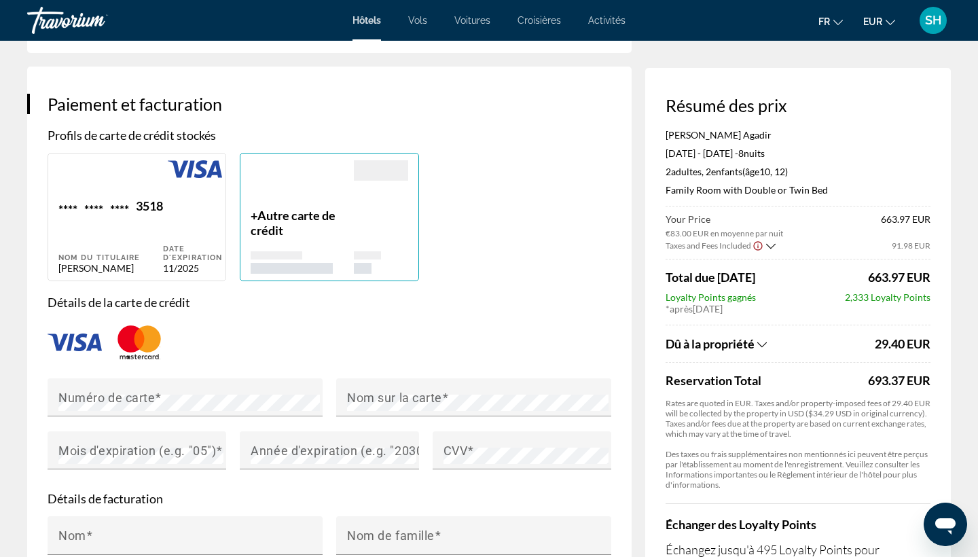
scroll to position [952, 0]
click at [256, 215] on p "+ Autre carte de crédit" at bounding box center [302, 223] width 103 height 30
click at [261, 212] on span "Autre carte de crédit" at bounding box center [293, 223] width 85 height 30
click at [253, 209] on p "+ Autre carte de crédit" at bounding box center [302, 223] width 103 height 30
click at [306, 246] on div "+ Autre carte de crédit" at bounding box center [302, 241] width 103 height 66
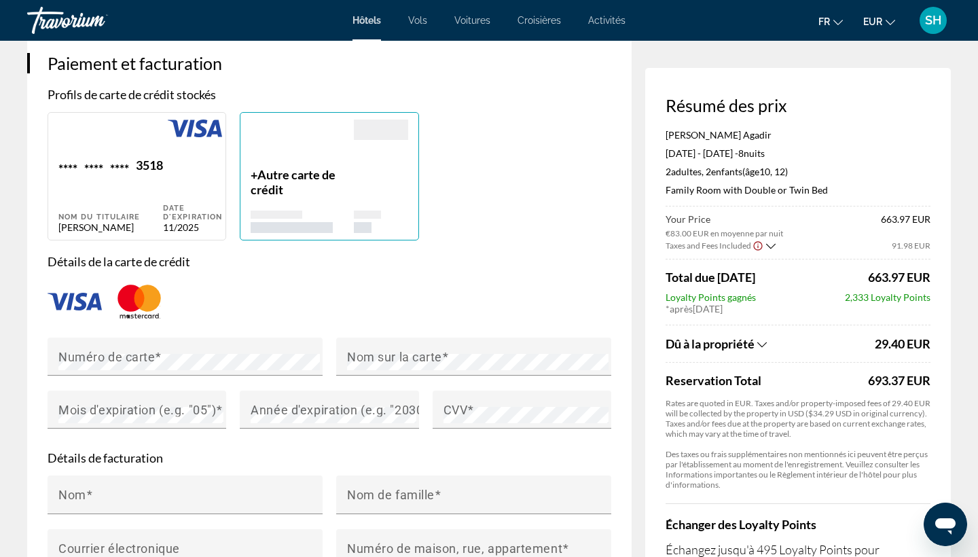
scroll to position [955, 0]
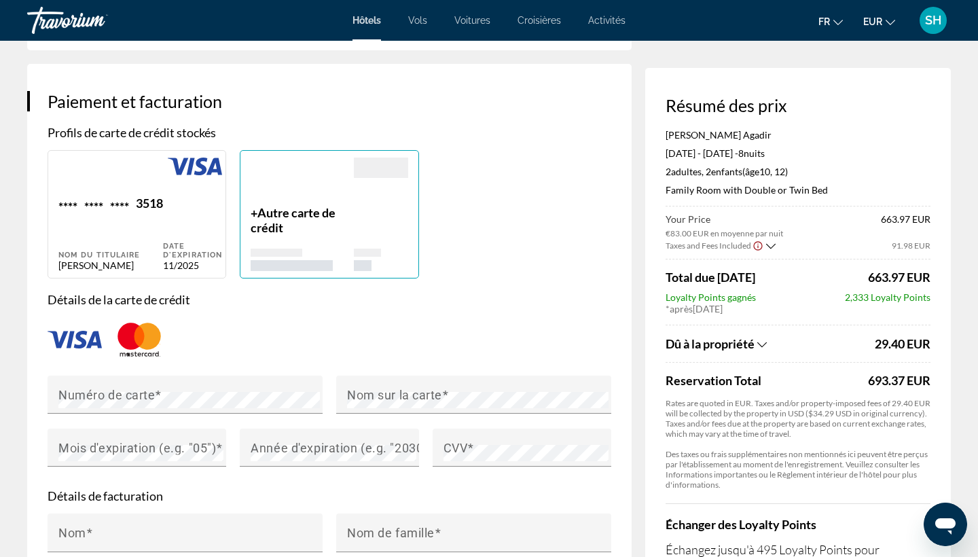
click at [261, 211] on span "Autre carte de crédit" at bounding box center [293, 220] width 85 height 30
click at [111, 393] on mat-label "Numéro de carte" at bounding box center [106, 394] width 96 height 14
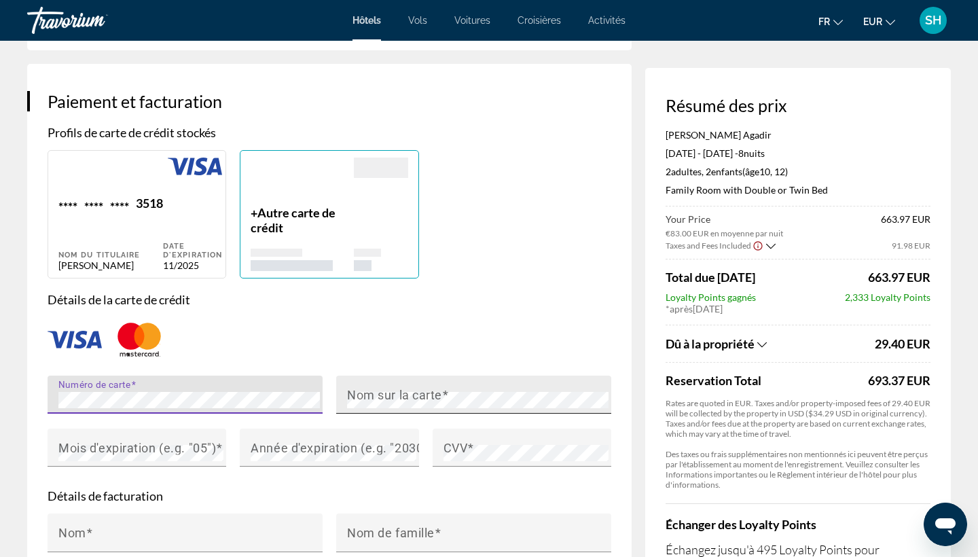
click at [371, 392] on mat-label "Nom sur la carte" at bounding box center [394, 394] width 95 height 14
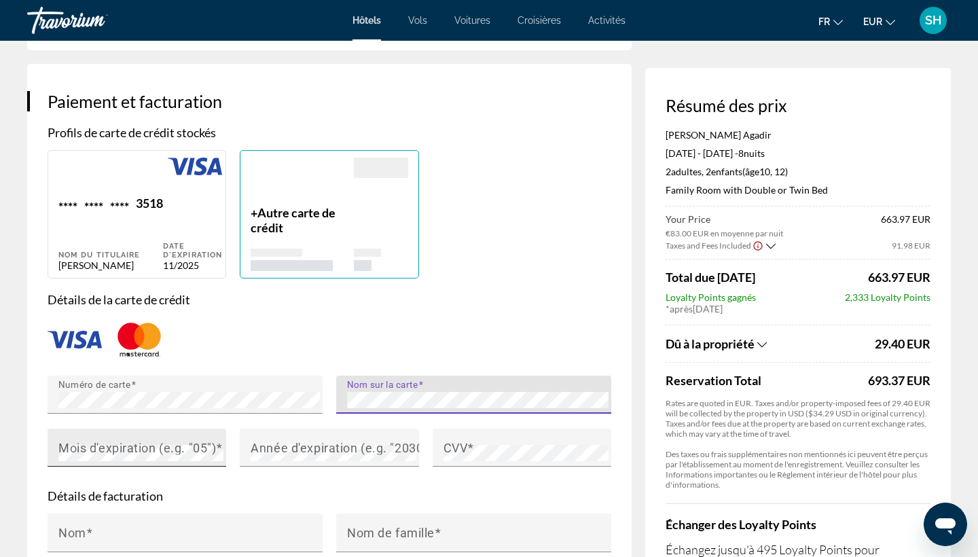
click at [84, 445] on mat-label "Mois d'expiration (e.g. "05")" at bounding box center [137, 447] width 158 height 14
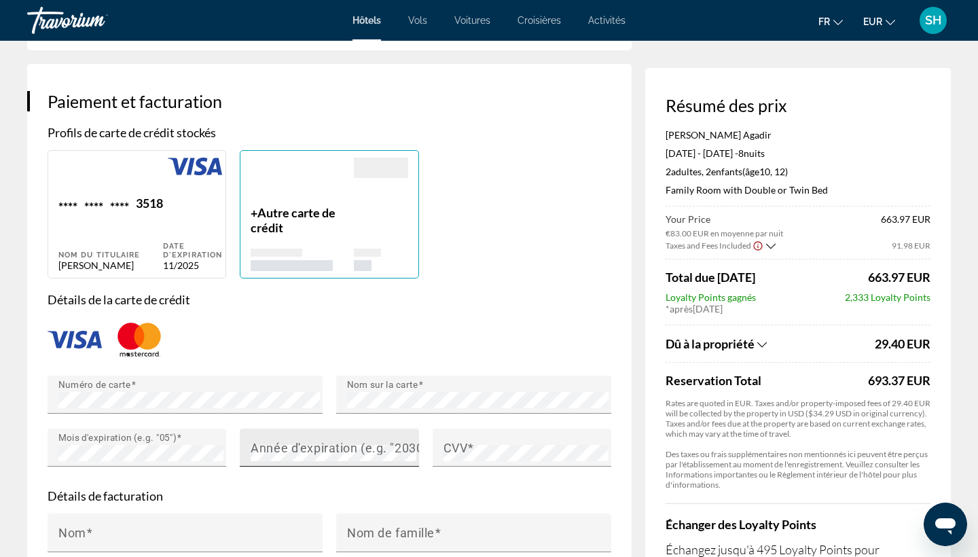
click at [347, 451] on mat-label "Année d'expiration (e.g. "2030")" at bounding box center [341, 447] width 181 height 14
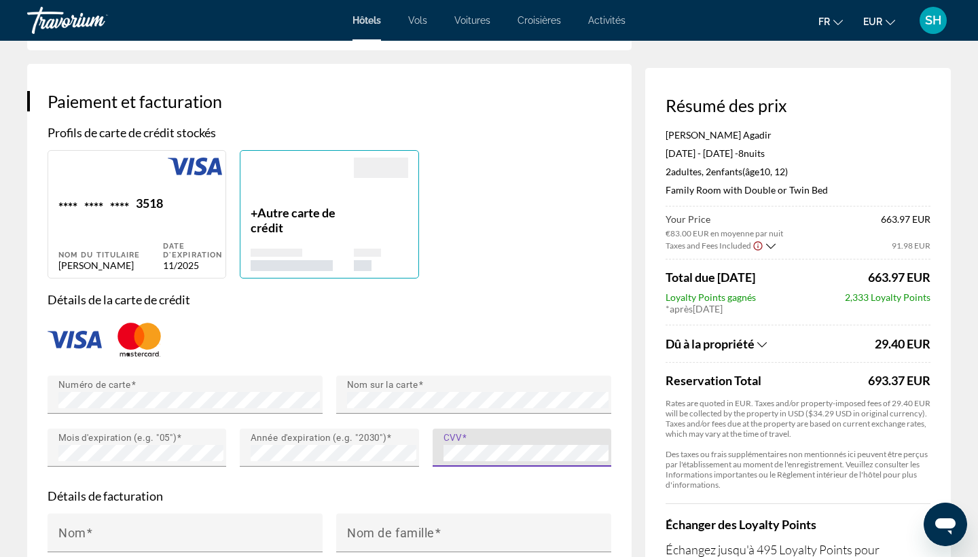
click at [510, 484] on form "Détails de la carte de crédit Numéro de carte Nom sur la carte Mois d'expiratio…" at bounding box center [330, 523] width 564 height 462
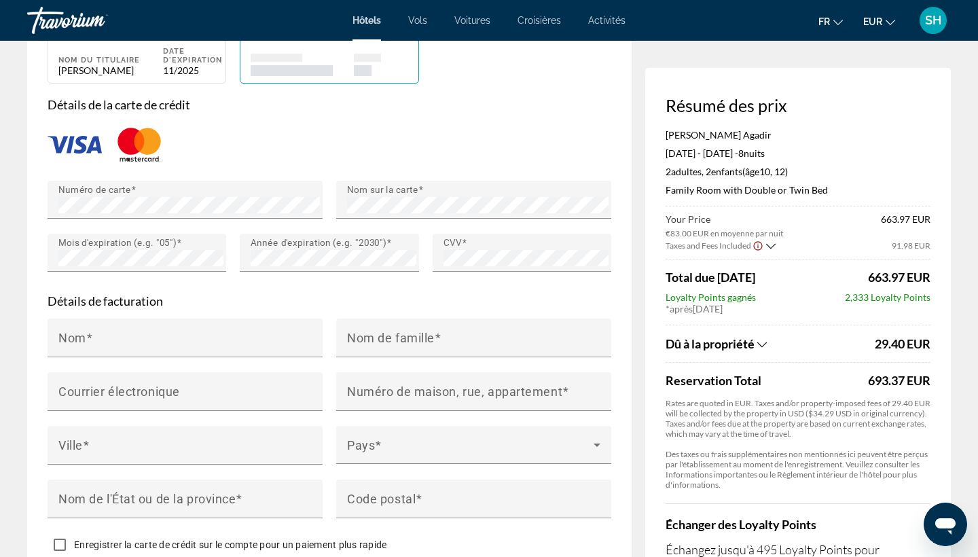
scroll to position [1170, 0]
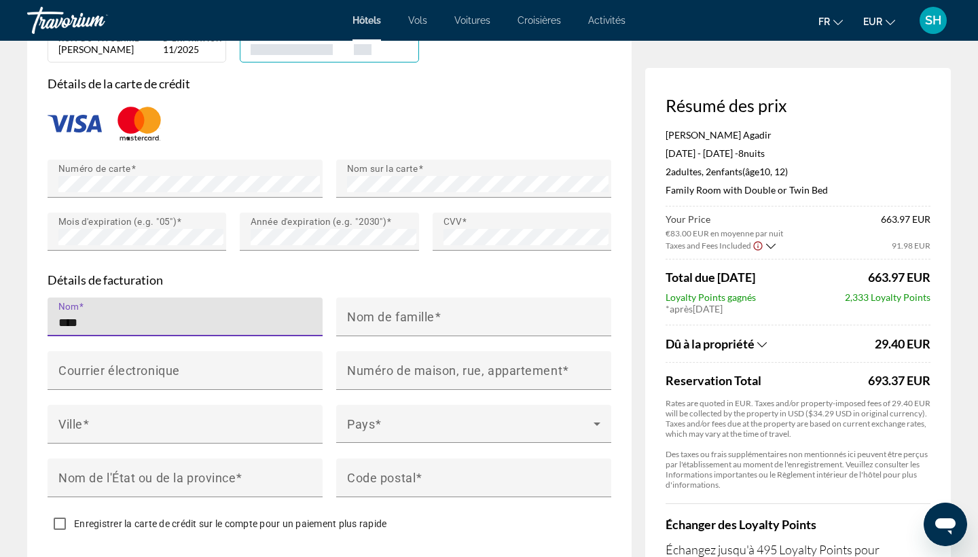
type input "****"
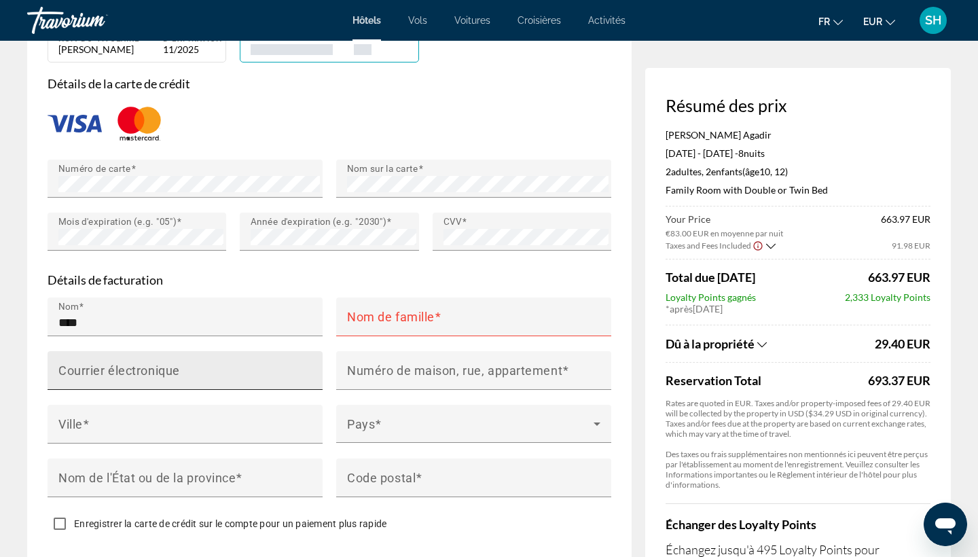
click at [106, 363] on mat-label "Courrier électronique" at bounding box center [119, 370] width 122 height 14
click at [106, 368] on input "Courrier électronique" at bounding box center [188, 376] width 261 height 16
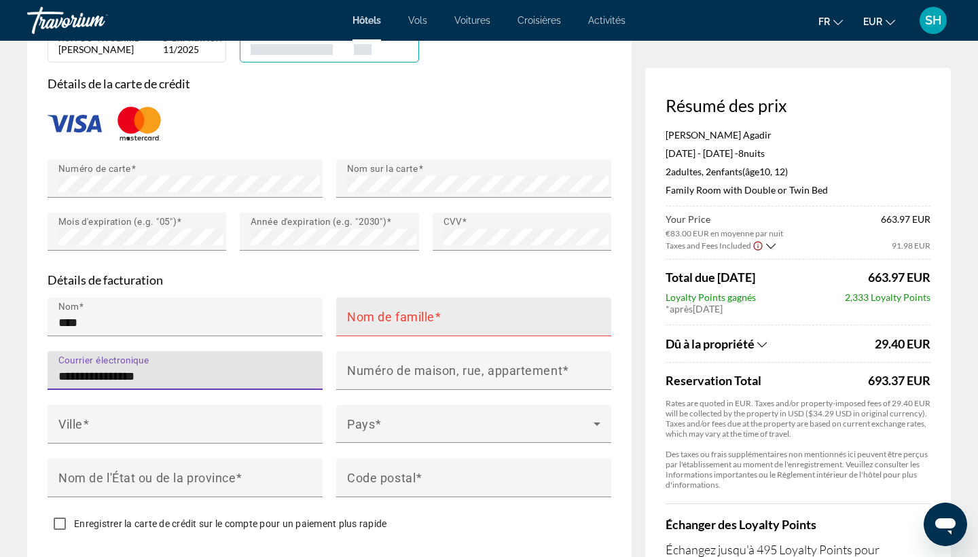
type input "**********"
click at [396, 318] on mat-label "Nom de famille" at bounding box center [391, 316] width 88 height 14
click at [396, 318] on input "Nom de famille" at bounding box center [477, 322] width 261 height 16
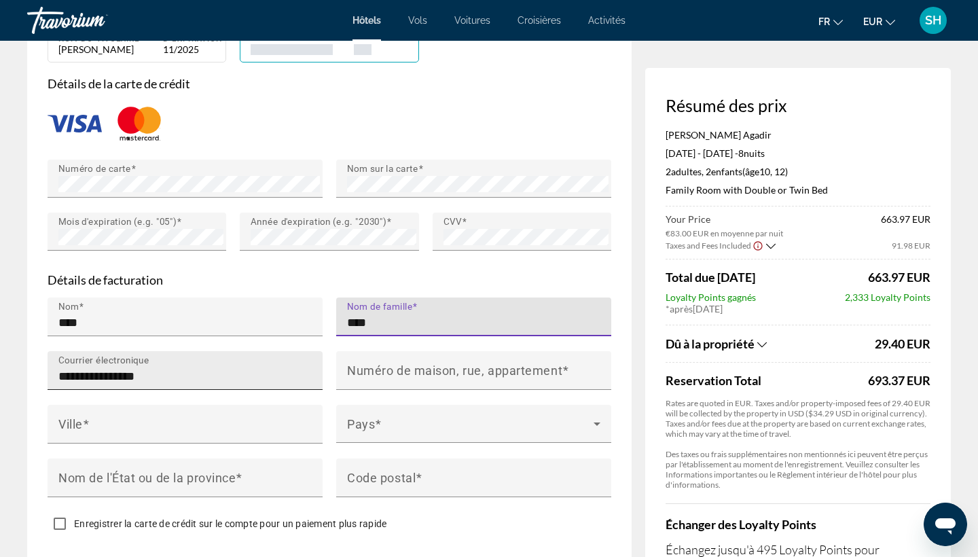
type input "****"
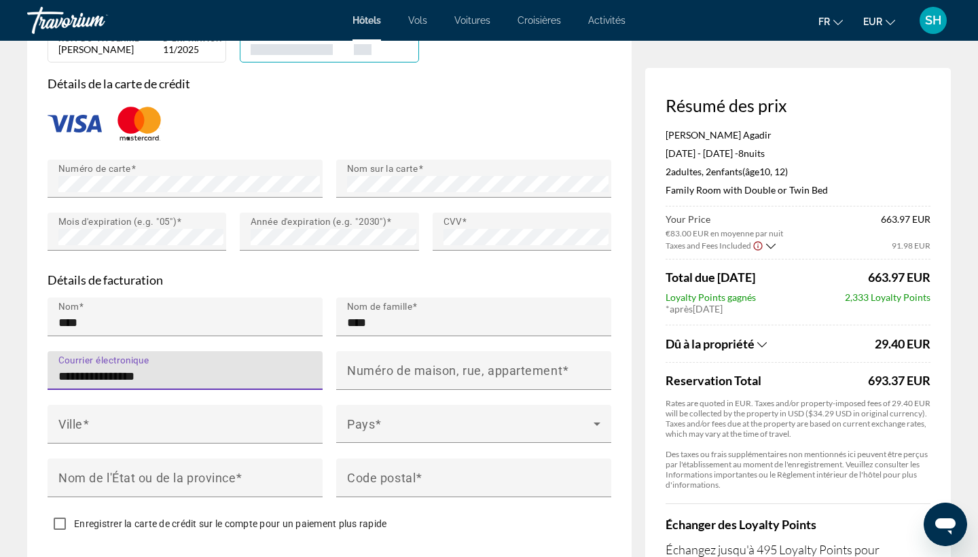
click at [246, 377] on input "**********" at bounding box center [188, 376] width 261 height 16
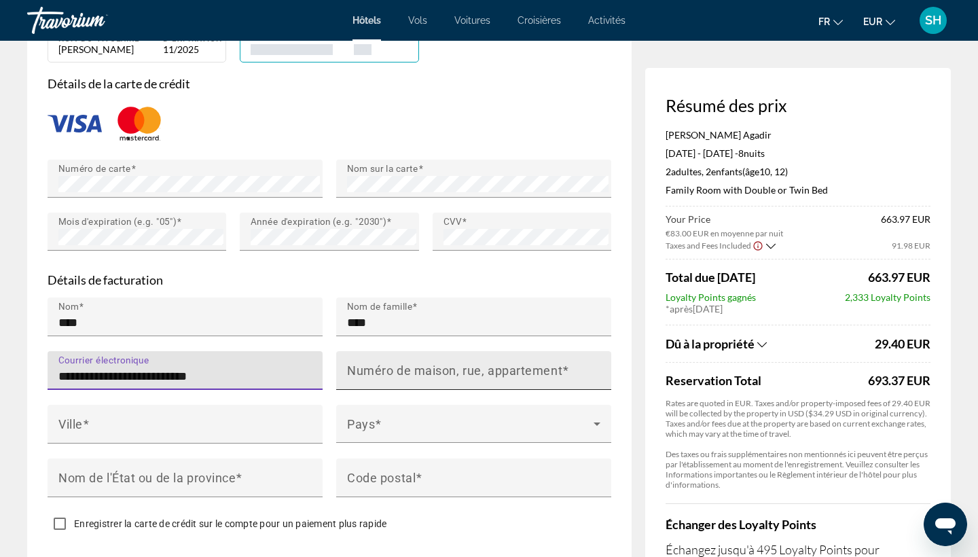
type input "**********"
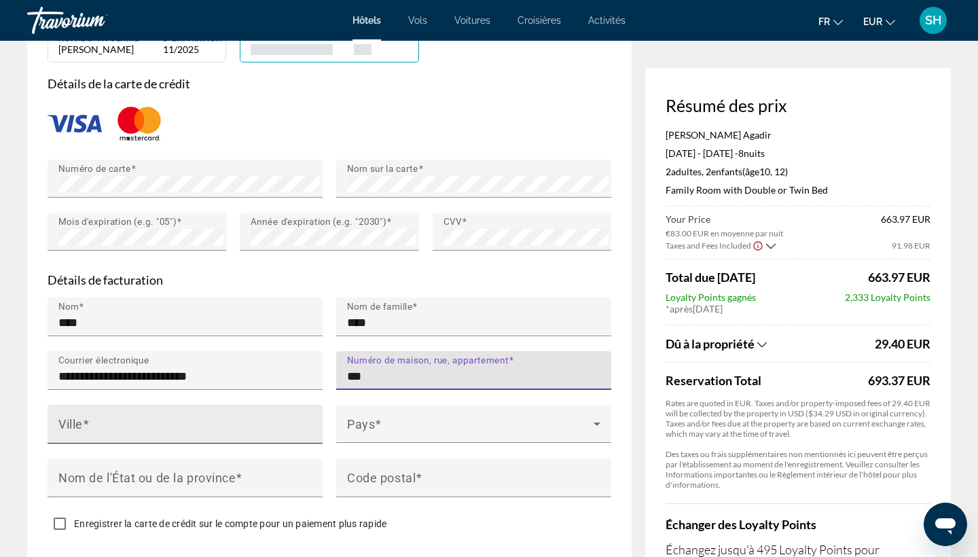
type input "***"
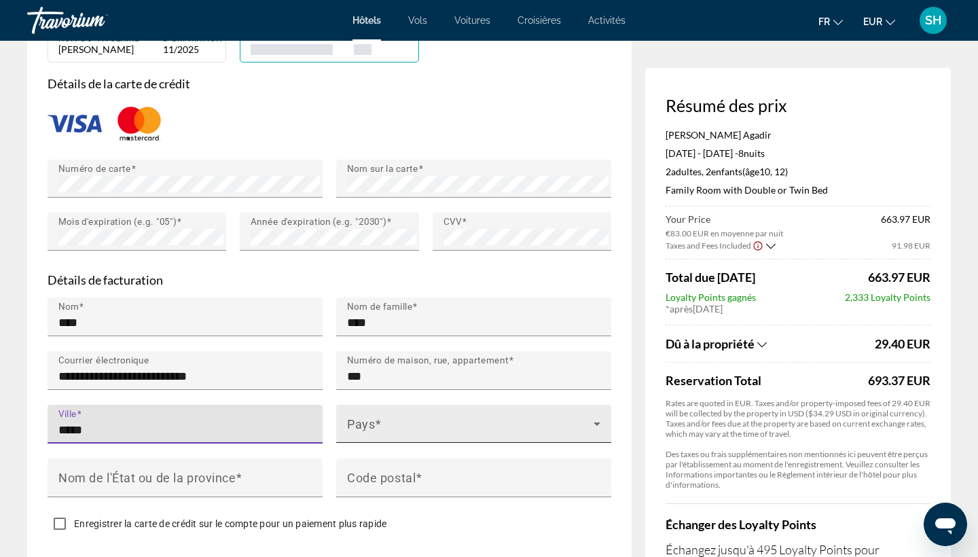
type input "*****"
click at [453, 426] on span "Main content" at bounding box center [470, 429] width 246 height 16
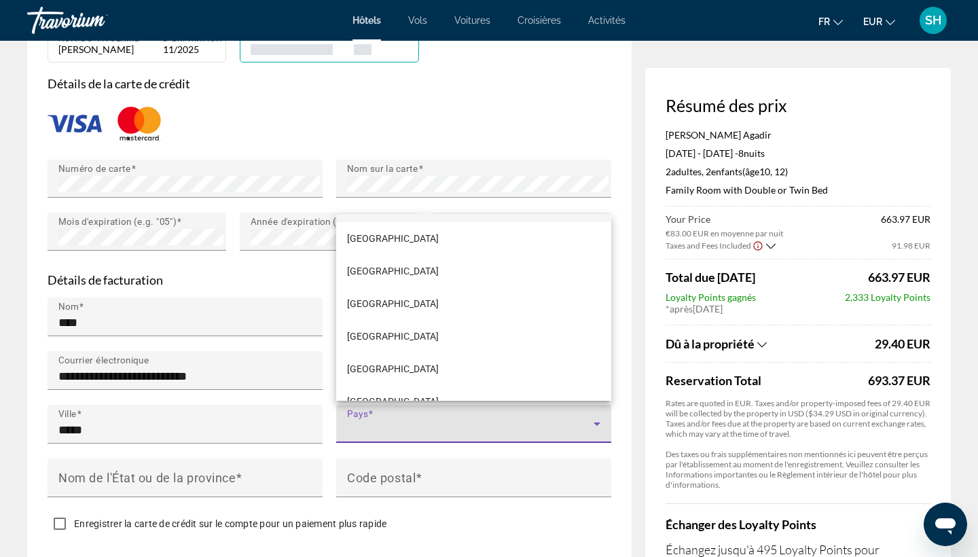
scroll to position [2377, 0]
click at [404, 375] on mat-option "France" at bounding box center [473, 368] width 275 height 33
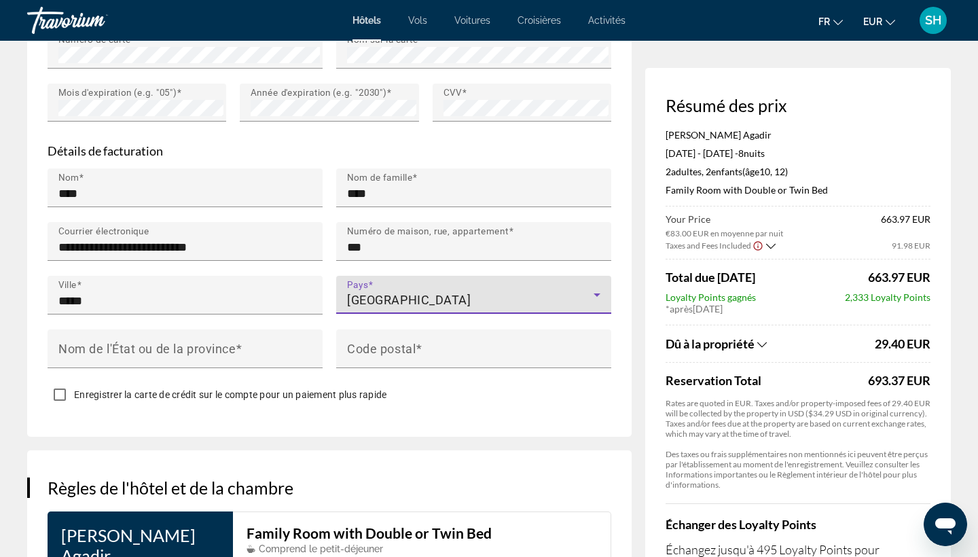
scroll to position [1310, 0]
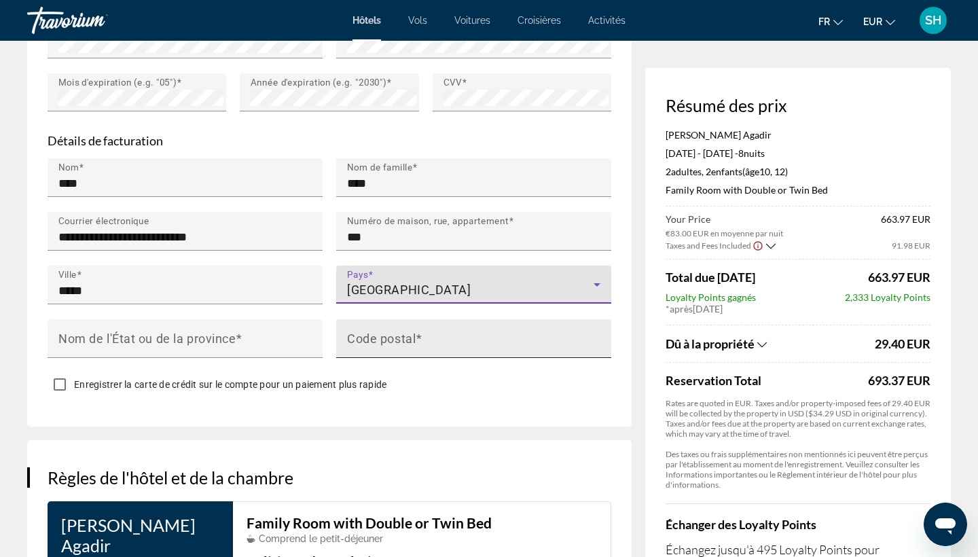
click at [396, 339] on mat-label "Code postal" at bounding box center [381, 338] width 69 height 14
click at [396, 339] on input "Code postal" at bounding box center [477, 344] width 261 height 16
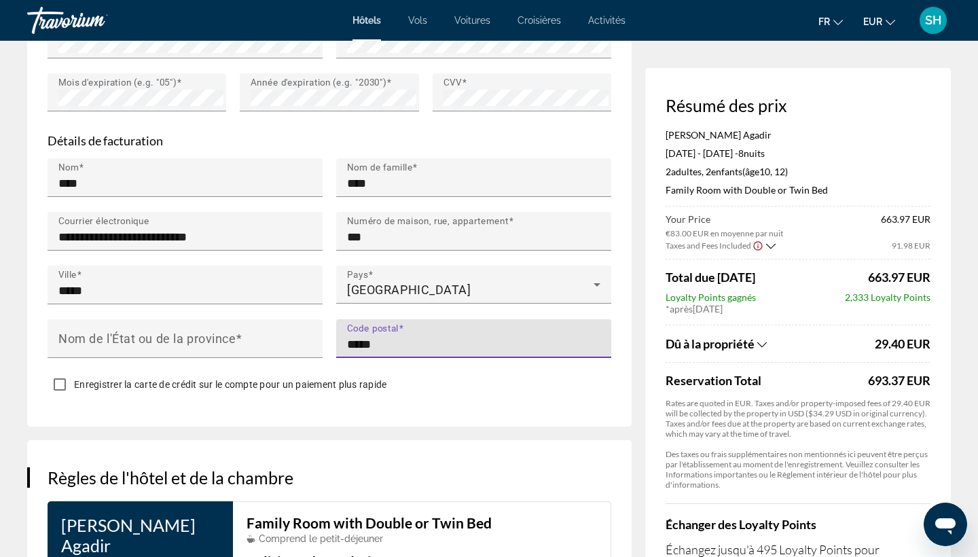
type input "*****"
click at [459, 373] on div "Enregistrer la carte de crédit sur le compte pour un paiement plus rapide" at bounding box center [330, 386] width 564 height 26
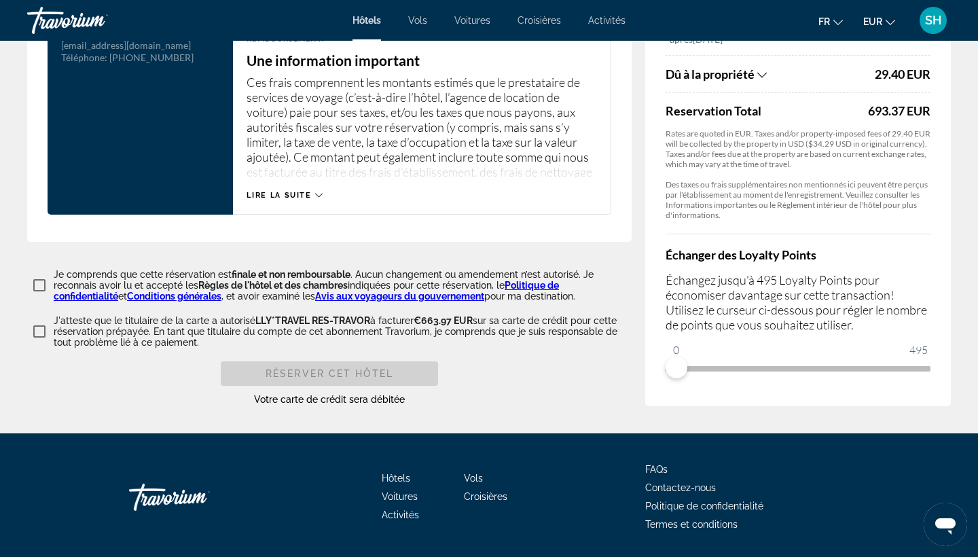
scroll to position [1878, 0]
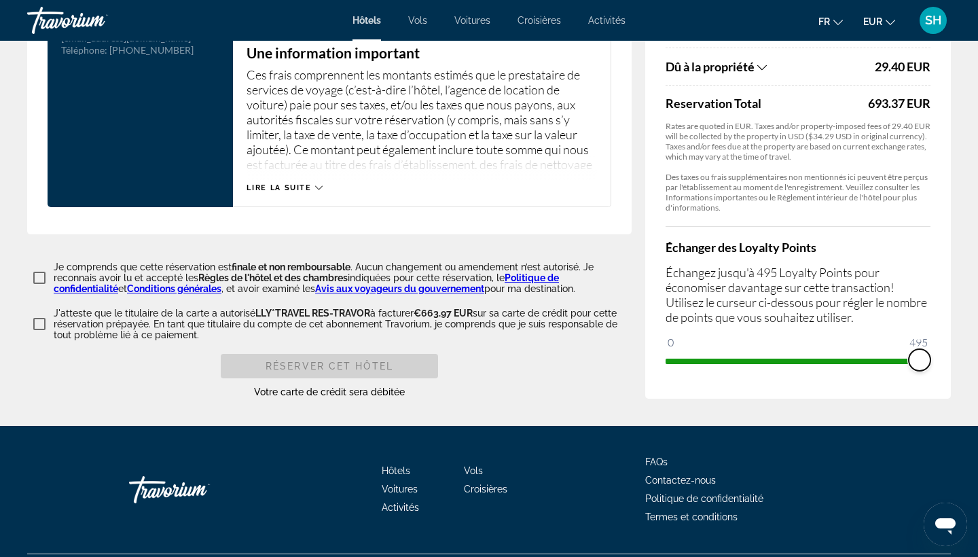
drag, startPoint x: 678, startPoint y: 352, endPoint x: 970, endPoint y: 354, distance: 292.6
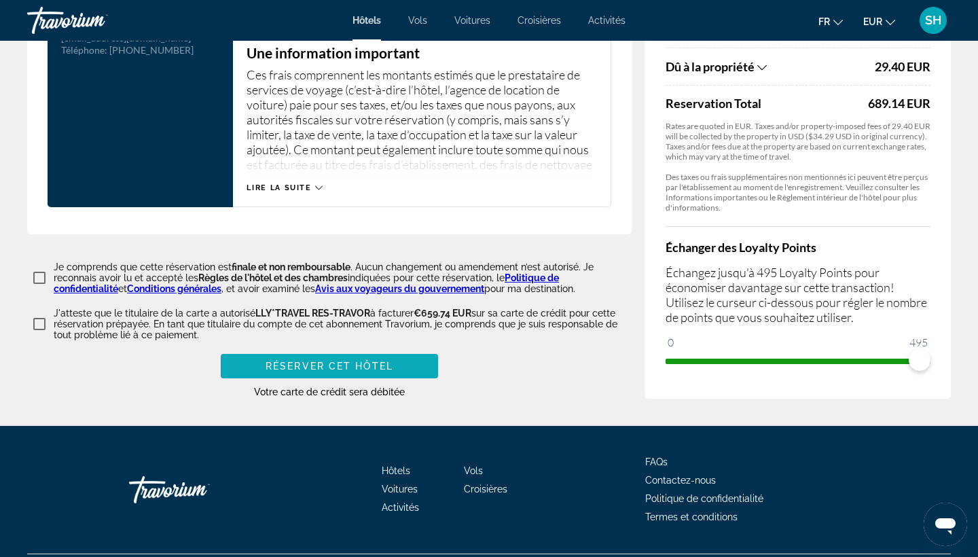
click at [301, 361] on span "Réserver cet hôtel" at bounding box center [329, 366] width 128 height 11
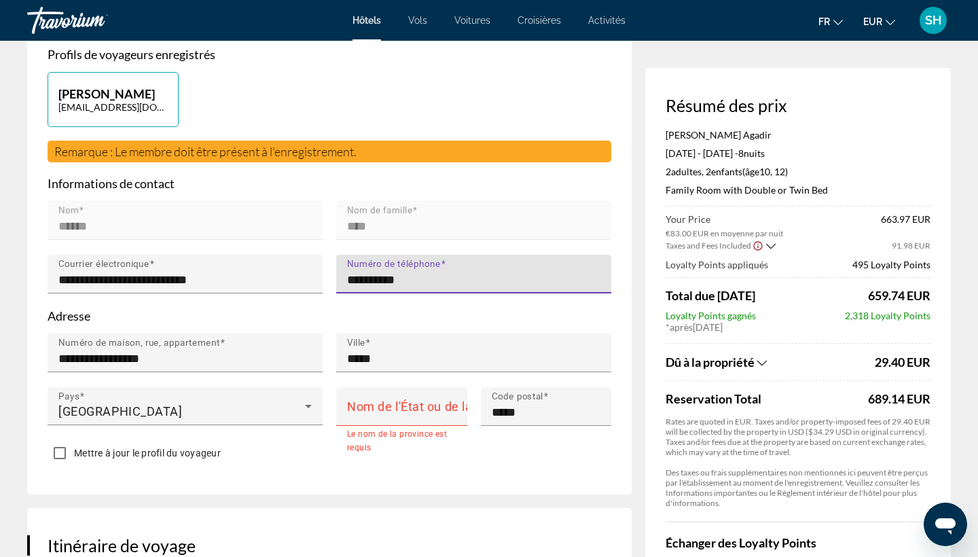
type input "**********"
click at [444, 487] on div "**********" at bounding box center [329, 240] width 604 height 509
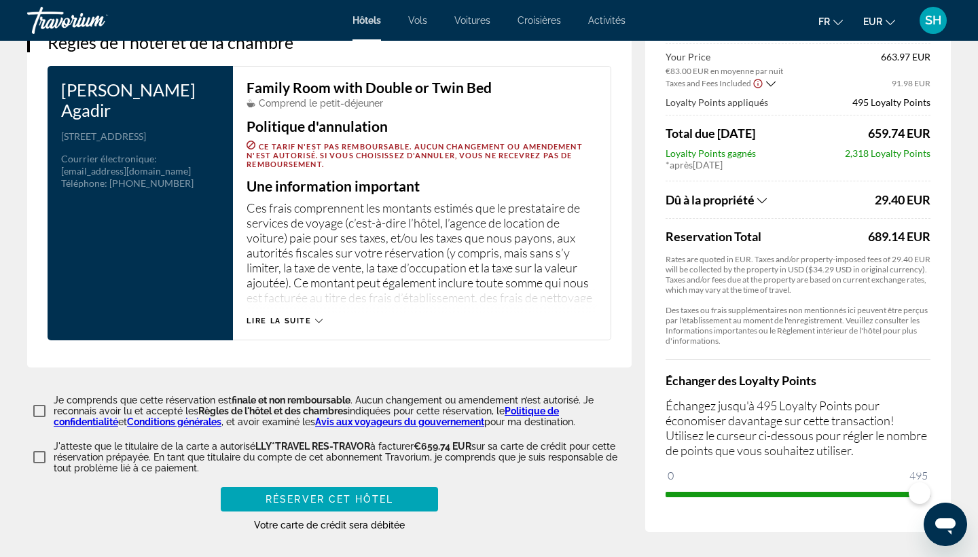
scroll to position [1758, 0]
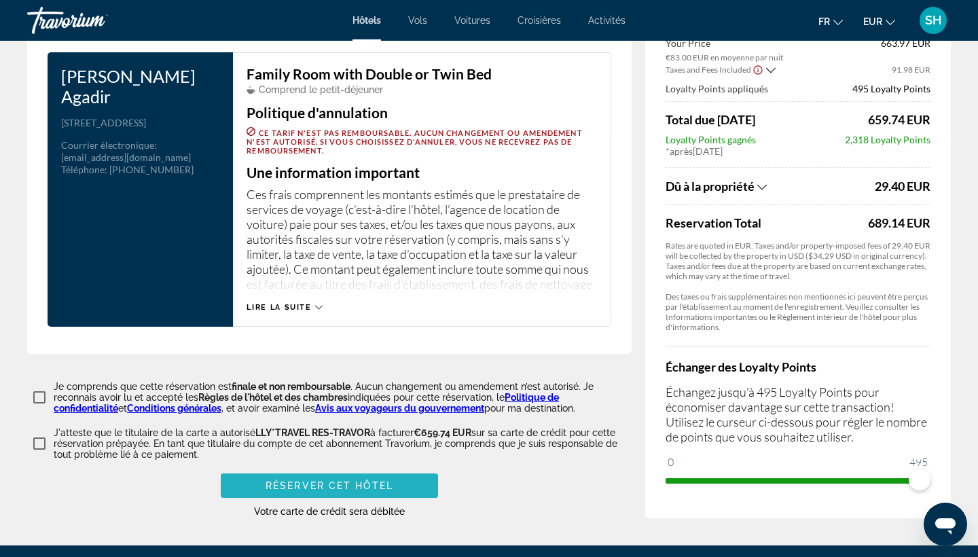
click at [323, 483] on span "Réserver cet hôtel" at bounding box center [329, 485] width 128 height 11
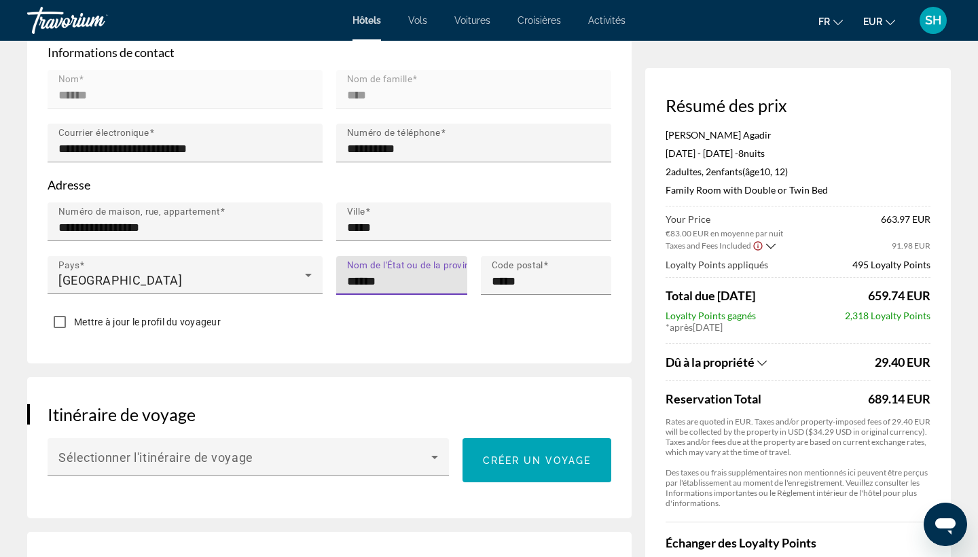
type input "******"
click at [444, 353] on div "**********" at bounding box center [329, 109] width 604 height 509
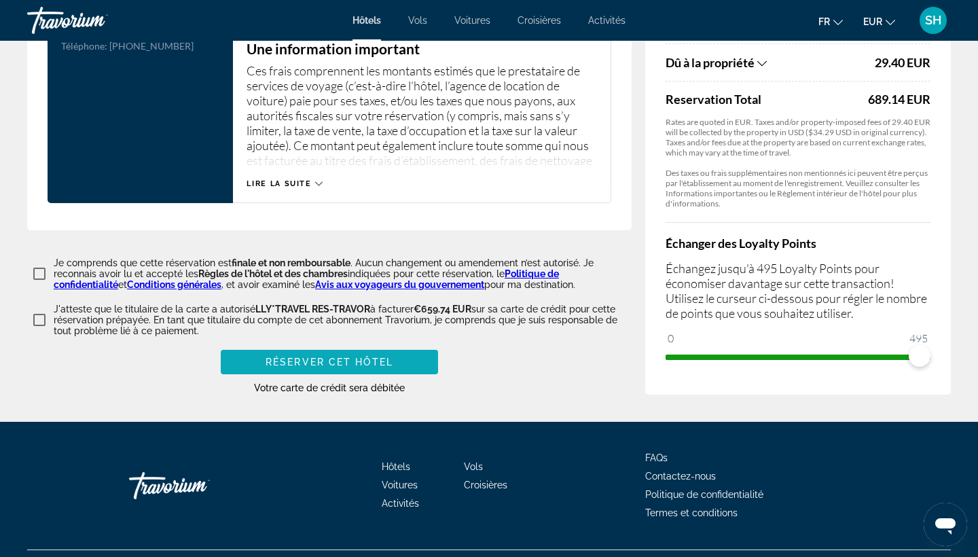
click at [293, 348] on span "Main content" at bounding box center [329, 362] width 217 height 33
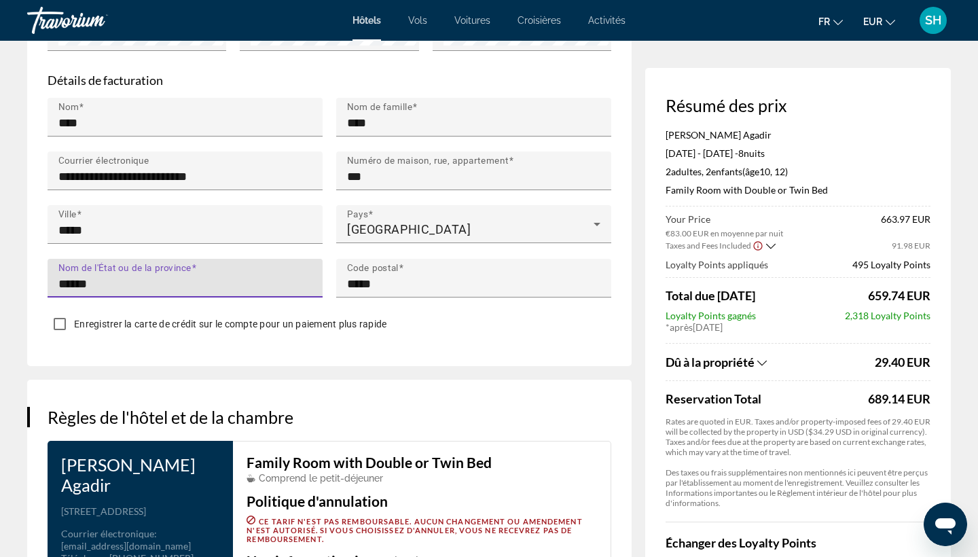
type input "******"
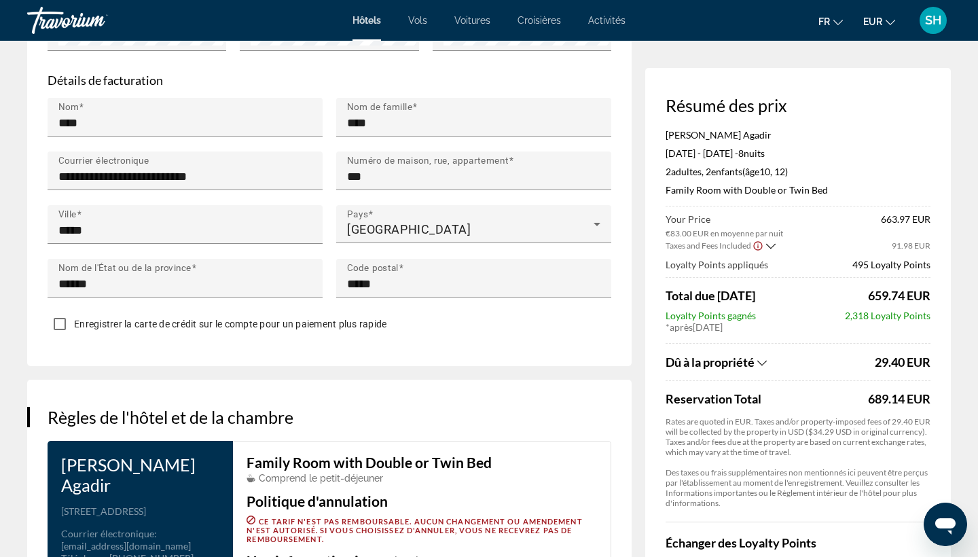
click at [482, 384] on div "Règles de l'hôtel et de la chambre Hamilton Agadir Adresse Boulevard Mohamed 5 …" at bounding box center [329, 561] width 604 height 363
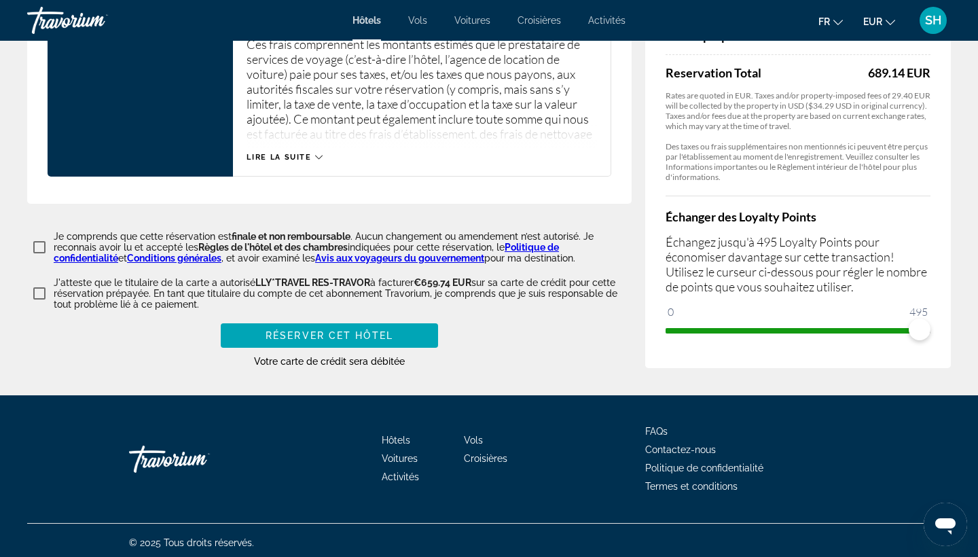
scroll to position [1908, 0]
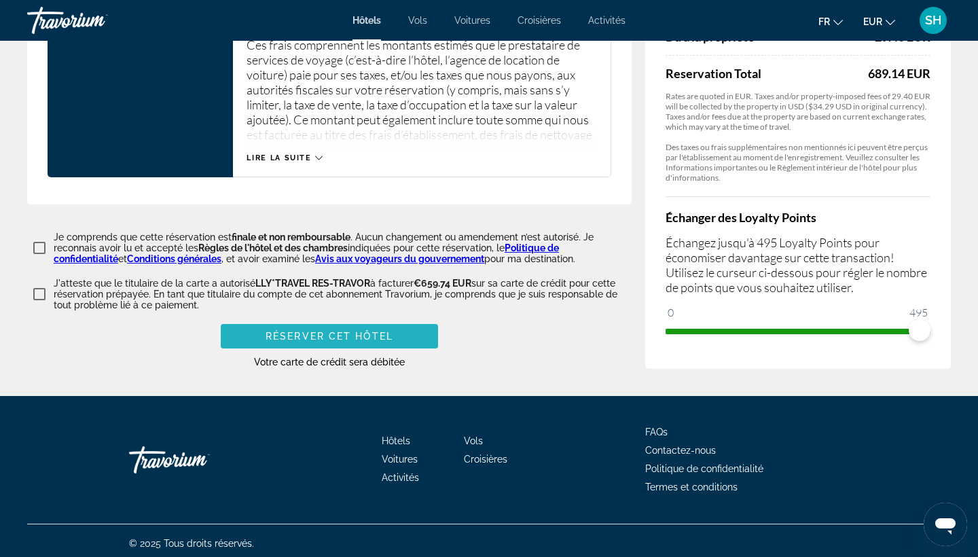
click at [365, 335] on span "Réserver cet hôtel" at bounding box center [329, 336] width 128 height 11
